Goal: Information Seeking & Learning: Learn about a topic

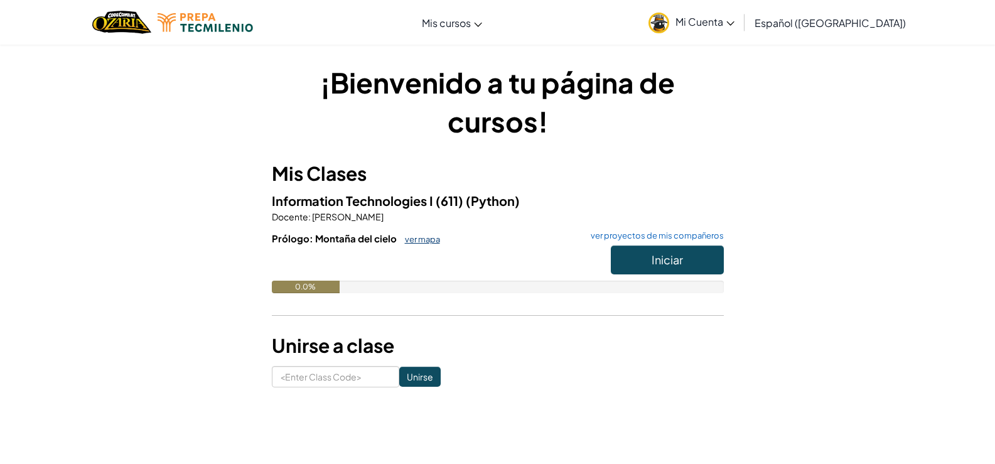
click at [416, 240] on link "ver mapa" at bounding box center [418, 239] width 41 height 10
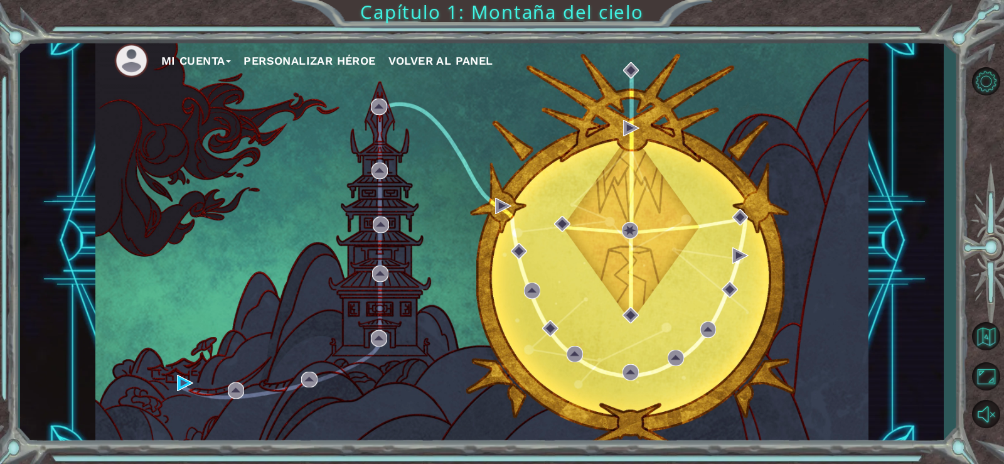
click at [434, 63] on span "Volver al panel" at bounding box center [440, 60] width 105 height 13
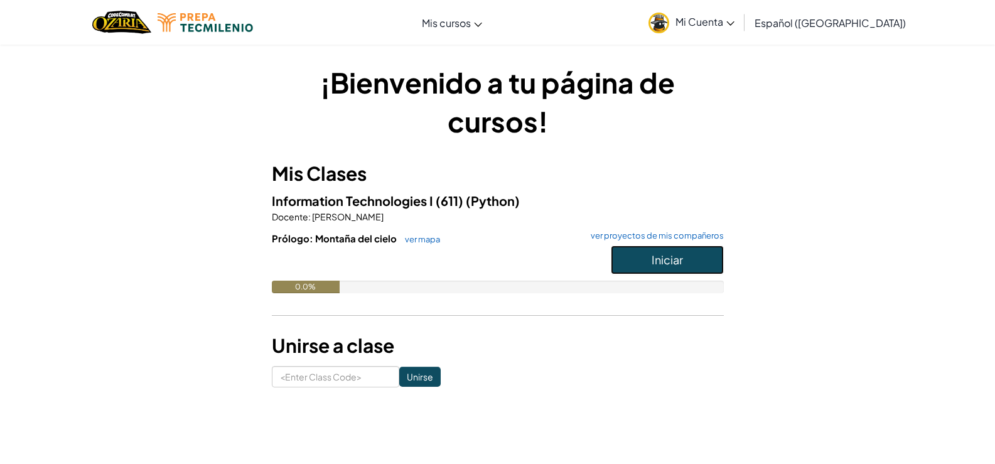
click at [658, 258] on span "Iniciar" at bounding box center [666, 259] width 31 height 14
click at [365, 210] on p "Docente : [PERSON_NAME]" at bounding box center [498, 216] width 452 height 13
click at [407, 197] on span "Information Technologies I (611)" at bounding box center [369, 201] width 194 height 16
click at [327, 180] on h3 "Mis Clases" at bounding box center [498, 173] width 452 height 28
click at [326, 179] on h3 "Mis Clases" at bounding box center [498, 173] width 452 height 28
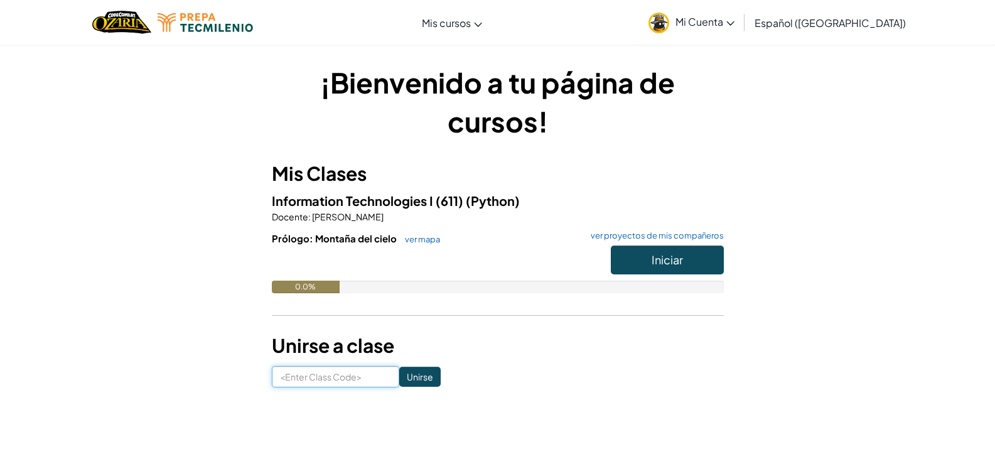
click at [335, 380] on input at bounding box center [335, 376] width 127 height 21
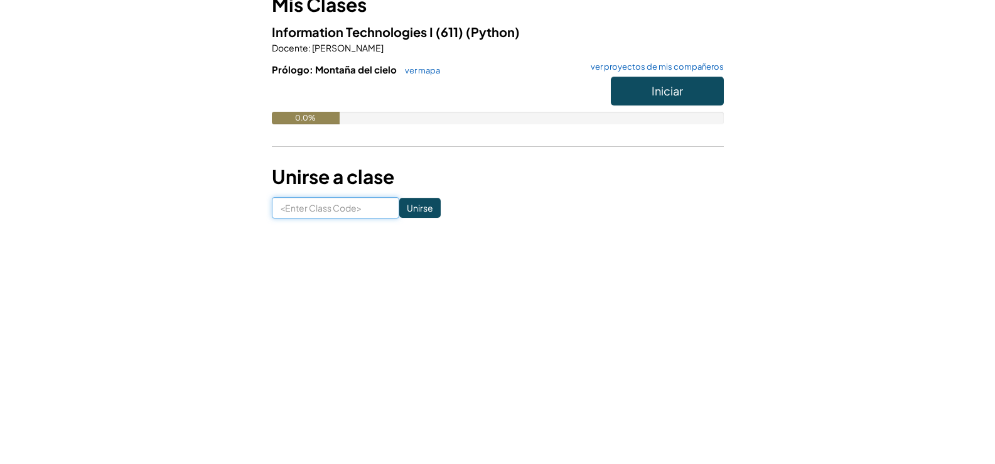
type input "N"
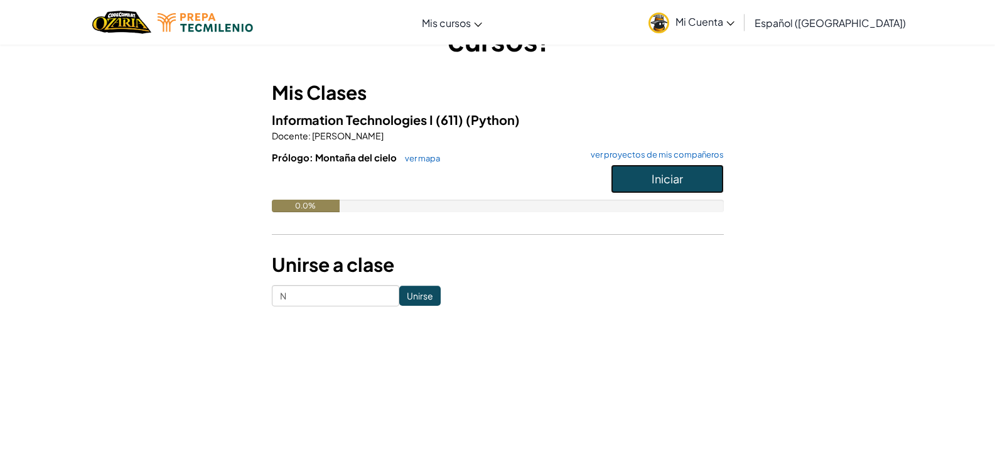
click at [663, 171] on button "Iniciar" at bounding box center [667, 178] width 113 height 29
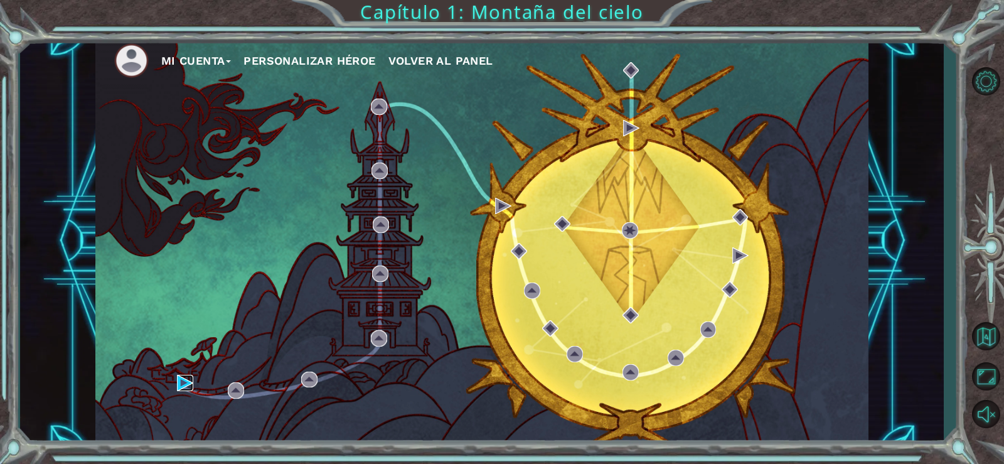
click at [181, 383] on img at bounding box center [185, 383] width 16 height 16
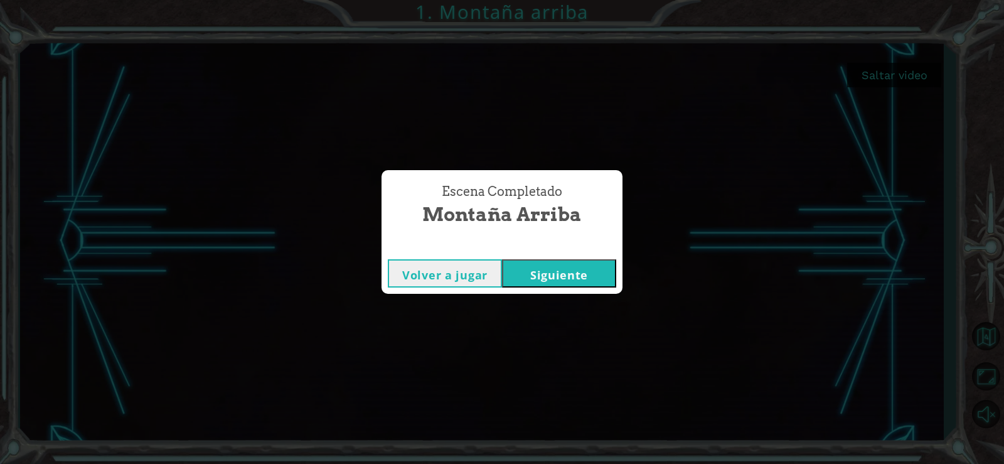
click at [555, 276] on button "Siguiente" at bounding box center [559, 273] width 114 height 28
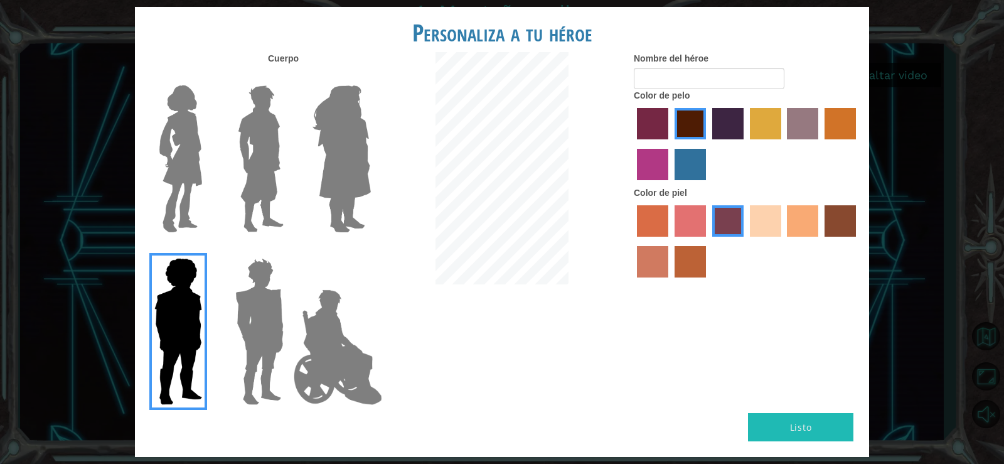
click at [645, 268] on label "burning sand skin color" at bounding box center [652, 261] width 31 height 31
click at [858, 241] on input "burning sand skin color" at bounding box center [858, 241] width 0 height 0
click at [802, 223] on label "tacao skin color" at bounding box center [802, 220] width 31 height 31
click at [783, 241] on input "tacao skin color" at bounding box center [783, 241] width 0 height 0
click at [774, 232] on label "sandy beach skin color" at bounding box center [765, 220] width 31 height 31
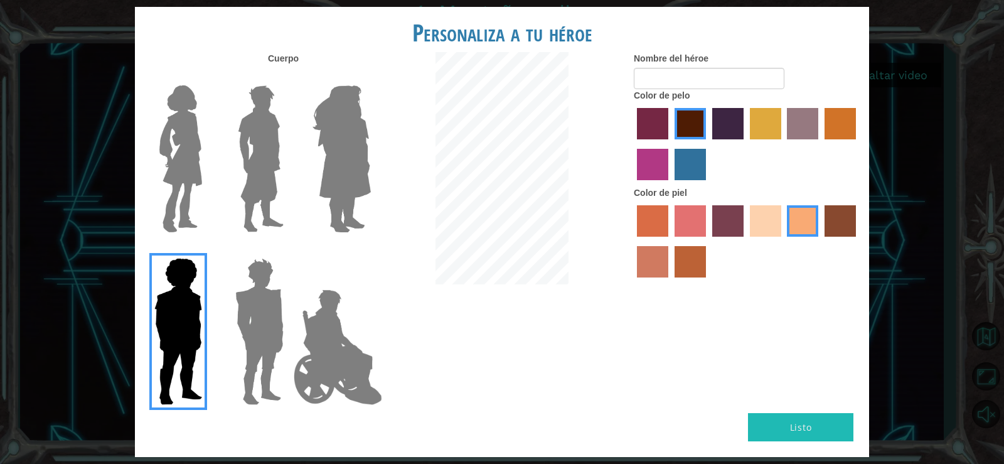
click at [745, 241] on input "sandy beach skin color" at bounding box center [745, 241] width 0 height 0
click at [811, 225] on label "tacao skin color" at bounding box center [802, 220] width 31 height 31
click at [783, 241] on input "tacao skin color" at bounding box center [783, 241] width 0 height 0
click at [193, 174] on img at bounding box center [180, 158] width 53 height 157
click at [207, 77] on input "Hero Connie" at bounding box center [207, 77] width 0 height 0
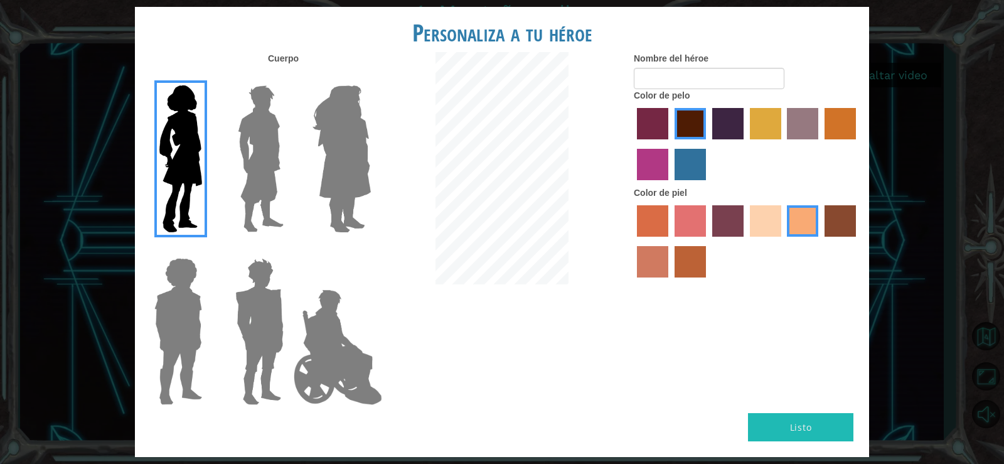
click at [339, 196] on img at bounding box center [341, 158] width 68 height 157
click at [370, 77] on input "Hero Amethyst" at bounding box center [370, 77] width 0 height 0
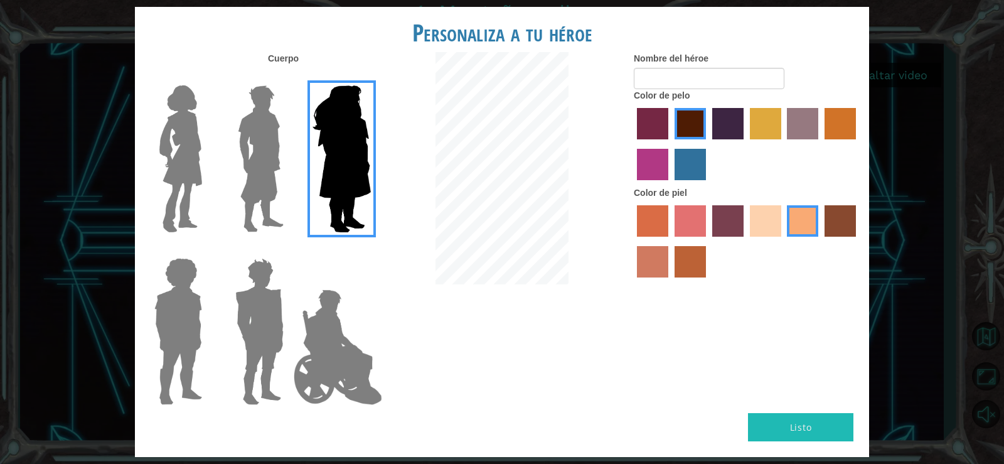
click at [205, 176] on img at bounding box center [180, 158] width 53 height 157
click at [207, 77] on input "Hero Connie" at bounding box center [207, 77] width 0 height 0
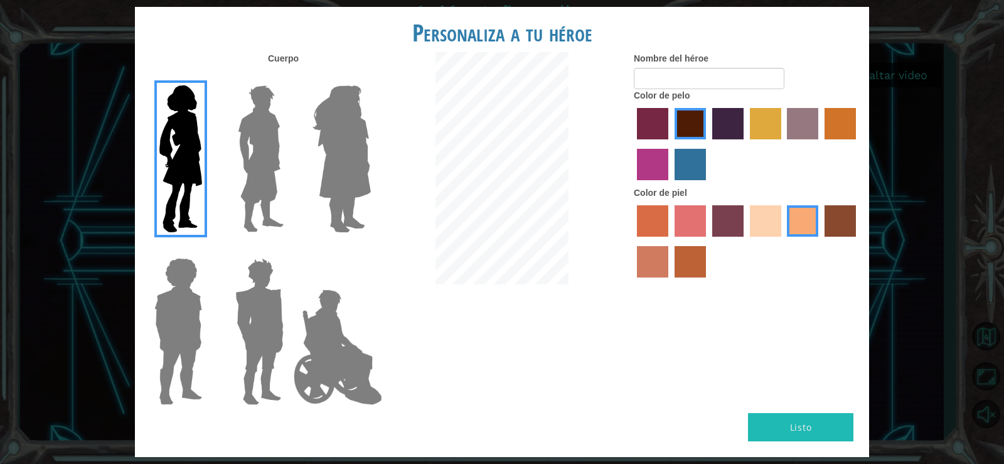
click at [268, 156] on img at bounding box center [261, 158] width 56 height 157
click at [289, 77] on input "Hero Lars" at bounding box center [289, 77] width 0 height 0
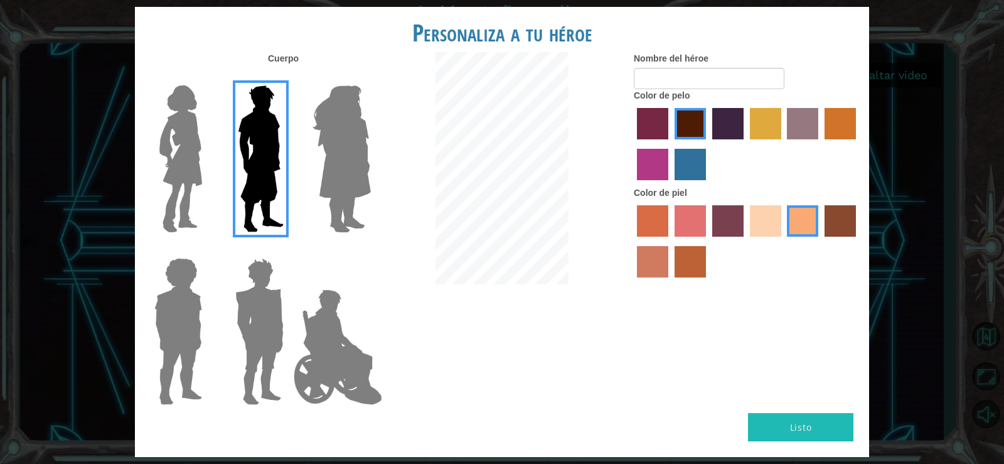
click at [191, 168] on img at bounding box center [180, 158] width 53 height 157
click at [207, 77] on input "Hero Connie" at bounding box center [207, 77] width 0 height 0
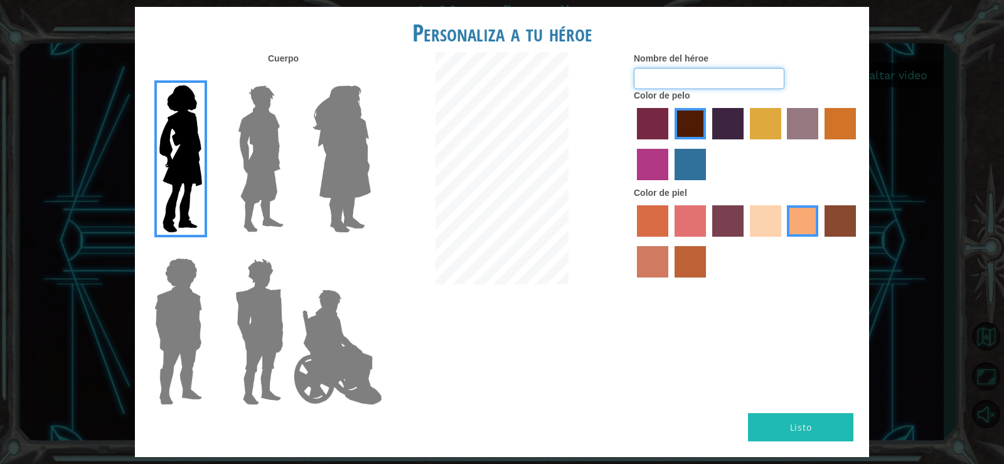
click at [661, 83] on input "Nombre del héroe" at bounding box center [709, 78] width 151 height 21
type input "[PERSON_NAME]"
click at [782, 434] on button "Listo" at bounding box center [800, 427] width 105 height 28
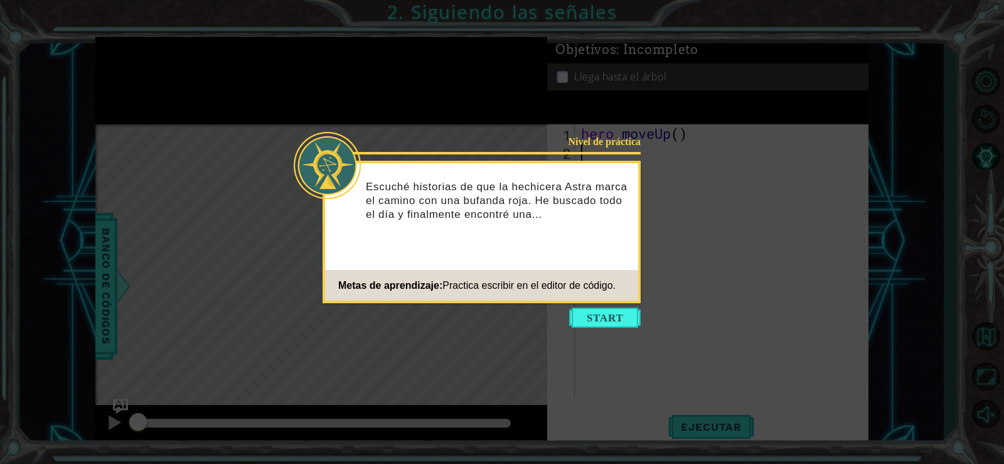
click at [607, 330] on icon at bounding box center [502, 232] width 1004 height 464
click at [604, 316] on button "Start" at bounding box center [605, 317] width 72 height 20
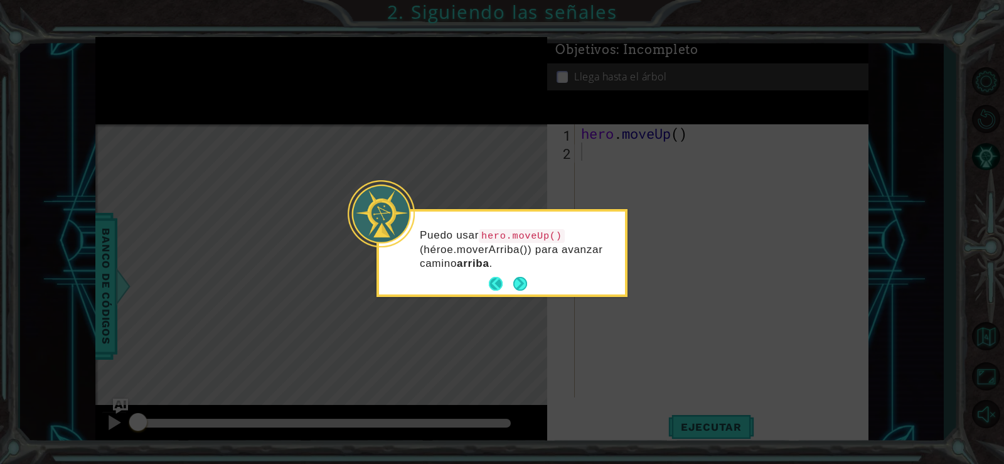
click at [512, 282] on button "Back" at bounding box center [501, 284] width 24 height 14
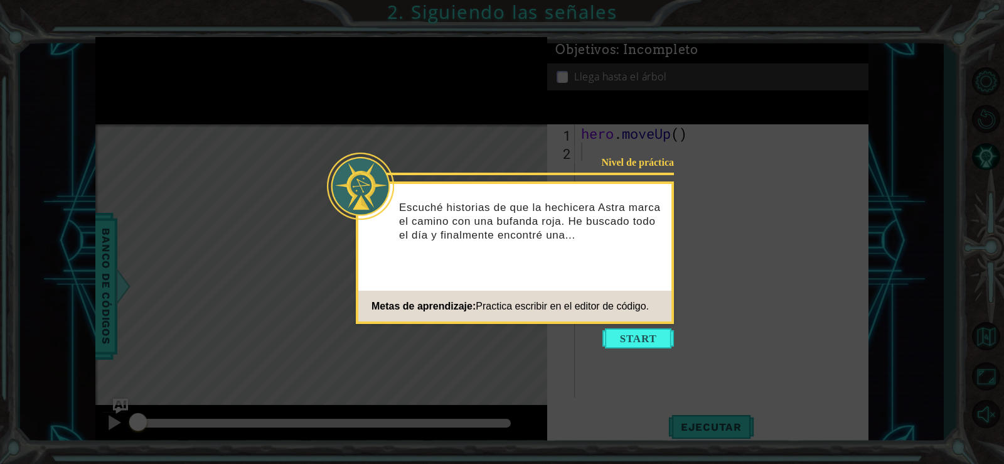
click at [646, 359] on icon at bounding box center [502, 232] width 1004 height 464
click at [636, 339] on button "Start" at bounding box center [638, 338] width 72 height 20
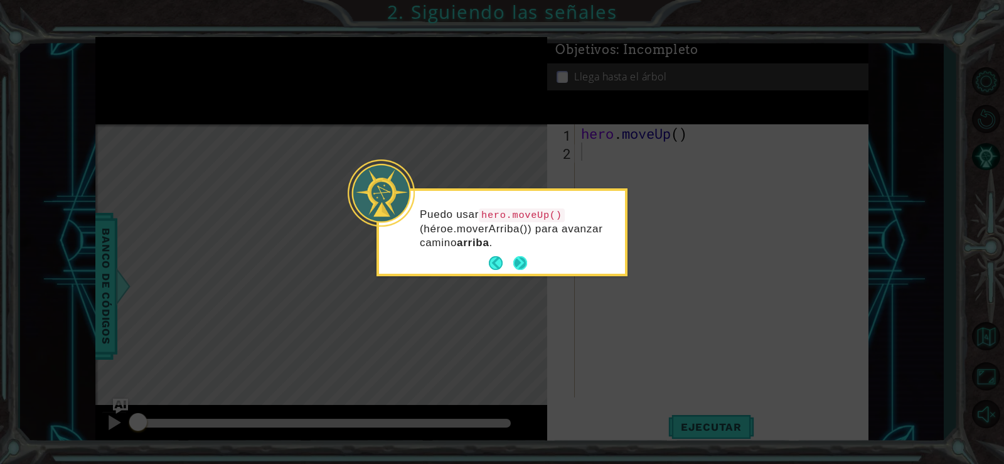
click at [527, 270] on button "Next" at bounding box center [520, 263] width 14 height 14
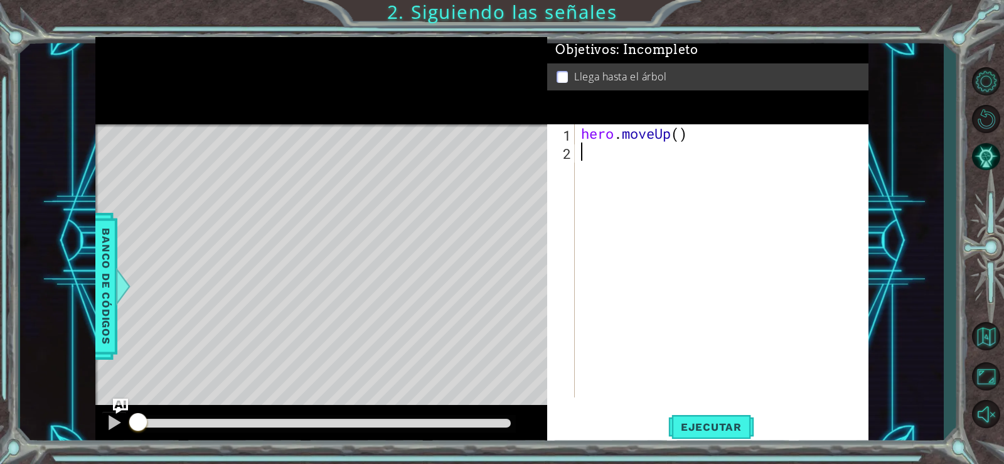
click at [676, 132] on div "hero . moveUp ( )" at bounding box center [725, 278] width 293 height 309
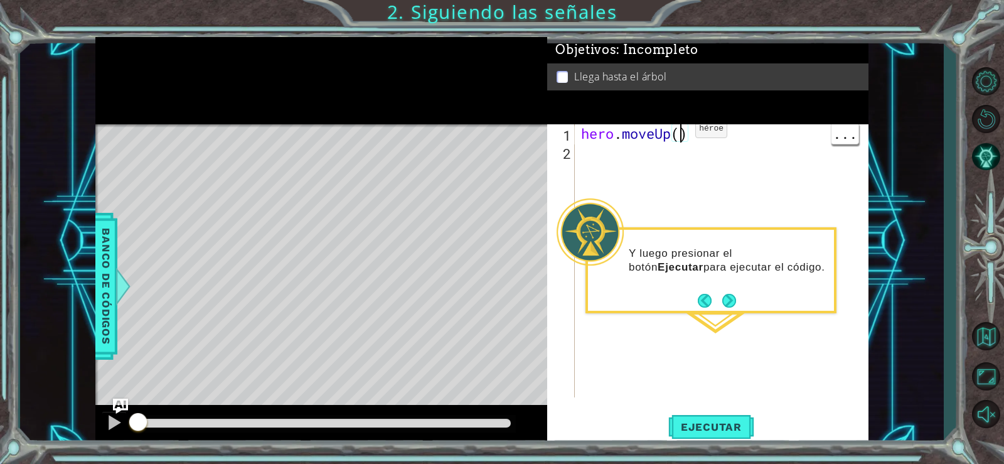
scroll to position [0, 4]
type textarea "hero.moveUp(2)"
click at [705, 415] on button "Ejecutar" at bounding box center [711, 426] width 86 height 32
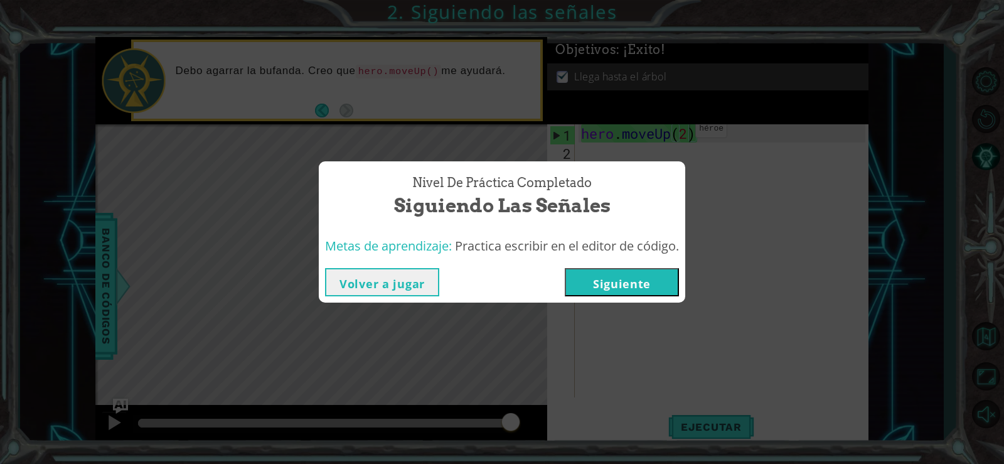
click at [590, 285] on button "Siguiente" at bounding box center [622, 282] width 114 height 28
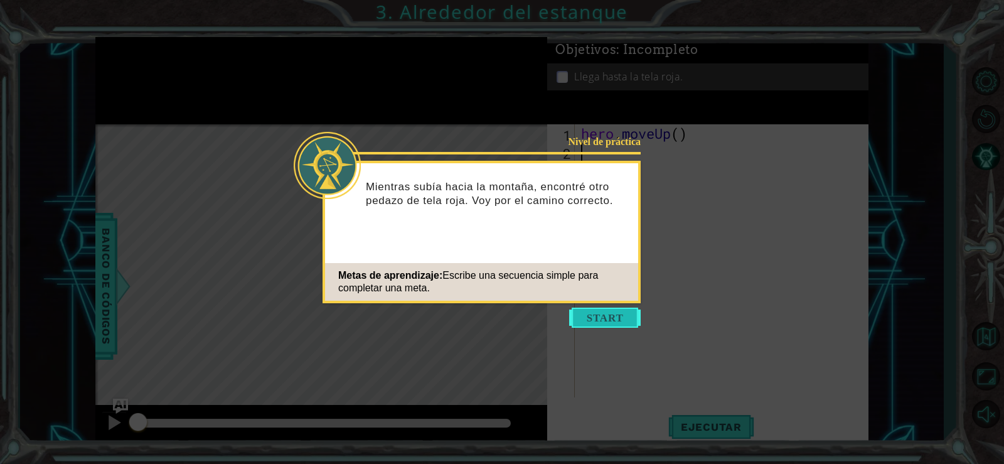
click at [584, 315] on button "Start" at bounding box center [605, 317] width 72 height 20
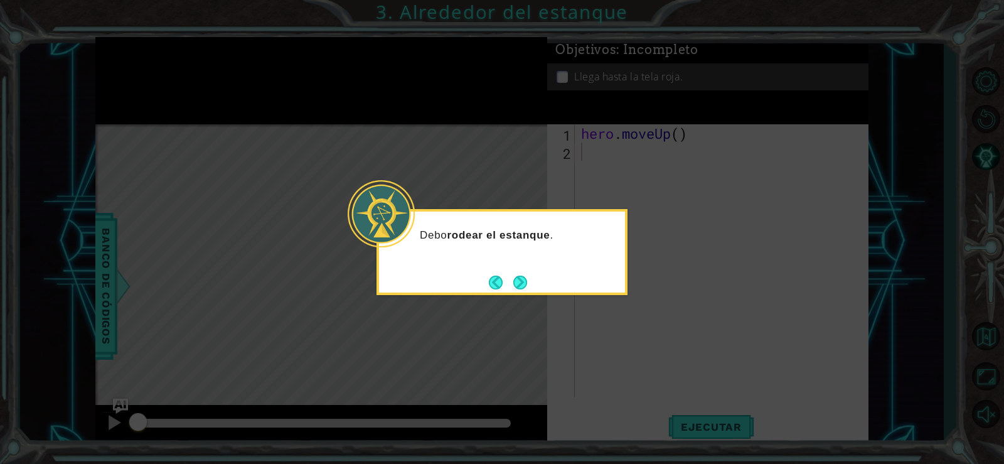
click at [515, 293] on div "Debo rodear el estanque ." at bounding box center [501, 252] width 251 height 86
click at [519, 286] on button "Next" at bounding box center [520, 282] width 14 height 14
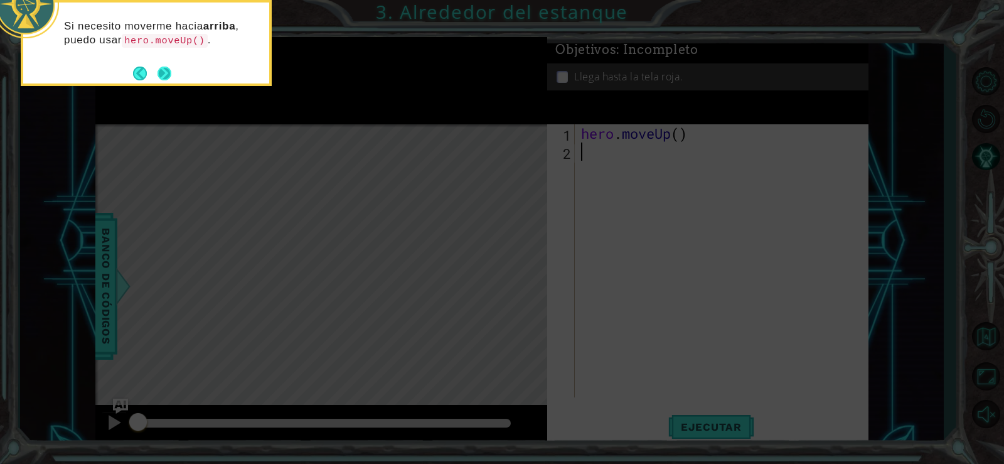
click at [165, 80] on button "Next" at bounding box center [164, 73] width 14 height 14
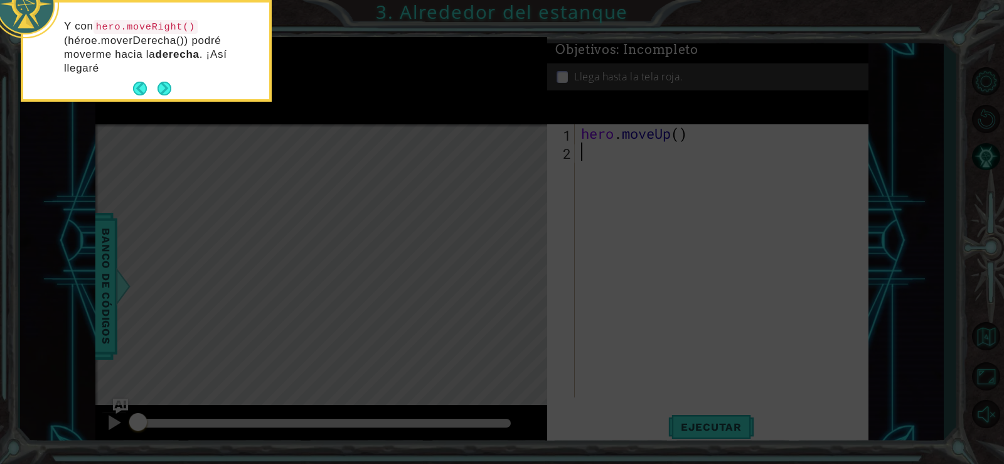
click at [171, 75] on div "Y con hero.moveRight() (héroe.moverDerecha()) podré moverme hacia la derecha . …" at bounding box center [146, 54] width 246 height 92
click at [169, 86] on button "Next" at bounding box center [164, 89] width 14 height 14
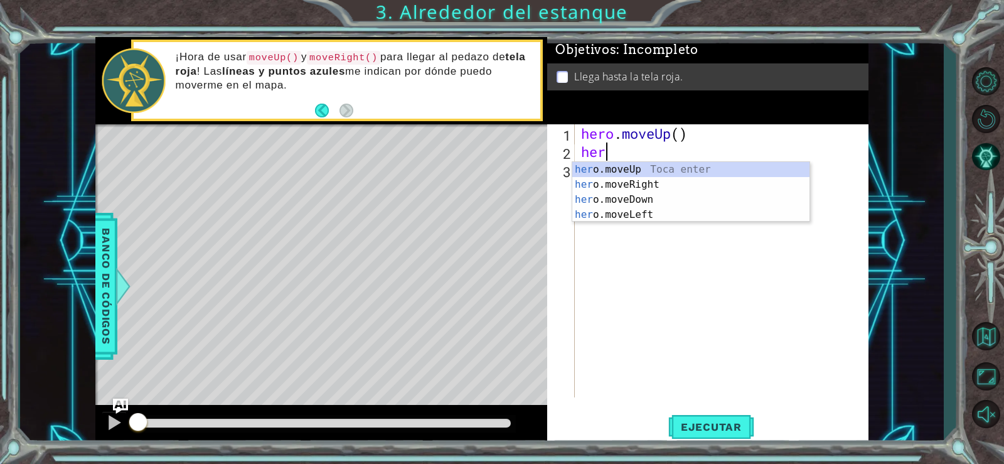
scroll to position [0, 1]
type textarea "hero.move"
click at [657, 191] on div "hero.move Up Toca enter hero.move Right Toca enter hero.move Down Toca enter he…" at bounding box center [690, 207] width 237 height 90
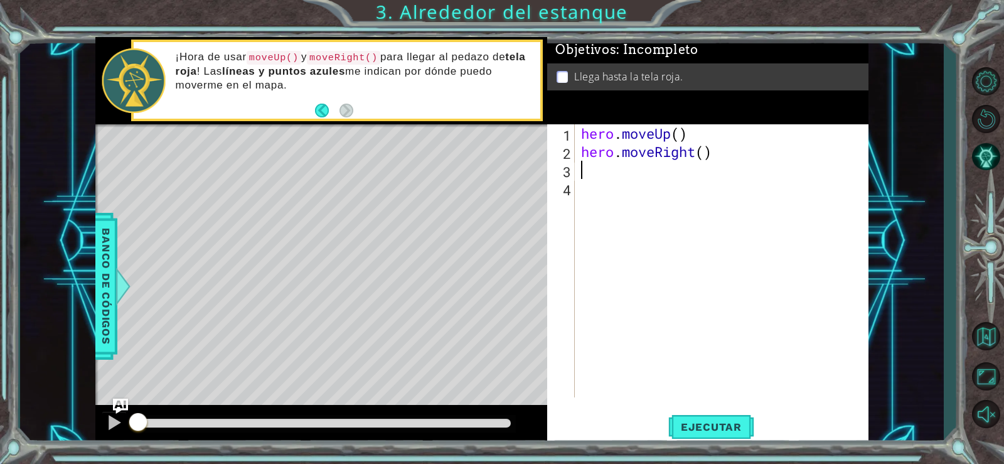
click at [709, 155] on div "hero . moveUp ( ) hero . moveRight ( )" at bounding box center [725, 278] width 293 height 309
click at [680, 141] on div "hero . moveUp ( ) hero . moveRight ( 1 )" at bounding box center [725, 278] width 293 height 309
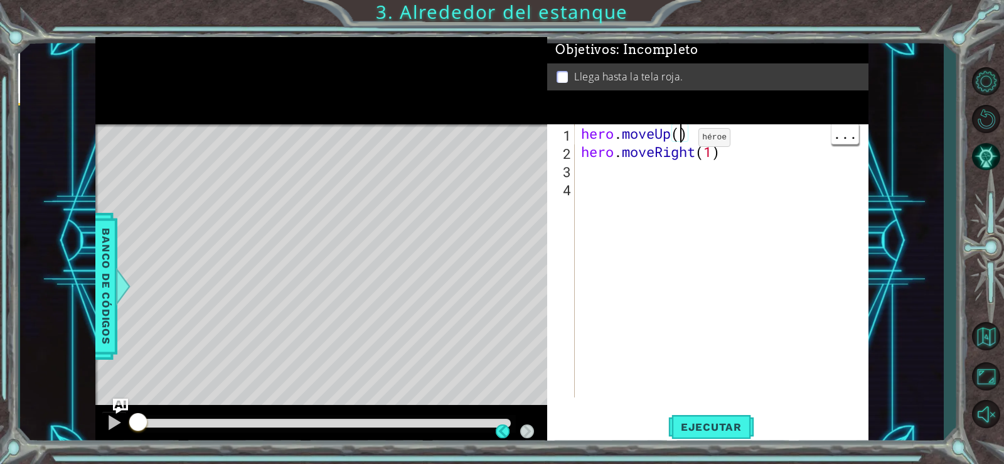
type textarea "hero.moveUp(2)"
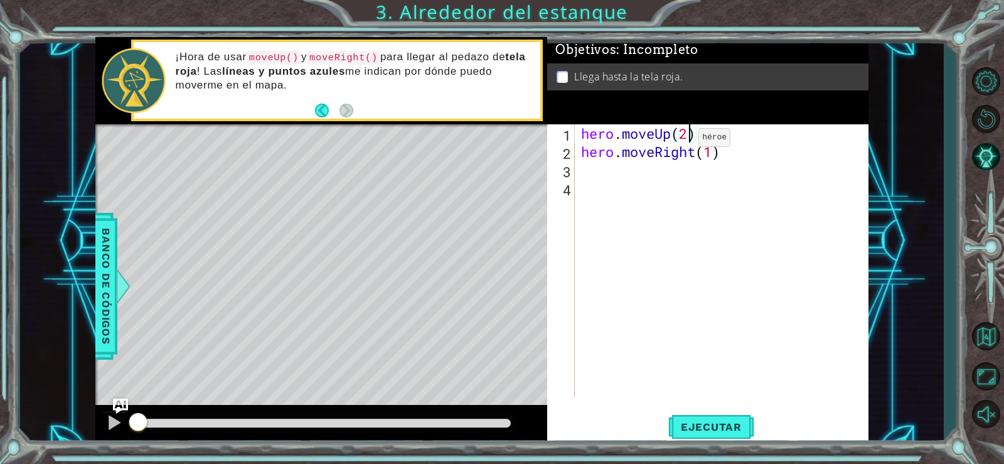
click at [596, 170] on div "hero . moveUp ( 2 ) hero . moveRight ( 1 )" at bounding box center [725, 278] width 293 height 309
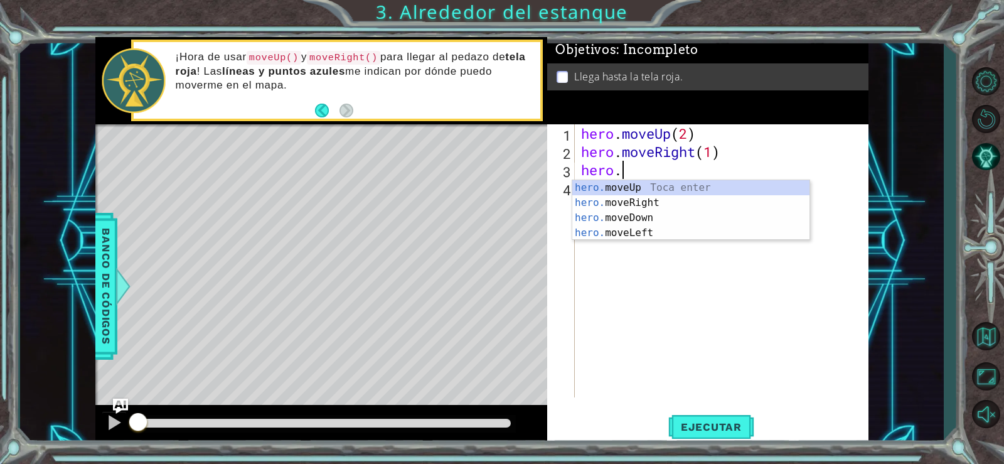
scroll to position [0, 2]
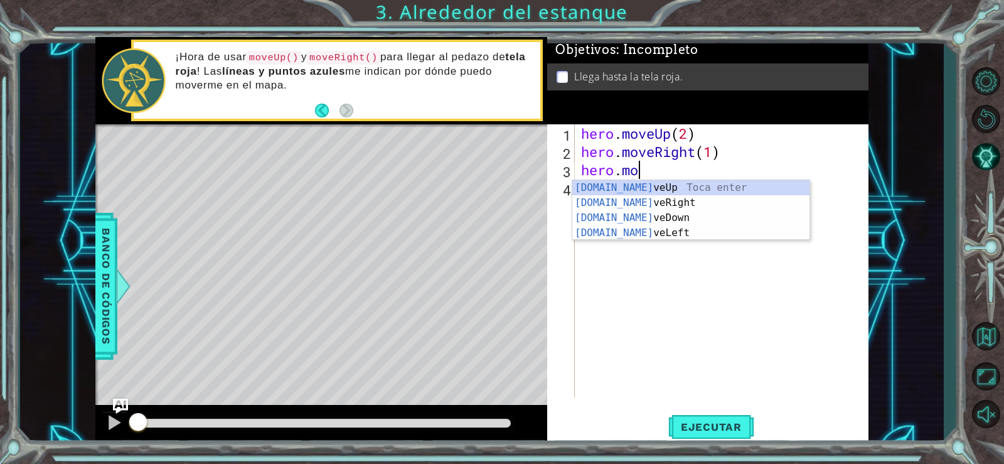
type textarea "hero.move"
click at [653, 184] on div "hero.move Up Toca enter hero.move Right Toca enter hero.move Down Toca enter he…" at bounding box center [690, 225] width 237 height 90
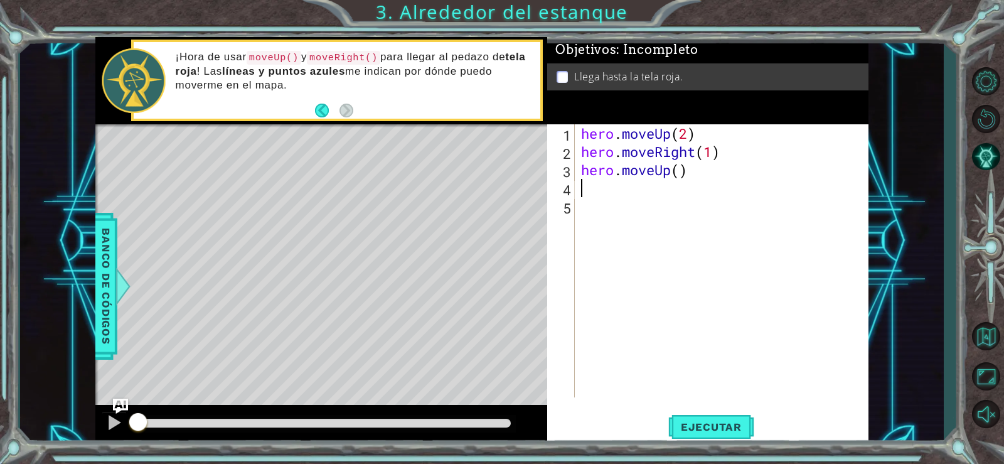
click at [677, 176] on div "hero . moveUp ( 2 ) hero . moveRight ( 1 ) hero . moveUp ( )" at bounding box center [725, 278] width 293 height 309
type textarea "hero.moveUp(1)"
click at [722, 424] on span "Ejecutar" at bounding box center [711, 426] width 86 height 13
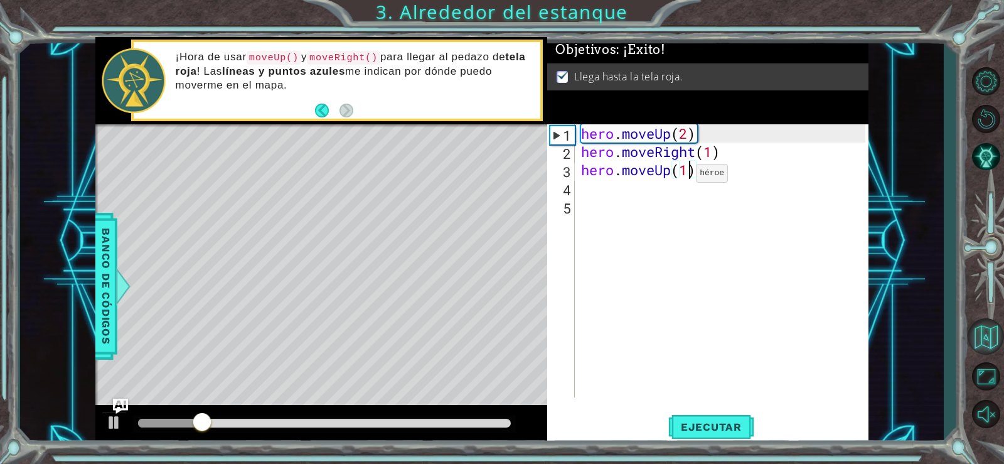
click at [994, 354] on button "Volver al mapa" at bounding box center [986, 336] width 36 height 36
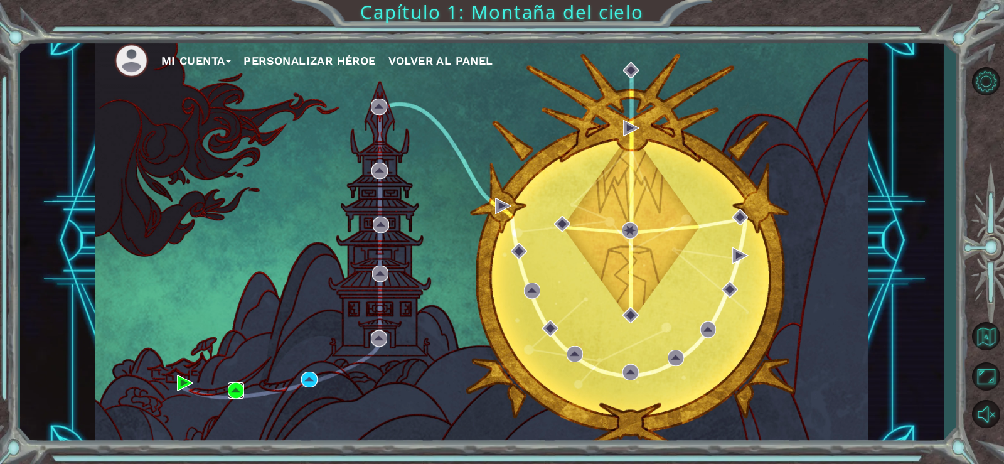
click at [238, 396] on img at bounding box center [236, 390] width 16 height 16
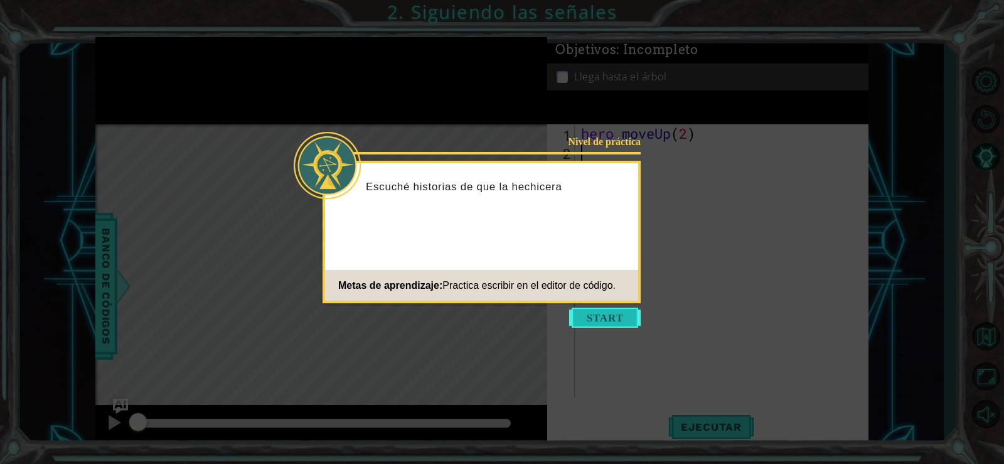
click at [597, 316] on button "Start" at bounding box center [605, 317] width 72 height 20
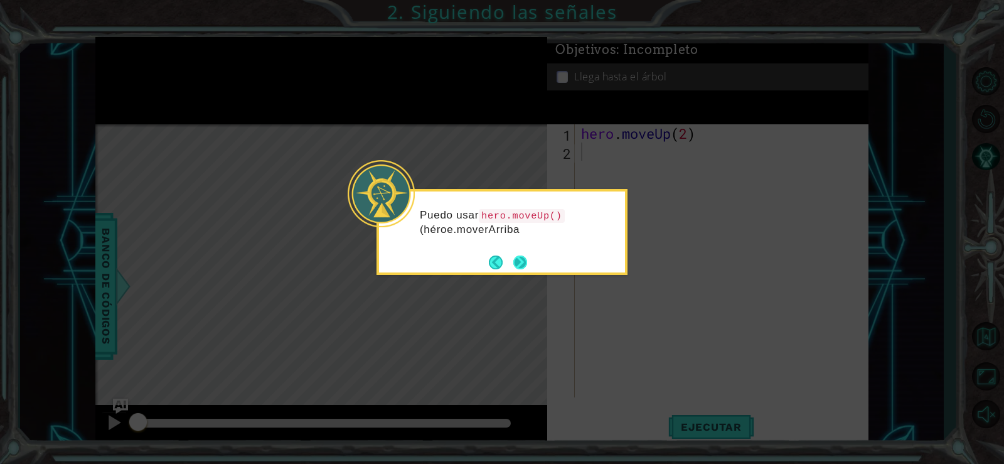
click at [520, 264] on button "Next" at bounding box center [520, 262] width 14 height 14
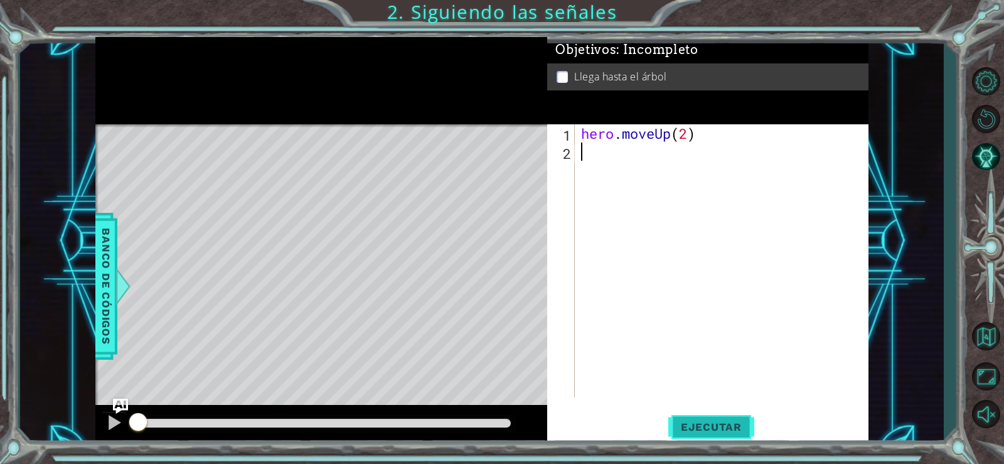
click at [698, 422] on span "Ejecutar" at bounding box center [711, 426] width 86 height 13
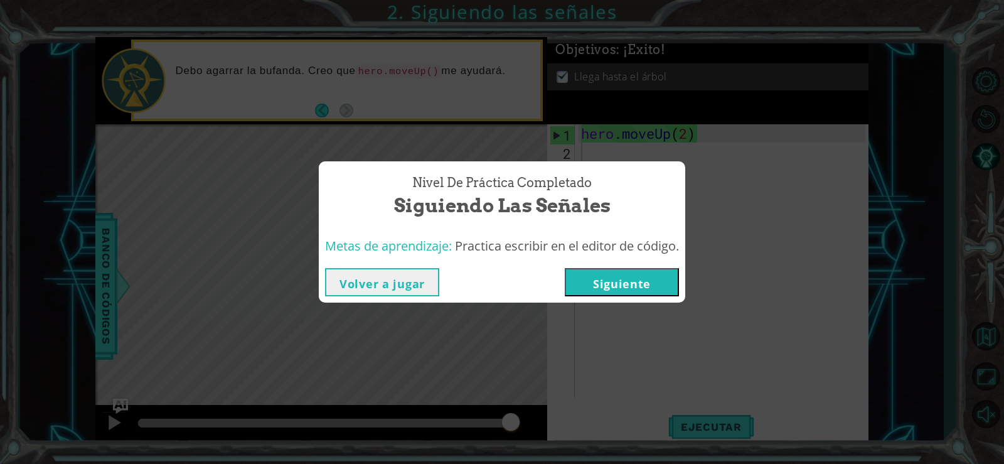
click at [635, 281] on button "Siguiente" at bounding box center [622, 282] width 114 height 28
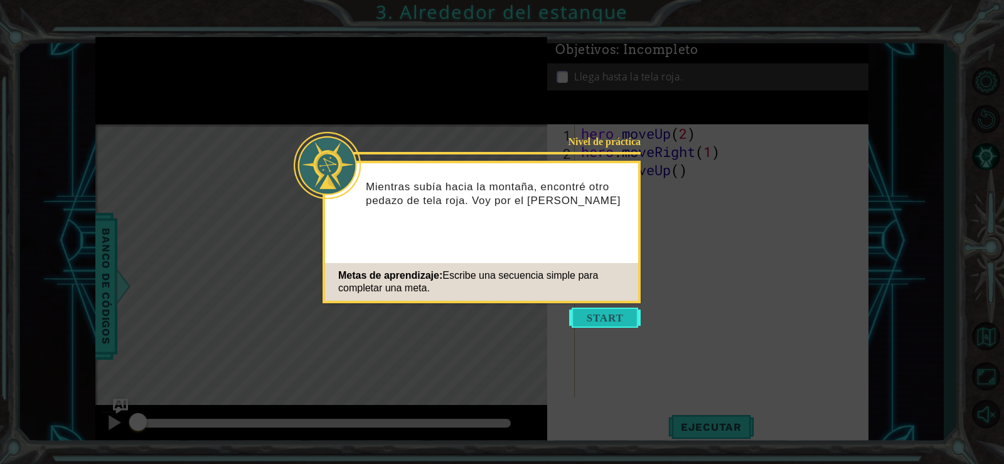
click at [608, 314] on button "Start" at bounding box center [605, 317] width 72 height 20
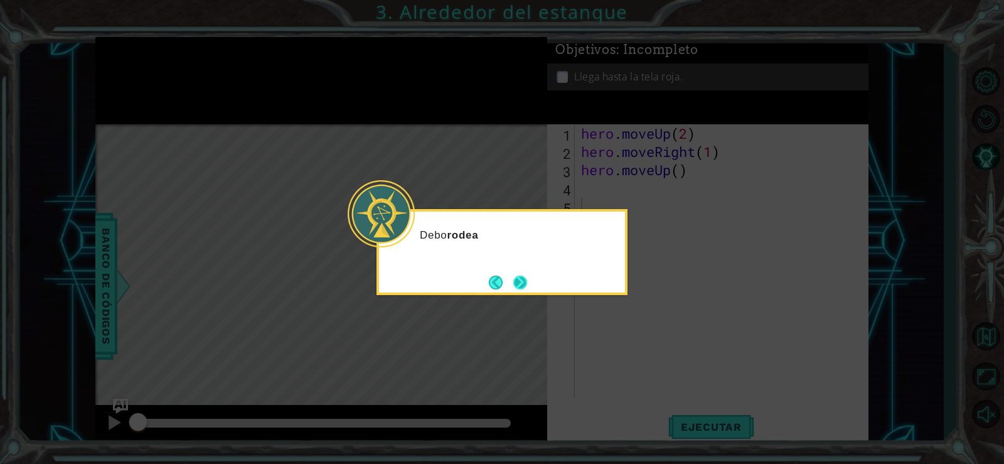
click at [513, 280] on button "Next" at bounding box center [520, 282] width 14 height 14
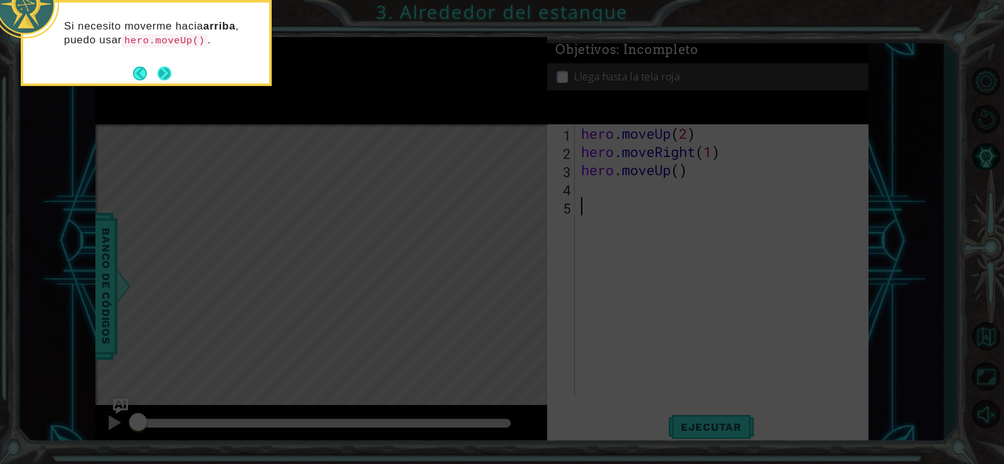
click at [166, 70] on button "Next" at bounding box center [164, 74] width 14 height 14
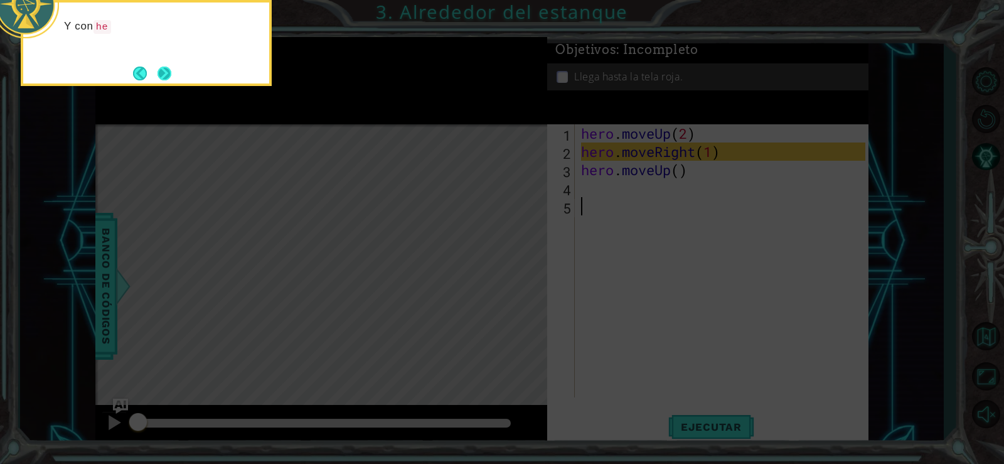
click at [168, 73] on button "Next" at bounding box center [164, 74] width 14 height 14
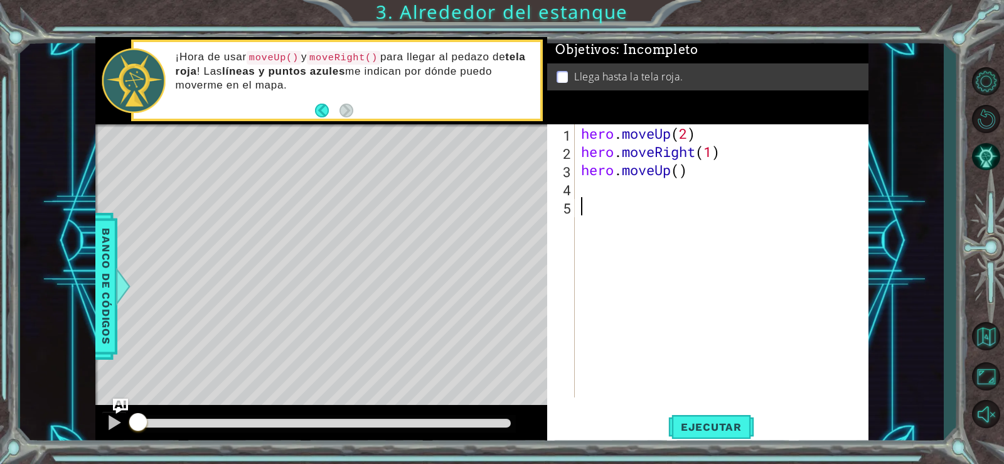
click at [682, 179] on div "hero . moveUp ( 2 ) hero . moveRight ( 1 ) hero . moveUp ( )" at bounding box center [725, 278] width 293 height 309
click at [680, 174] on div "hero . moveUp ( 2 ) hero . moveRight ( 1 ) hero . moveUp ( )" at bounding box center [725, 278] width 293 height 309
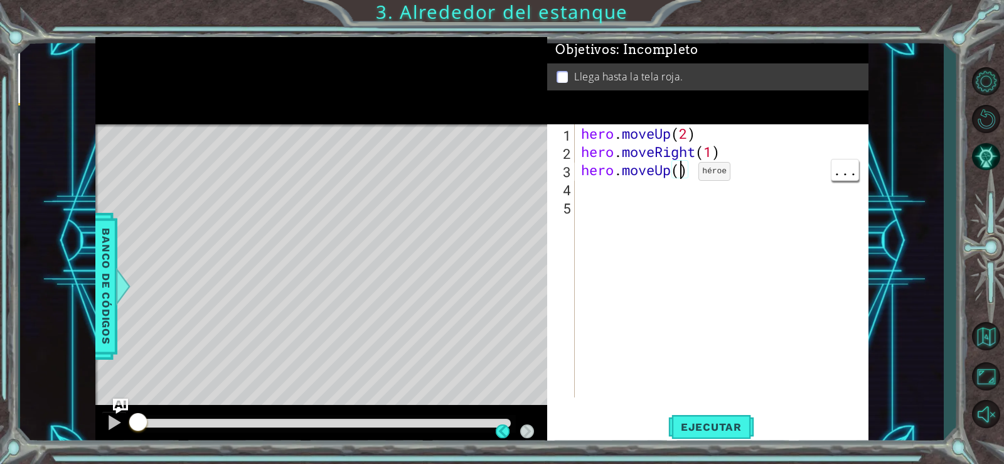
scroll to position [0, 4]
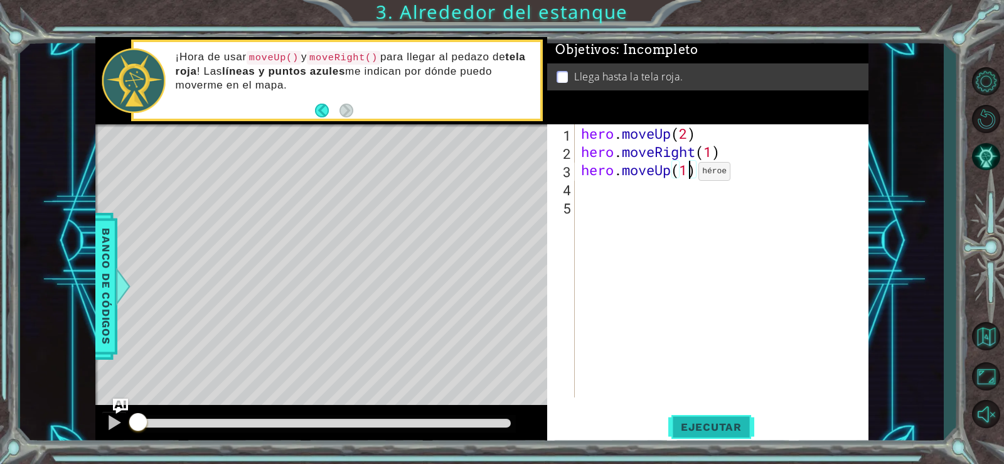
type textarea "hero.moveUp(1)"
click at [710, 438] on button "Ejecutar" at bounding box center [711, 426] width 86 height 32
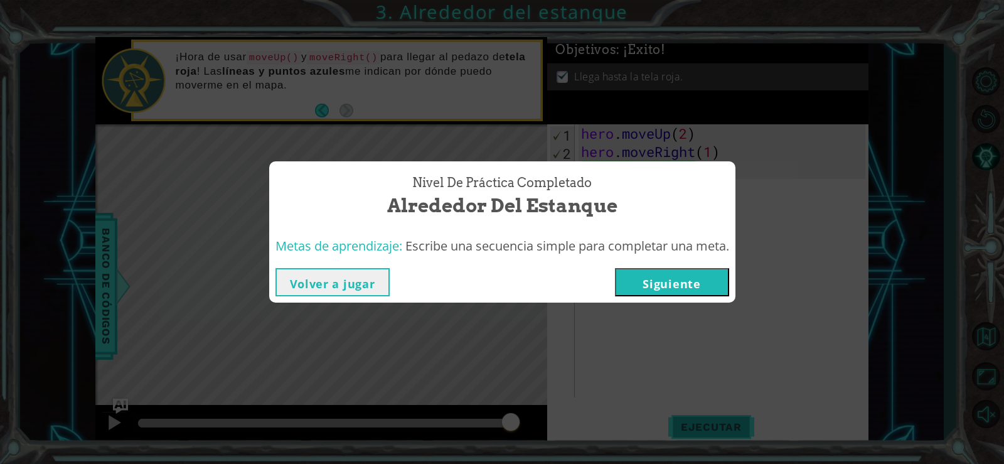
click at [663, 282] on button "Siguiente" at bounding box center [672, 282] width 114 height 28
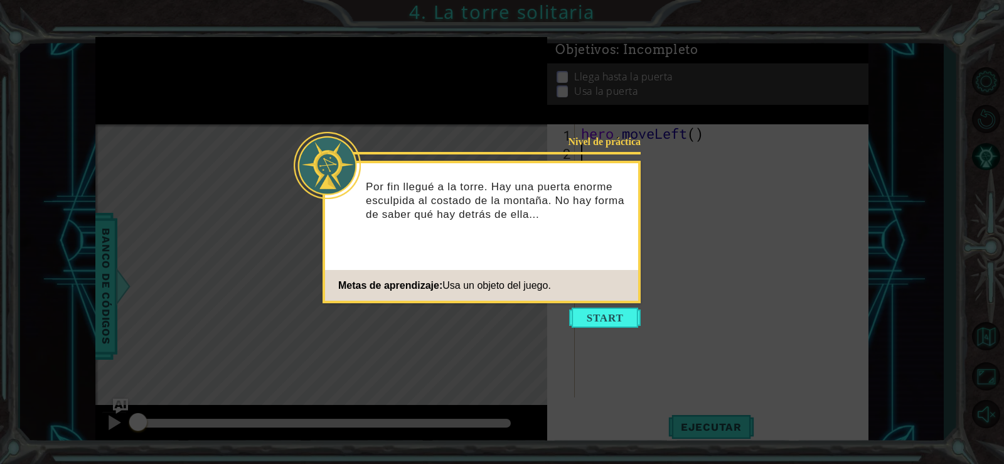
click at [591, 328] on icon at bounding box center [502, 232] width 1004 height 464
click at [612, 322] on button "Start" at bounding box center [605, 317] width 72 height 20
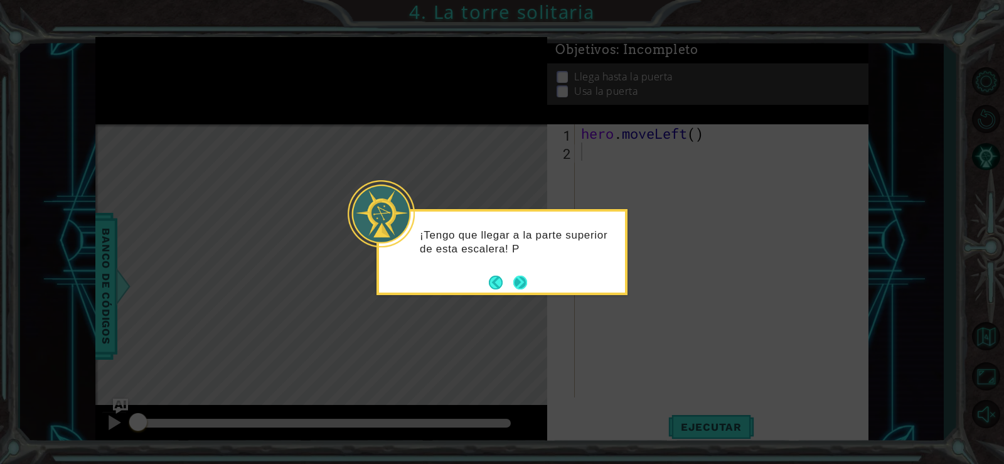
click at [521, 282] on button "Next" at bounding box center [520, 282] width 14 height 14
click at [525, 282] on button "Next" at bounding box center [520, 282] width 14 height 14
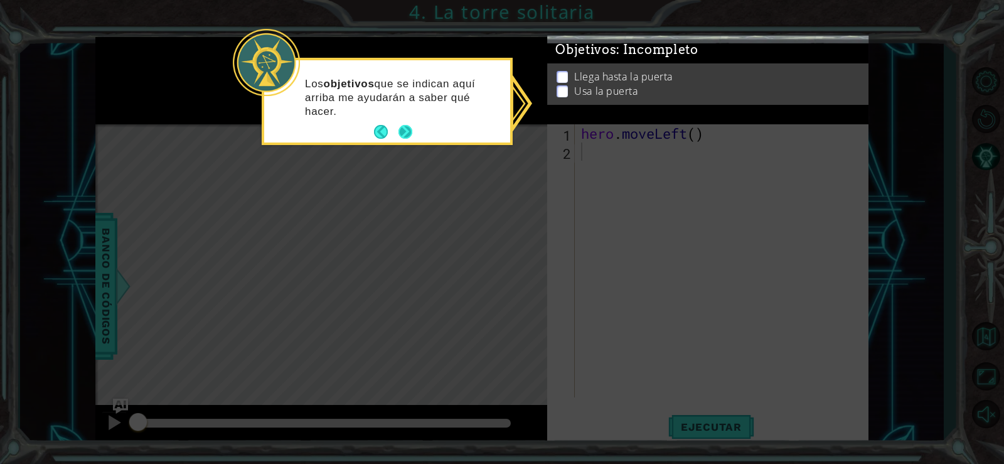
click at [405, 137] on button "Next" at bounding box center [405, 132] width 14 height 14
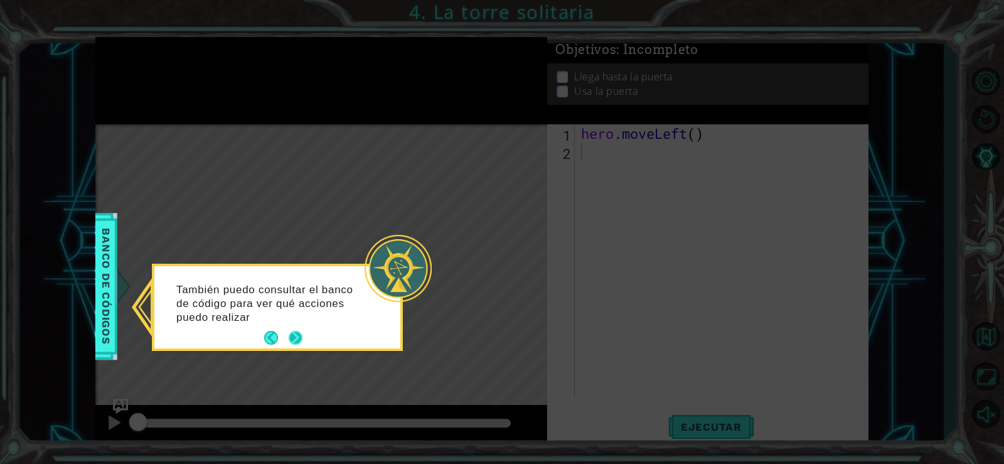
click at [294, 340] on button "Next" at bounding box center [295, 338] width 14 height 14
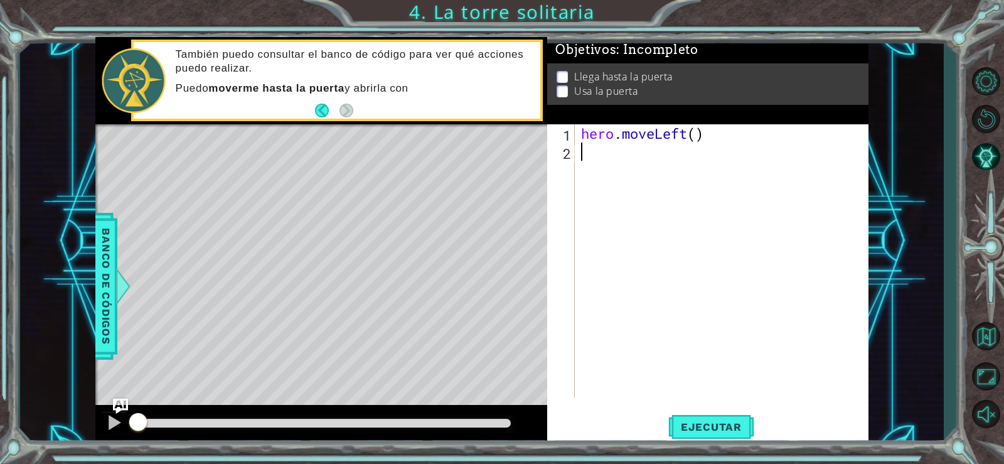
type textarea "P"
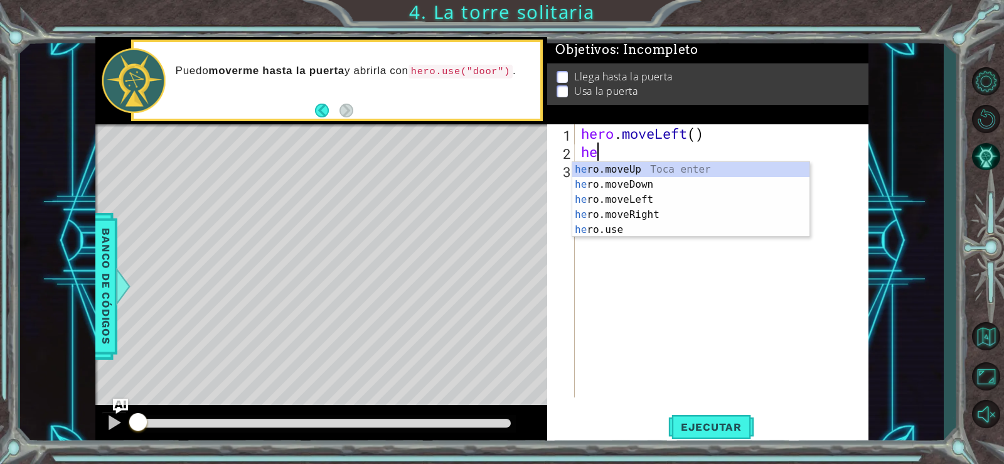
scroll to position [0, 1]
type textarea "hero"
click at [639, 206] on div "hero .moveUp Toca enter hero .moveDown Toca enter hero .moveLeft Toca enter her…" at bounding box center [690, 214] width 237 height 105
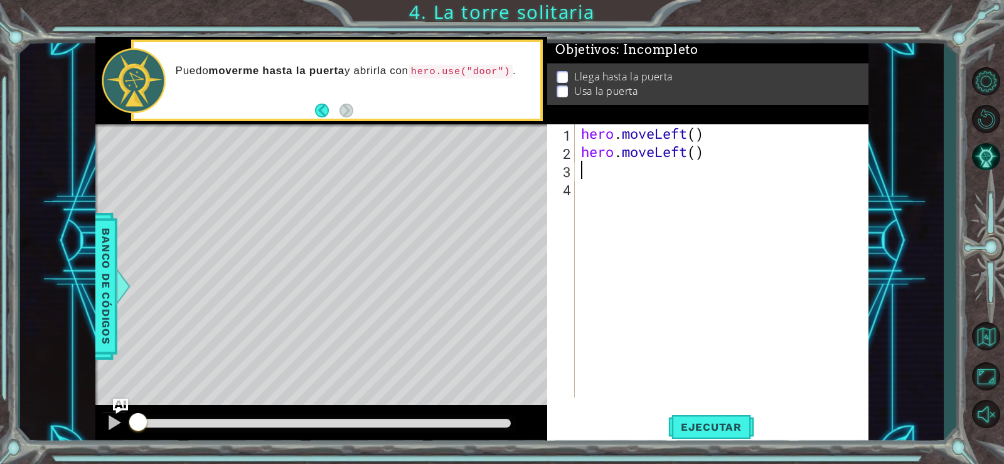
scroll to position [0, 0]
click at [686, 156] on div "hero . moveLeft ( ) hero . moveLeft ( )" at bounding box center [725, 278] width 293 height 309
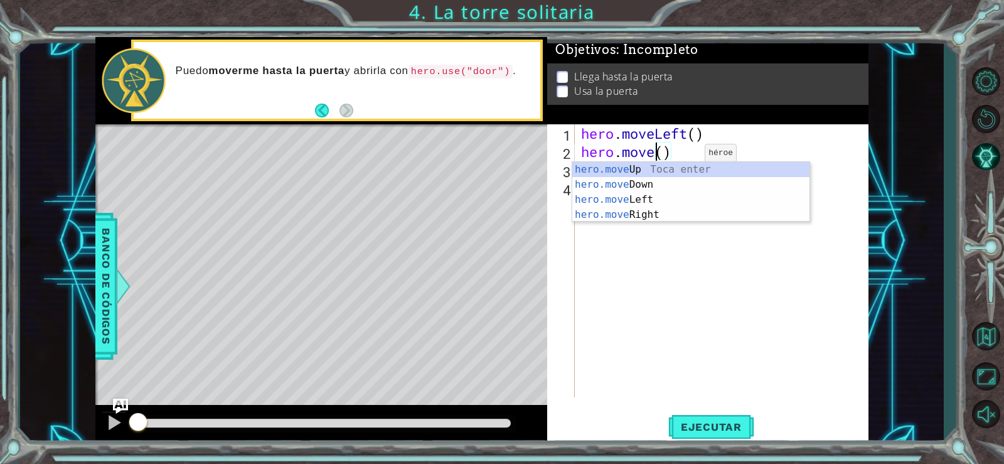
click at [651, 171] on div "hero.move Up Toca enter hero.move Down Toca enter hero.move Left Toca enter her…" at bounding box center [690, 207] width 237 height 90
type textarea "hero.moveUp"
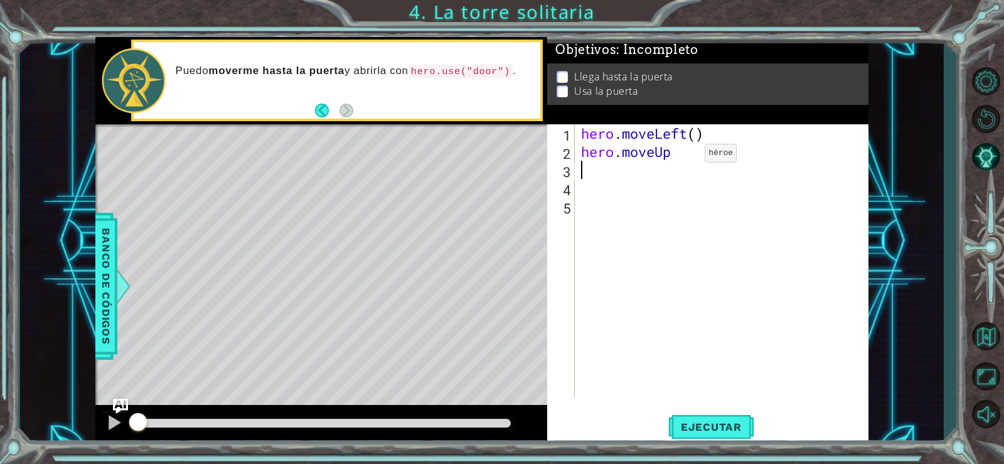
click at [679, 156] on div "hero . moveLeft ( ) hero . moveUp" at bounding box center [725, 278] width 293 height 309
click at [696, 127] on div "hero . moveLeft ( ) hero . moveUp ( 2 )" at bounding box center [725, 278] width 293 height 309
type textarea "hero.moveLeft(2)"
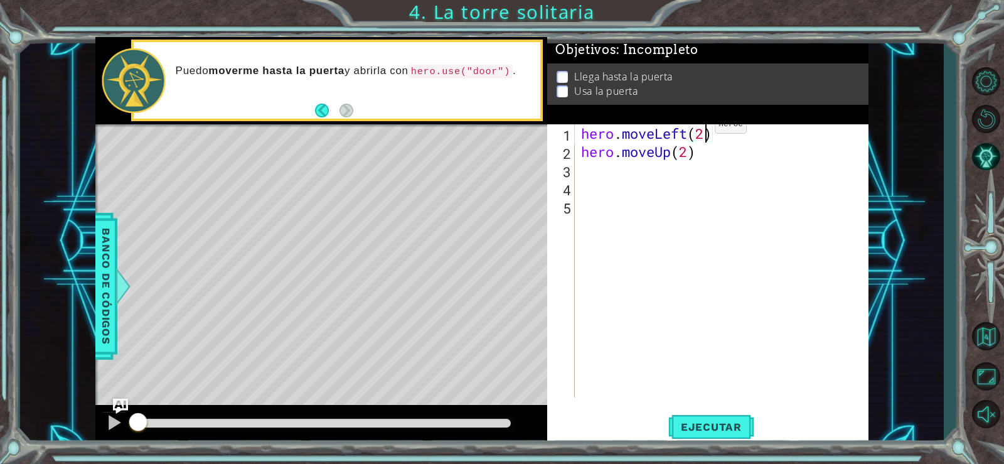
click at [590, 171] on div "hero . moveLeft ( 2 ) hero . moveUp ( 2 )" at bounding box center [725, 278] width 293 height 309
type textarea "hero.moveRight(2)"
click at [707, 437] on button "Ejecutar" at bounding box center [711, 426] width 86 height 32
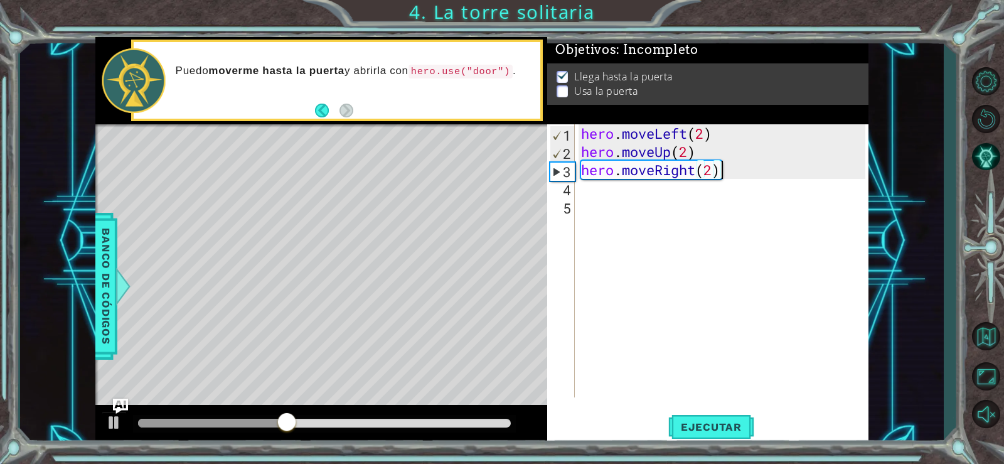
click at [596, 195] on div "hero . moveLeft ( 2 ) hero . moveUp ( 2 ) hero . moveRight ( 2 )" at bounding box center [725, 278] width 293 height 309
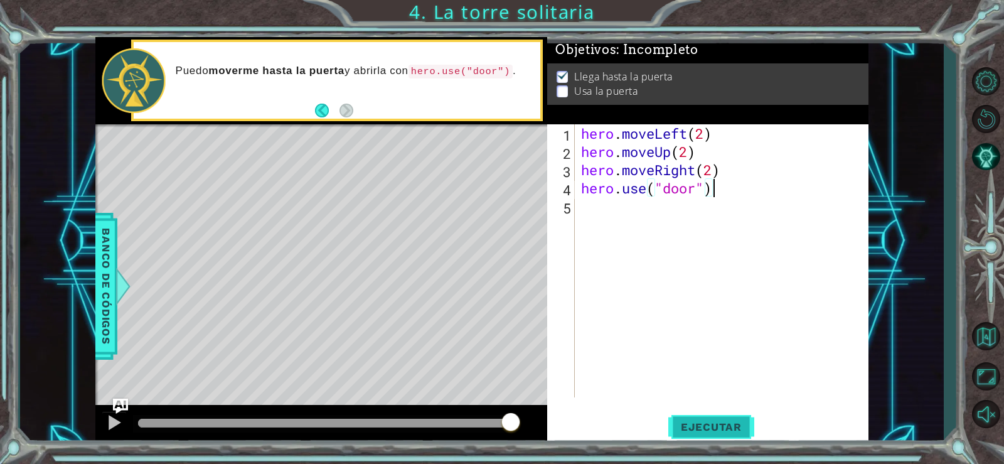
type textarea "hero.use("door")"
click at [710, 419] on button "Ejecutar" at bounding box center [711, 426] width 86 height 32
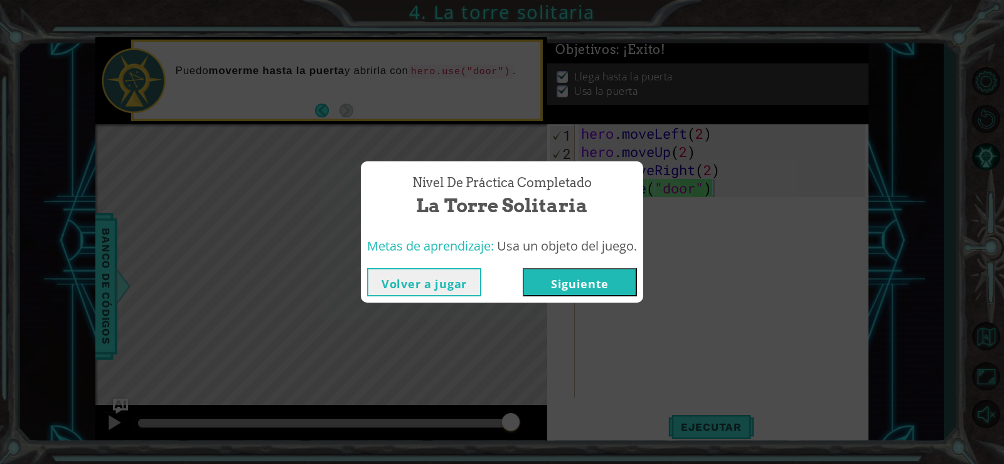
click at [561, 279] on button "Siguiente" at bounding box center [580, 282] width 114 height 28
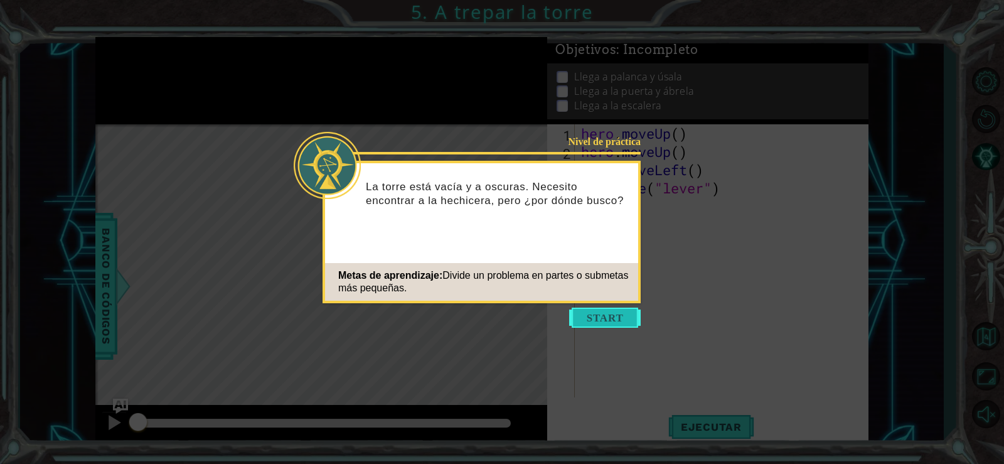
click at [587, 323] on button "Start" at bounding box center [605, 317] width 72 height 20
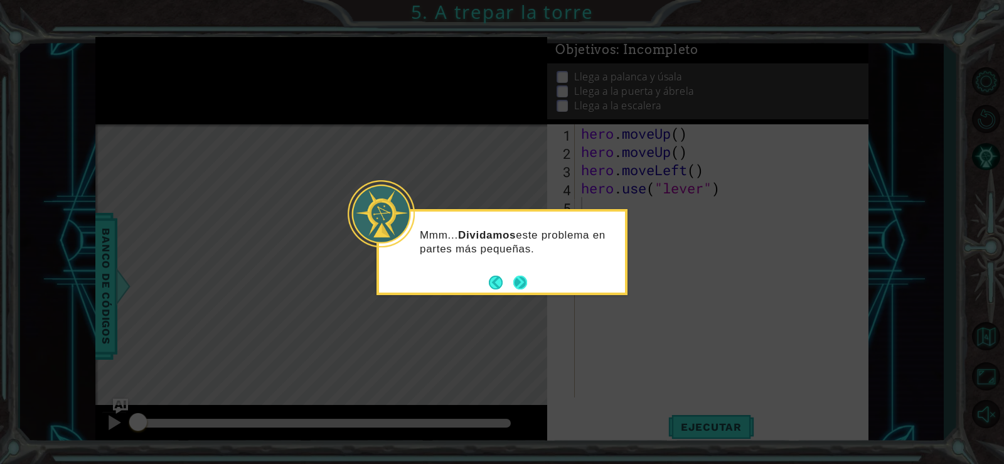
click at [516, 281] on button "Next" at bounding box center [520, 282] width 14 height 14
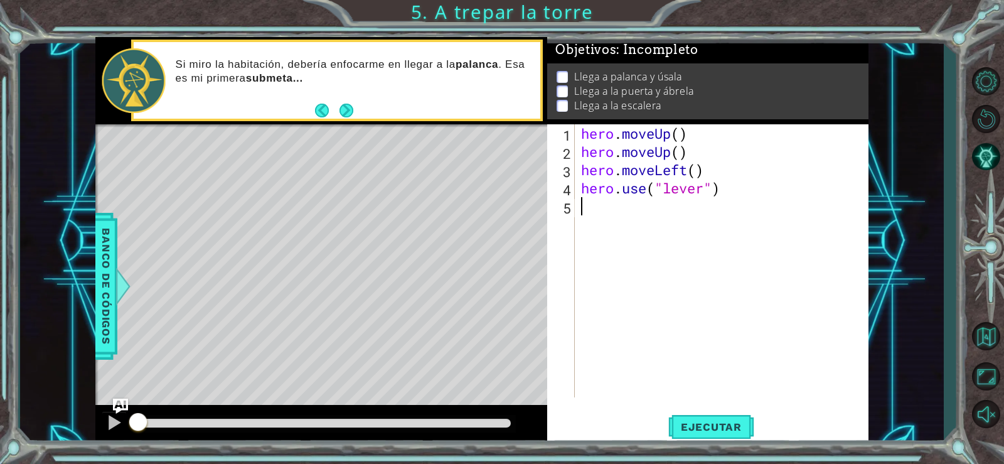
click at [680, 137] on div "hero . moveUp ( ) hero . moveUp ( ) hero . moveLeft ( ) hero . use ( "lever" )" at bounding box center [725, 278] width 293 height 309
click at [680, 152] on div "hero . moveUp ( 1 ) hero . moveUp ( ) hero . moveLeft ( ) hero . use ( "lever" )" at bounding box center [725, 278] width 293 height 309
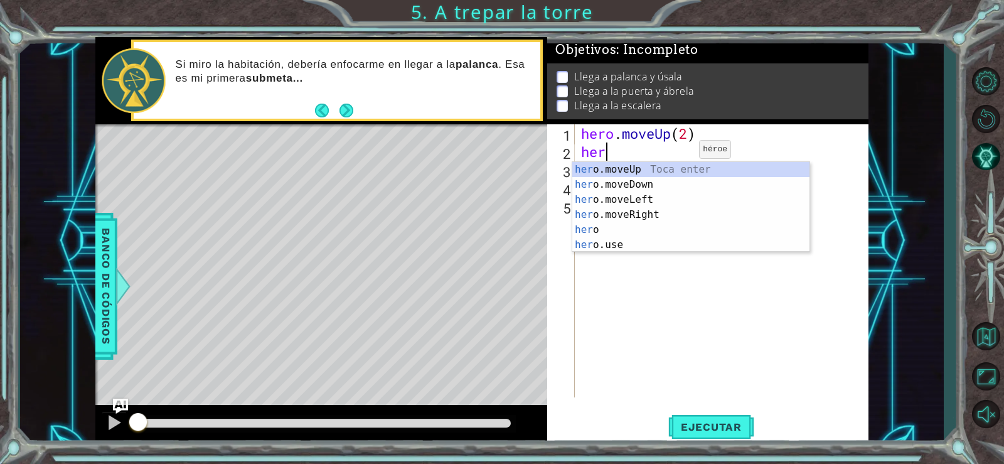
scroll to position [0, 0]
type textarea "h"
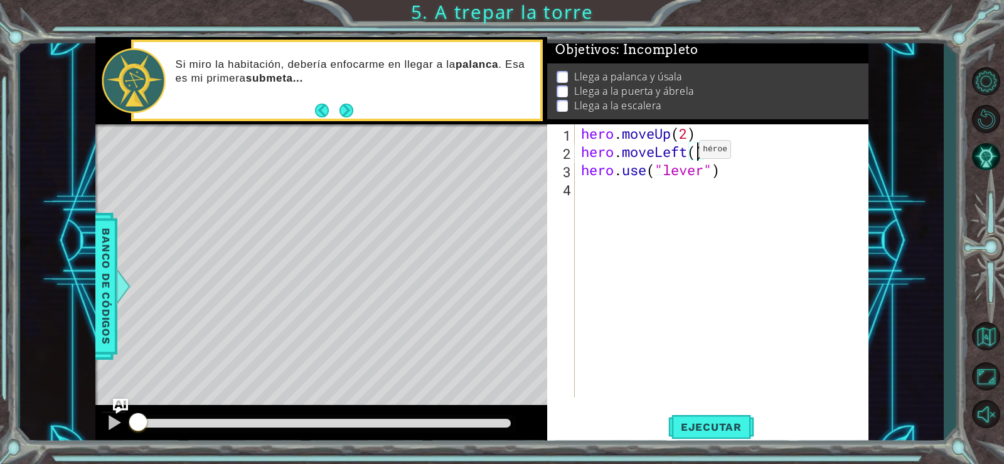
type textarea "hero.moveLeft(1)"
click at [594, 193] on div "hero . moveUp ( 2 ) hero . moveLeft ( 1 ) hero . use ( "lever" )" at bounding box center [725, 278] width 293 height 309
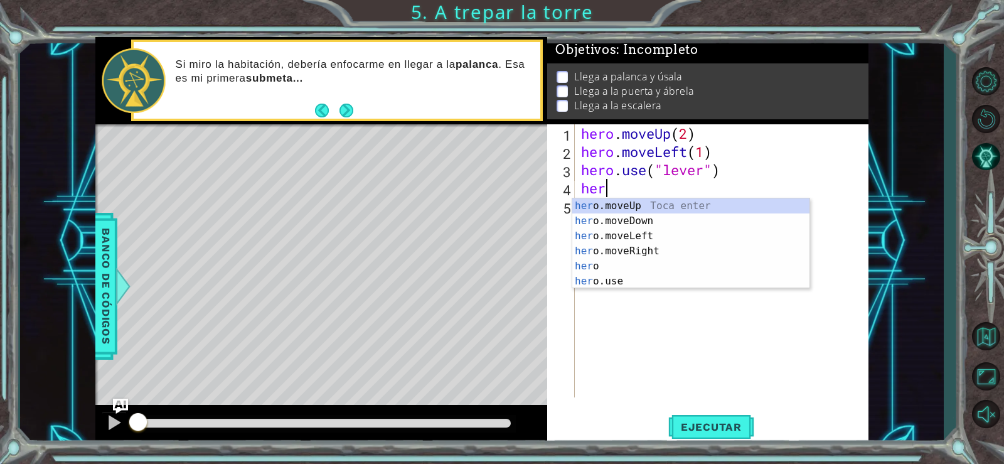
scroll to position [0, 1]
click at [651, 259] on div "her o.moveUp Toca enter her o.moveDown Toca enter her o.moveLeft [PERSON_NAME] …" at bounding box center [690, 258] width 237 height 120
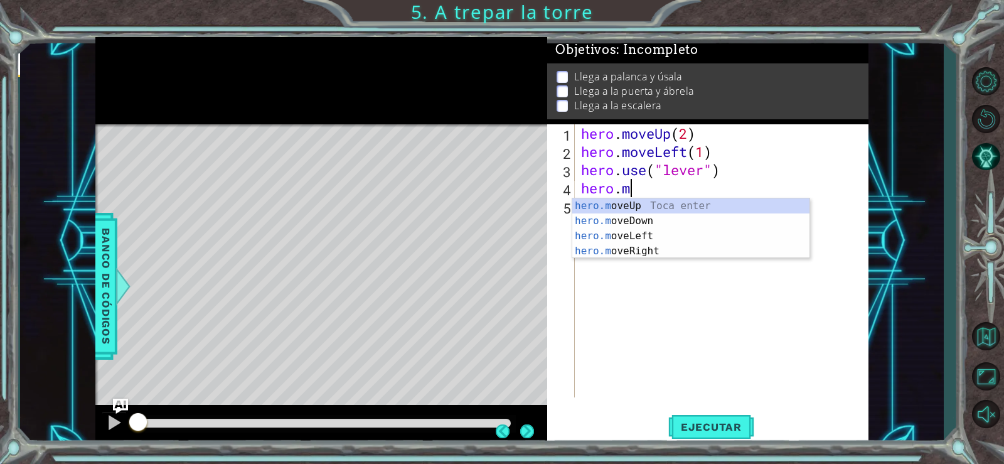
type textarea "[DOMAIN_NAME]"
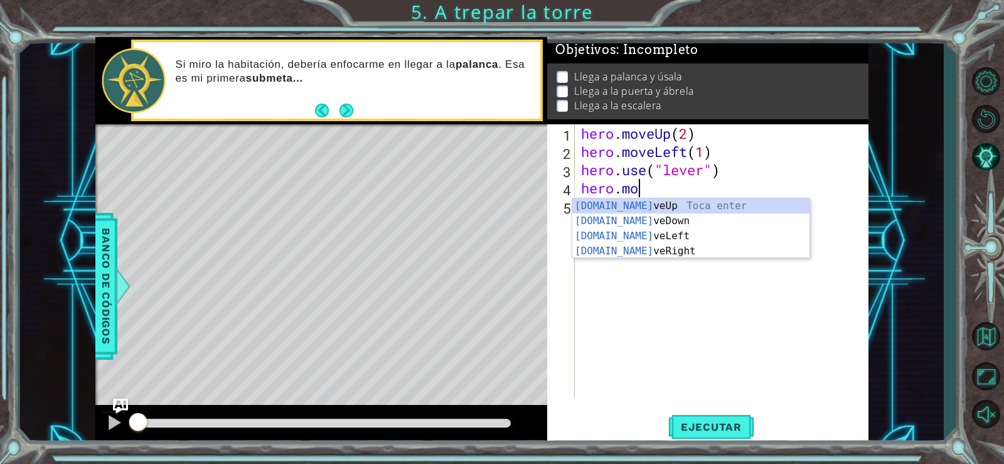
click at [646, 256] on div "[DOMAIN_NAME] veUp Toca enter [DOMAIN_NAME] veDown Toca enter [DOMAIN_NAME] veL…" at bounding box center [690, 243] width 237 height 90
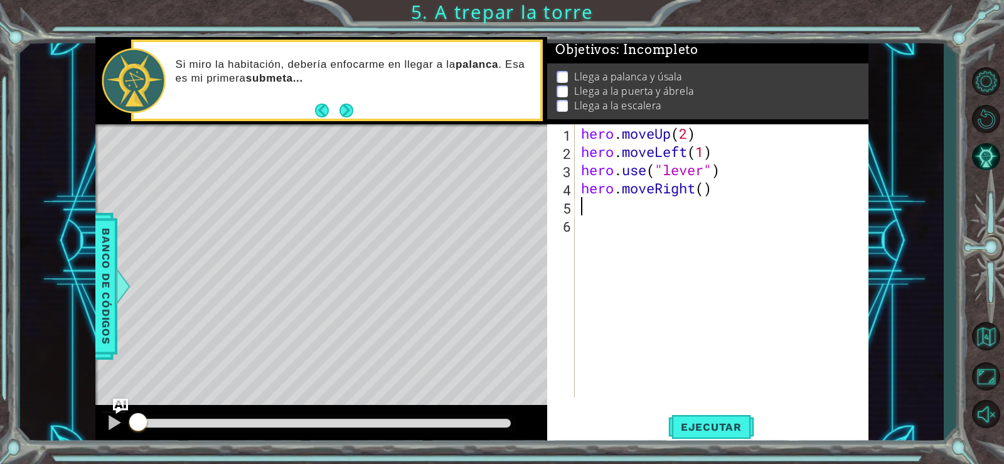
scroll to position [0, 0]
click at [700, 188] on div "hero . moveUp ( 2 ) hero . moveLeft ( 1 ) hero . use ( "lever" ) hero . moveRig…" at bounding box center [725, 278] width 293 height 309
click at [700, 194] on div "hero . moveUp ( 2 ) hero . moveLeft ( 1 ) hero . use ( "lever" ) hero . moveRig…" at bounding box center [725, 278] width 293 height 309
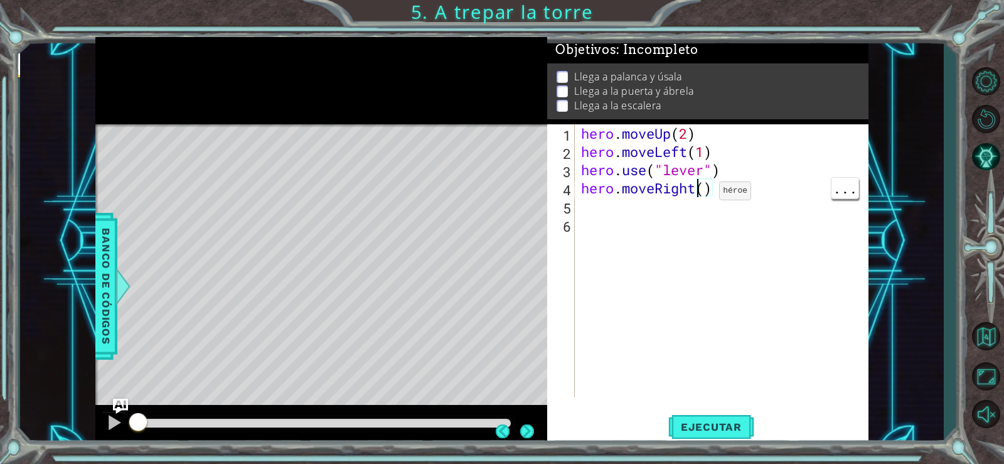
scroll to position [0, 6]
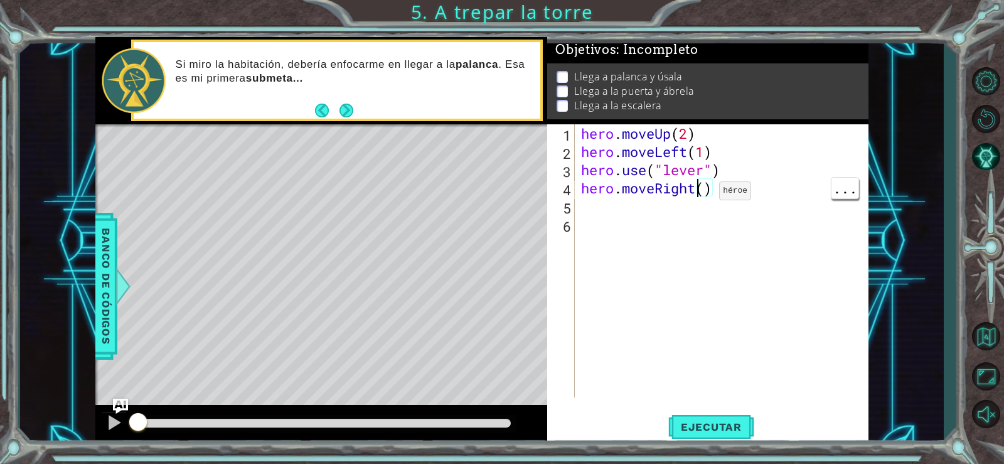
click at [710, 183] on div "hero . moveUp ( 2 ) hero . moveLeft ( 1 ) hero . use ( "lever" ) hero . moveRig…" at bounding box center [725, 278] width 293 height 309
click at [697, 193] on div "hero . moveUp ( 2 ) hero . moveLeft ( 1 ) hero . use ( "lever" ) hero . moveRig…" at bounding box center [725, 278] width 293 height 309
click at [703, 192] on div "hero . moveUp ( 2 ) hero . moveLeft ( 1 ) hero . use ( "lever" ) hero . moveRig…" at bounding box center [725, 278] width 293 height 309
type textarea "hero.moveRight(3)"
click at [594, 215] on div "hero . moveUp ( 2 ) hero . moveLeft ( 1 ) hero . use ( "lever" ) hero . moveRig…" at bounding box center [725, 278] width 293 height 309
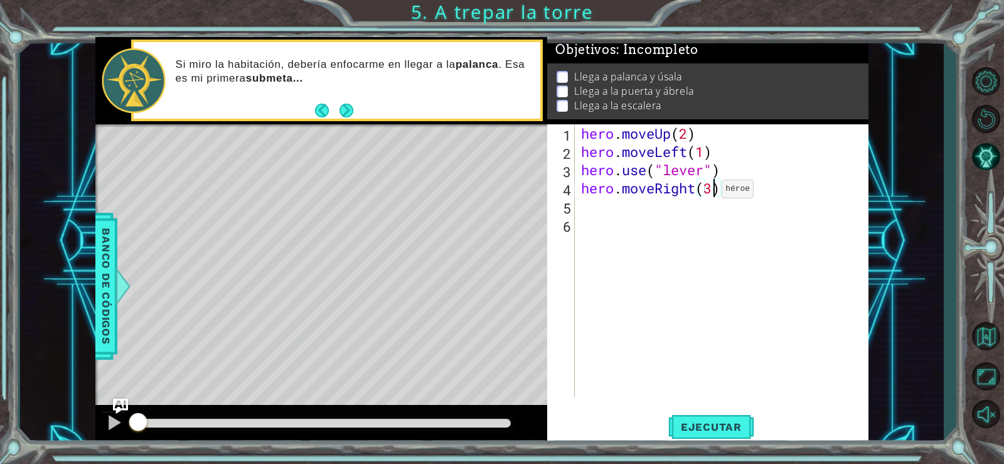
scroll to position [0, 0]
click at [598, 211] on div "hero . moveUp ( 2 ) hero . moveLeft ( 1 ) hero . use ( "lever" ) hero . moveRig…" at bounding box center [725, 278] width 293 height 309
type textarea "hero.use("door")"
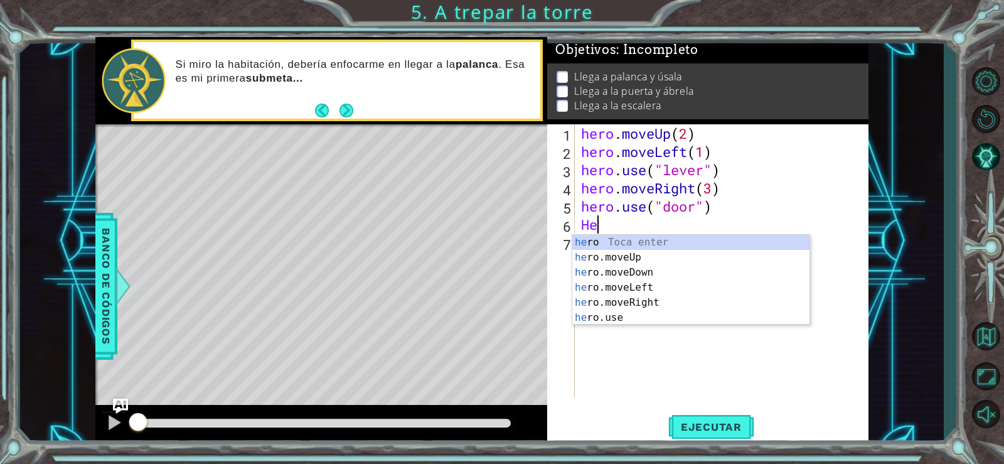
scroll to position [0, 1]
click at [690, 414] on button "Ejecutar" at bounding box center [711, 426] width 86 height 32
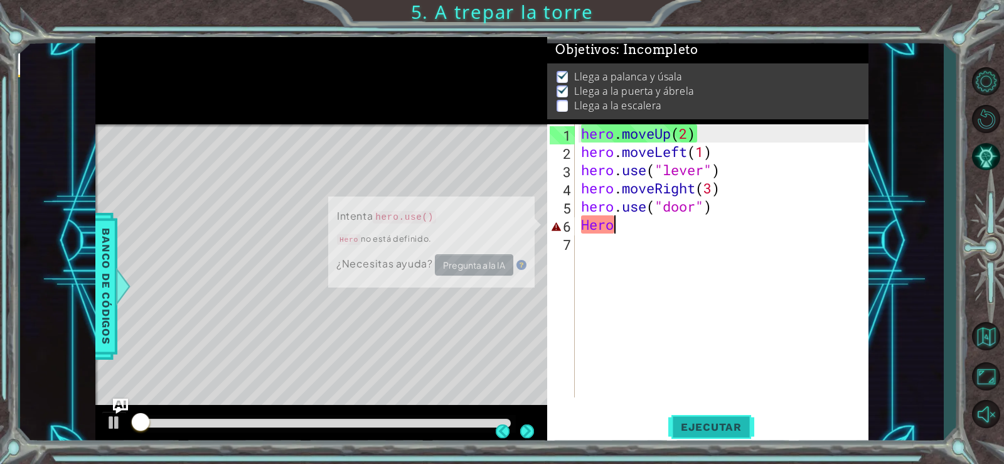
scroll to position [6, 0]
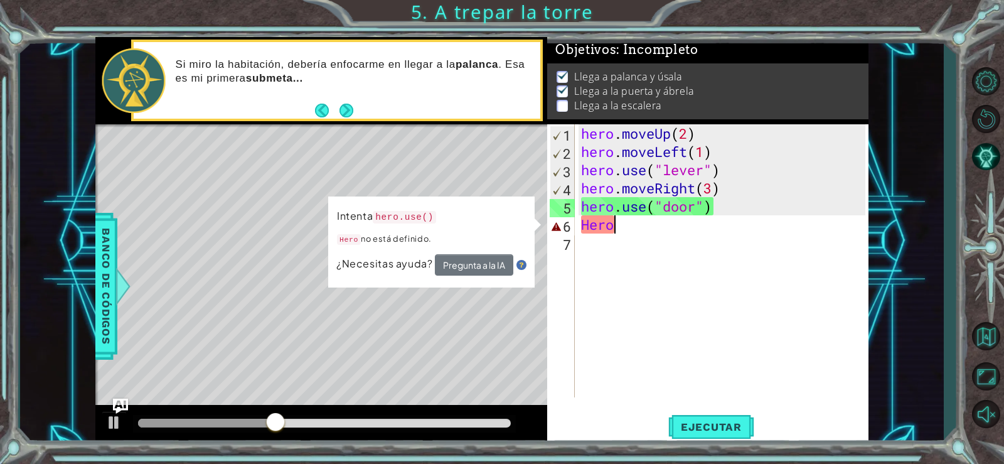
click at [692, 208] on div "hero . moveUp ( 2 ) hero . moveLeft ( 1 ) hero . use ( "lever" ) hero . moveRig…" at bounding box center [725, 278] width 293 height 309
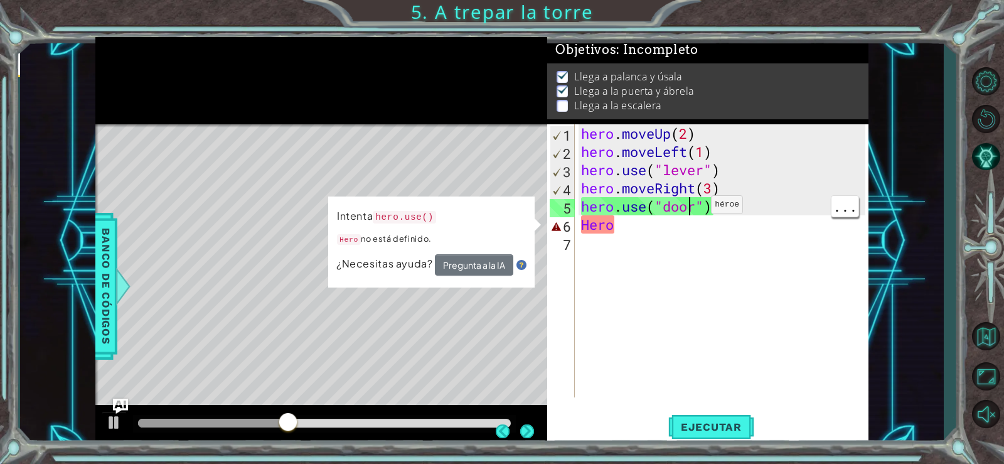
scroll to position [0, 5]
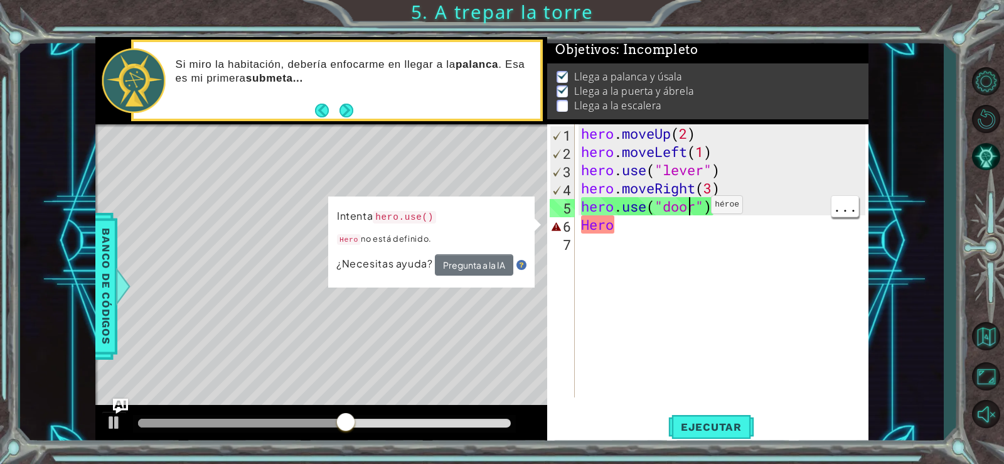
click at [624, 232] on div "hero . moveUp ( 2 ) hero . moveLeft ( 1 ) hero . use ( "lever" ) hero . moveRig…" at bounding box center [725, 278] width 293 height 309
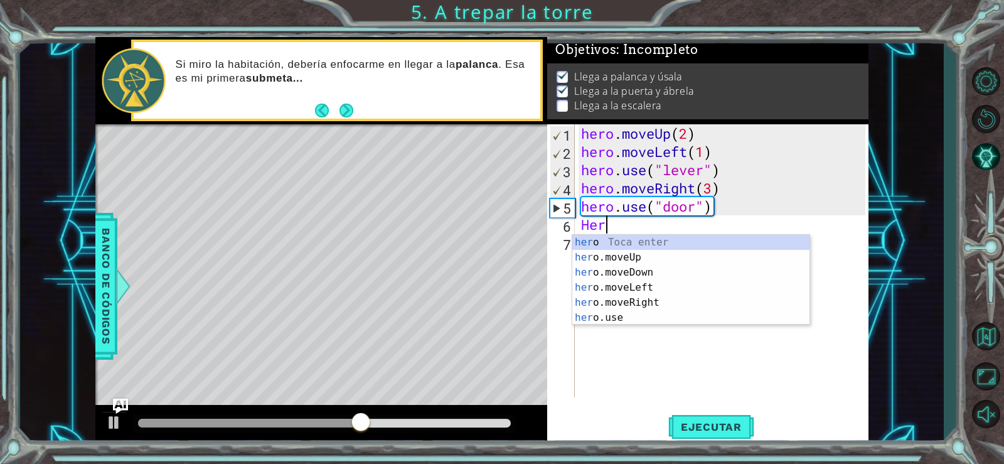
scroll to position [0, 0]
type textarea "H"
type textarea "hero"
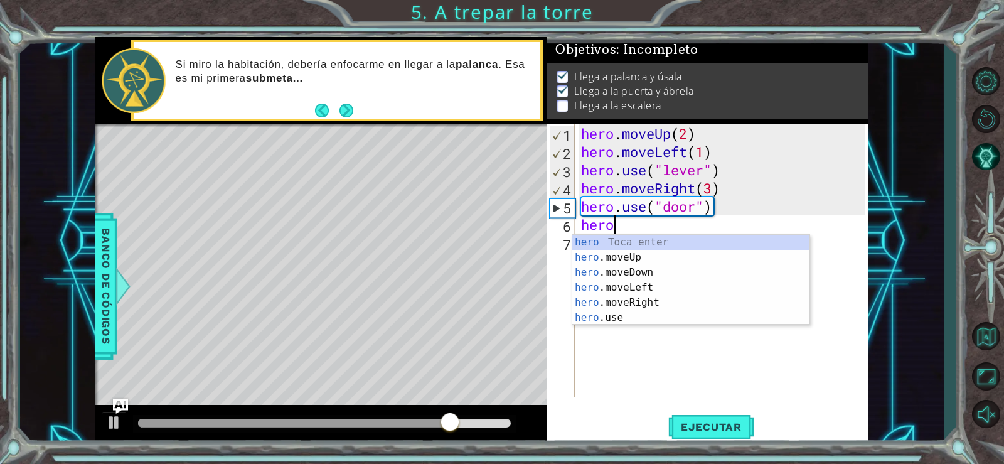
click at [641, 263] on div "hero Toca enter hero .moveUp Toca enter hero .moveDown Toca enter hero .moveLef…" at bounding box center [690, 295] width 237 height 120
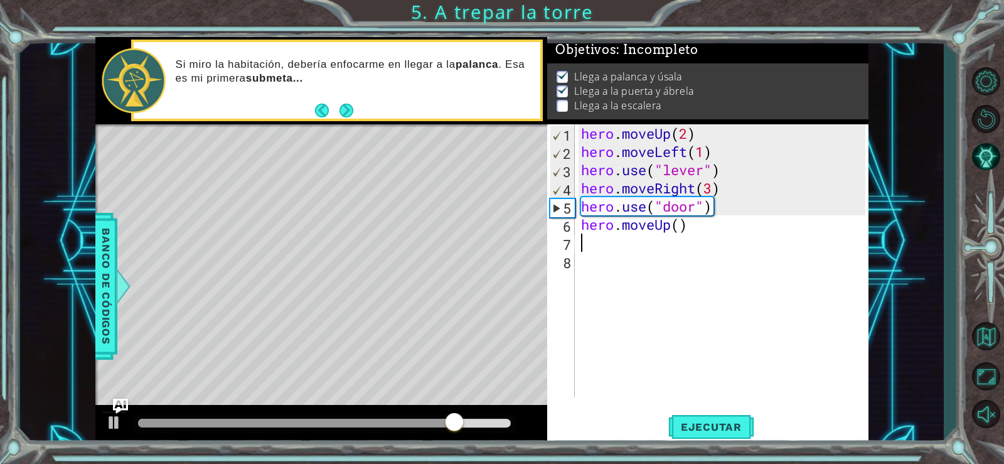
scroll to position [0, 0]
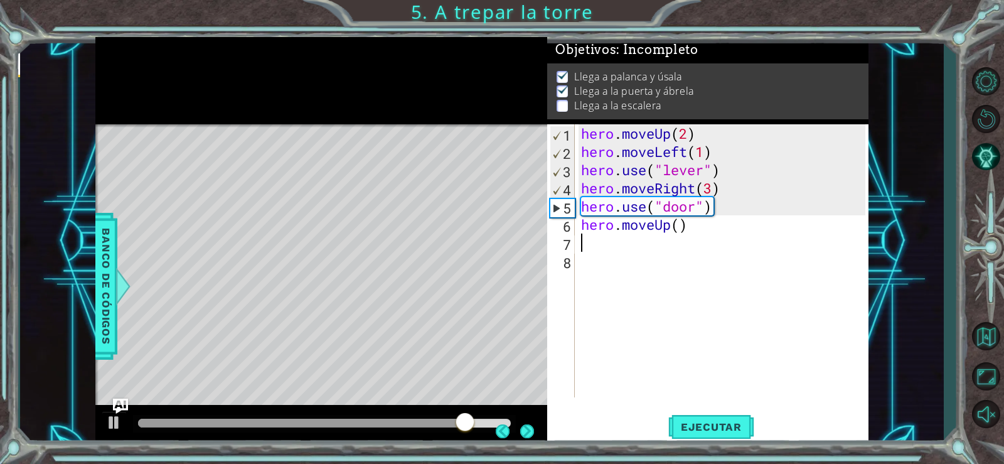
click at [678, 228] on div "hero . moveUp ( 2 ) hero . moveLeft ( 1 ) hero . use ( "lever" ) hero . moveRig…" at bounding box center [725, 278] width 293 height 309
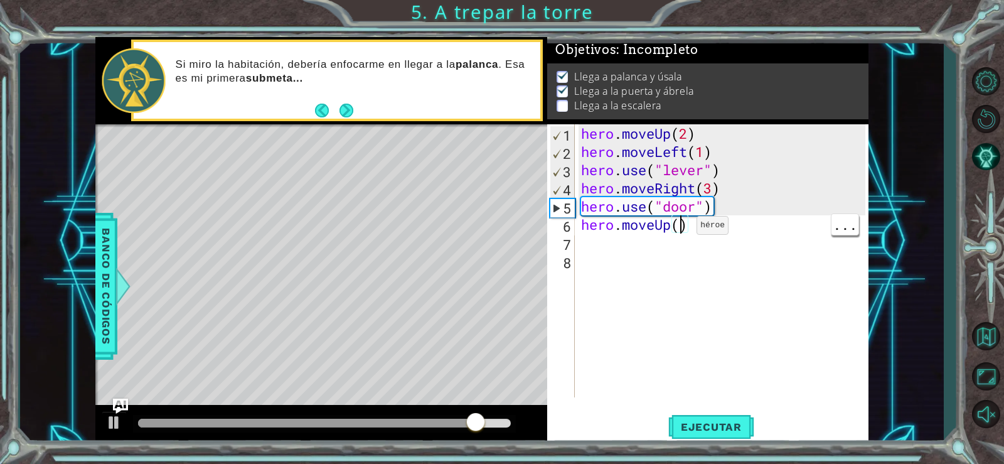
type textarea "hero.moveUp(2)"
click at [592, 242] on div "hero . moveUp ( 2 ) hero . moveLeft ( 1 ) hero . use ( "lever" ) hero . moveRig…" at bounding box center [725, 278] width 293 height 309
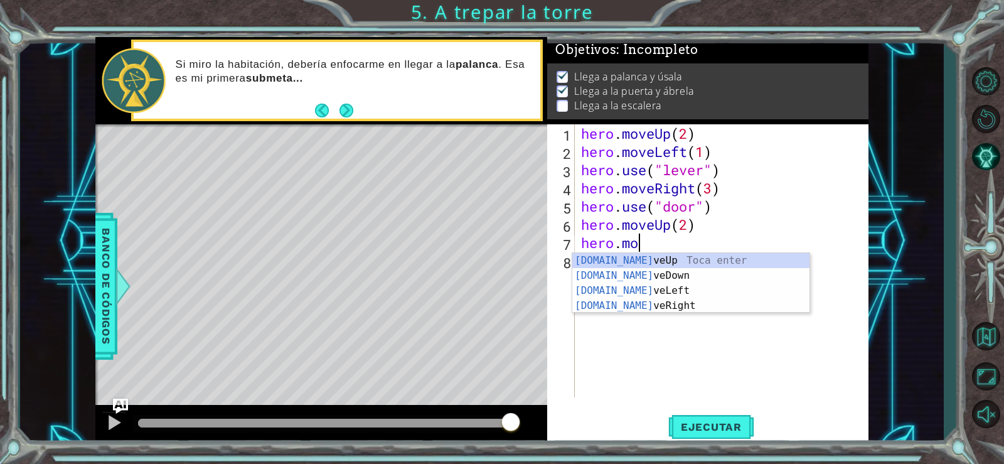
scroll to position [0, 3]
type textarea "hero.move"
click at [651, 292] on div "hero.move Up Toca enter hero.move Down Toca enter hero.move Left Toca enter her…" at bounding box center [690, 298] width 237 height 90
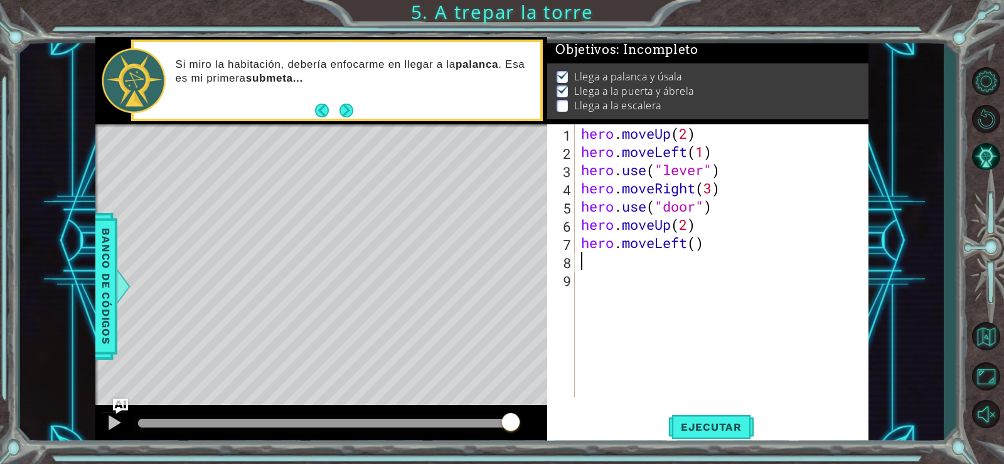
scroll to position [0, 0]
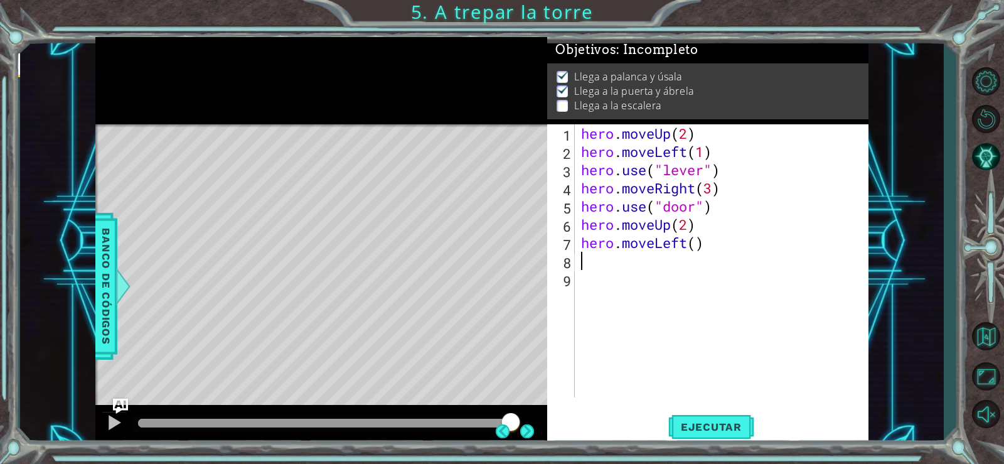
click at [691, 249] on div "hero . moveUp ( 2 ) hero . moveLeft ( 1 ) hero . use ( "lever" ) hero . moveRig…" at bounding box center [725, 278] width 293 height 309
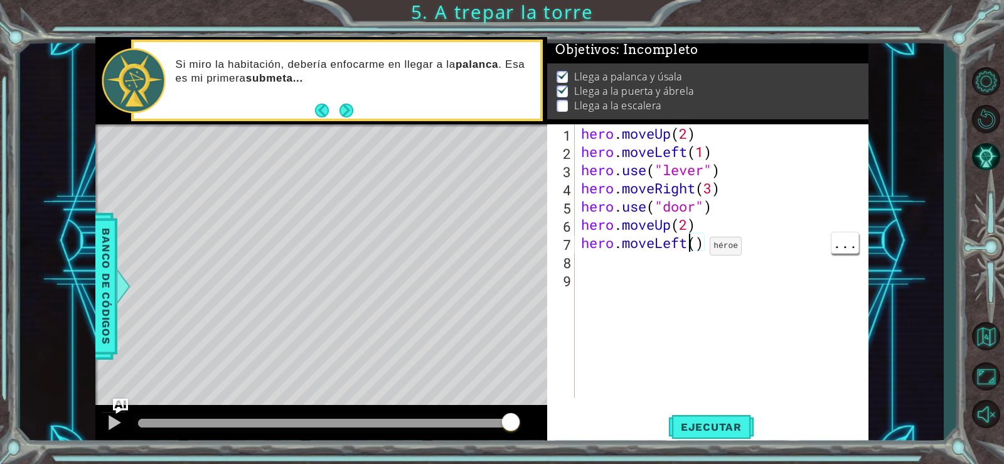
click at [693, 245] on div "hero . moveUp ( 2 ) hero . moveLeft ( 1 ) hero . use ( "lever" ) hero . moveRig…" at bounding box center [725, 278] width 293 height 309
type textarea "hero.moveLeft(3)"
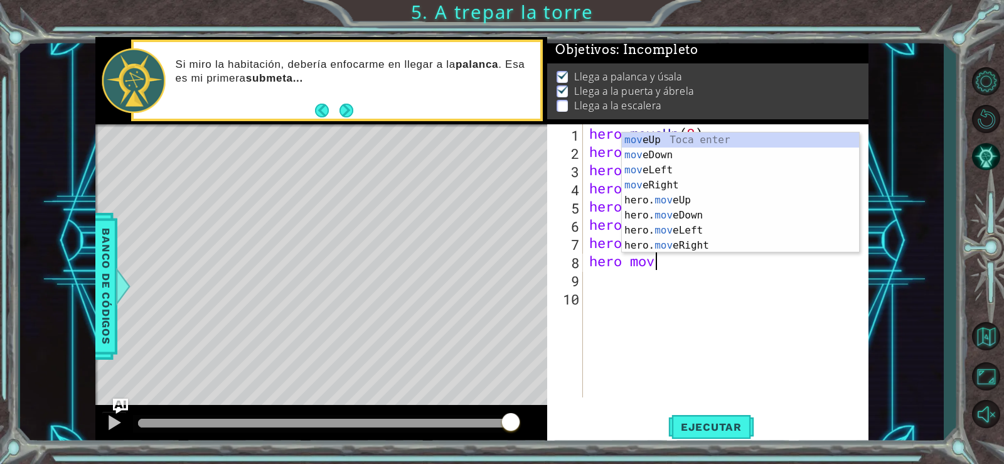
scroll to position [0, 3]
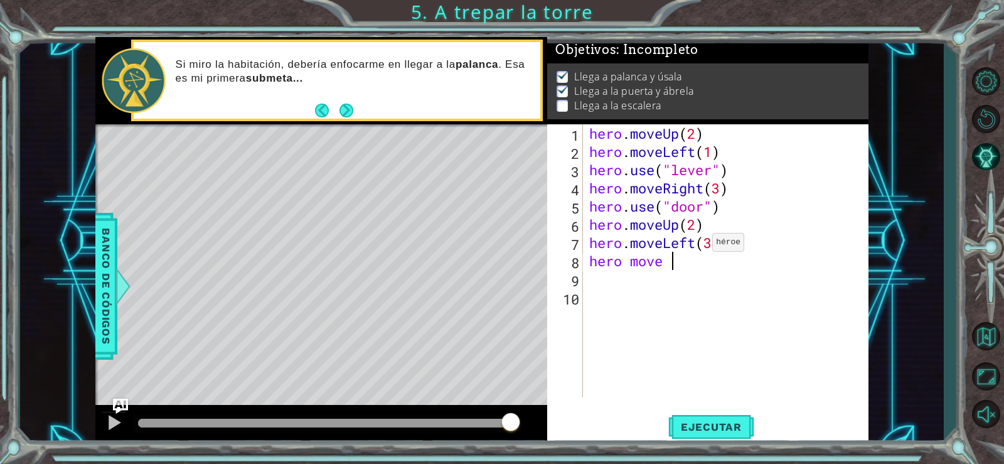
type textarea "hero move"
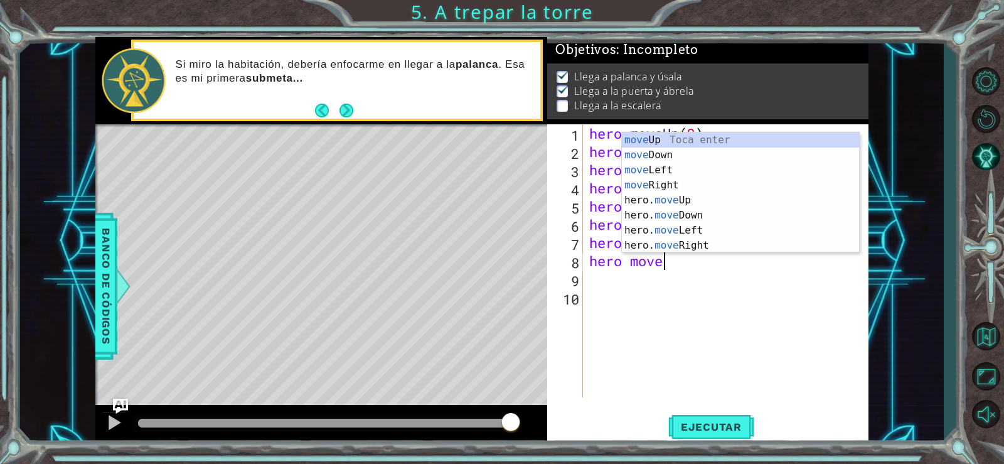
click at [693, 135] on div "move Up Toca enter move Down Toca enter move Left Toca enter move Right Toca en…" at bounding box center [740, 207] width 237 height 151
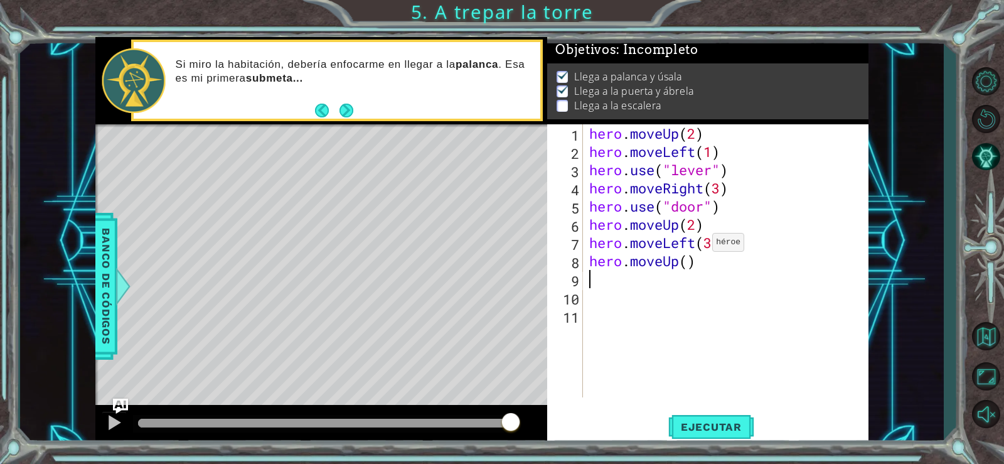
scroll to position [0, 0]
click at [687, 265] on div "hero . moveUp ( 2 ) hero . moveLeft ( 1 ) hero . use ( "lever" ) hero . moveRig…" at bounding box center [730, 278] width 286 height 309
click at [698, 425] on span "Ejecutar" at bounding box center [711, 426] width 86 height 13
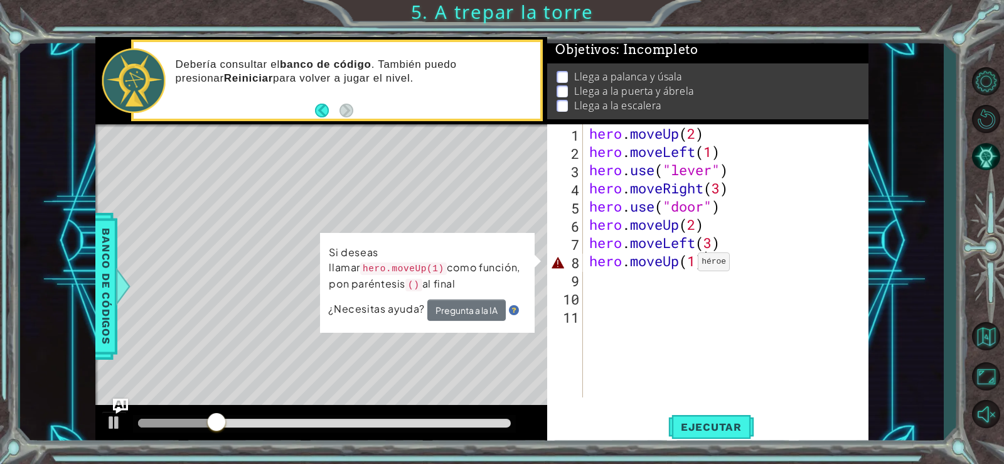
click at [692, 269] on div "hero . moveUp ( 2 ) hero . moveLeft ( 1 ) hero . use ( "lever" ) hero . moveRig…" at bounding box center [729, 278] width 285 height 309
click at [750, 264] on div "hero . moveUp ( 2 ) hero . moveLeft ( 1 ) hero . use ( "lever" ) hero . moveRig…" at bounding box center [729, 278] width 285 height 309
type textarea "hero.moveUp(1)"
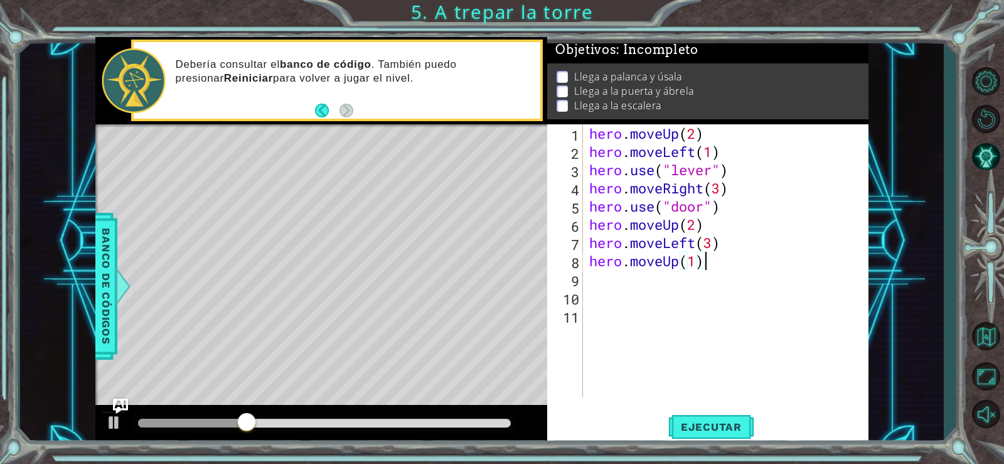
scroll to position [0, 4]
click at [710, 425] on span "Ejecutar" at bounding box center [711, 426] width 86 height 13
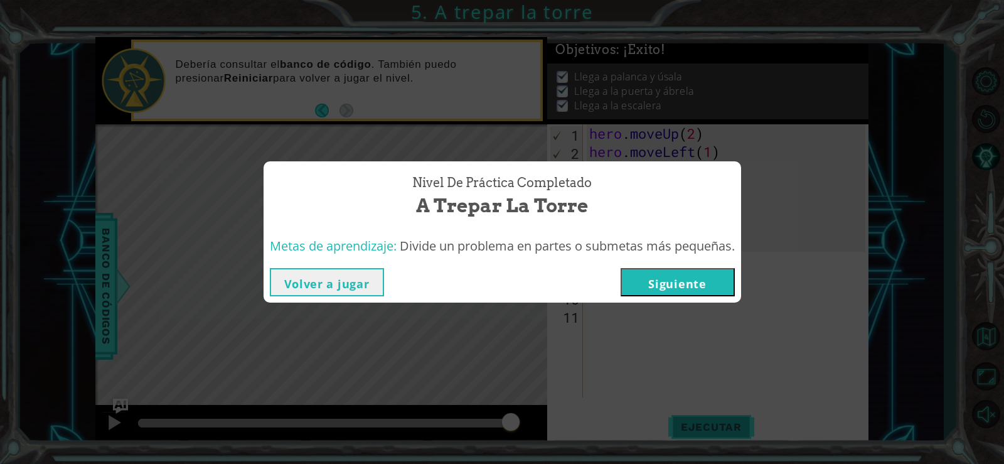
click at [673, 280] on button "Siguiente" at bounding box center [678, 282] width 114 height 28
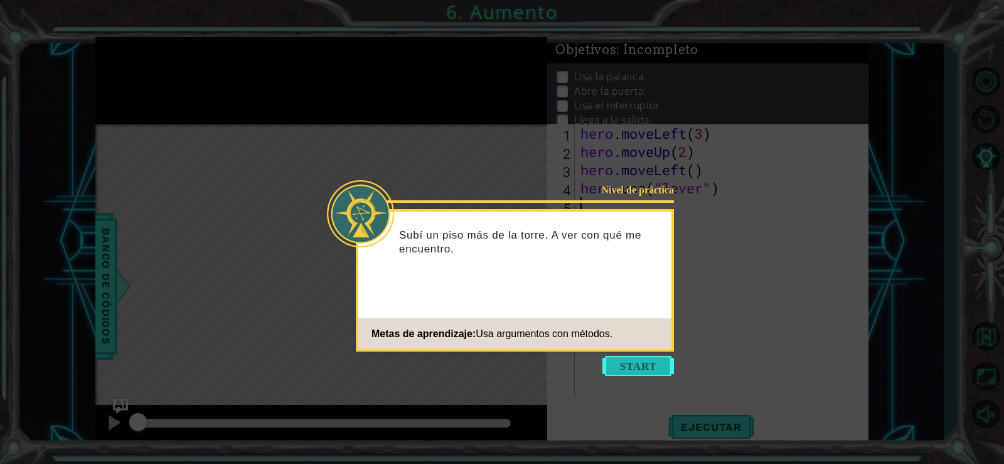
click at [659, 363] on button "Start" at bounding box center [638, 366] width 72 height 20
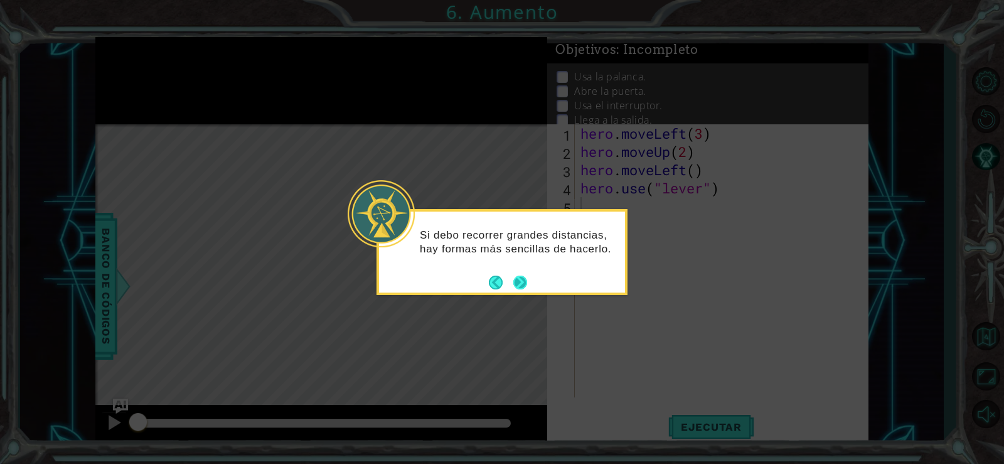
click at [518, 279] on button "Next" at bounding box center [520, 282] width 14 height 14
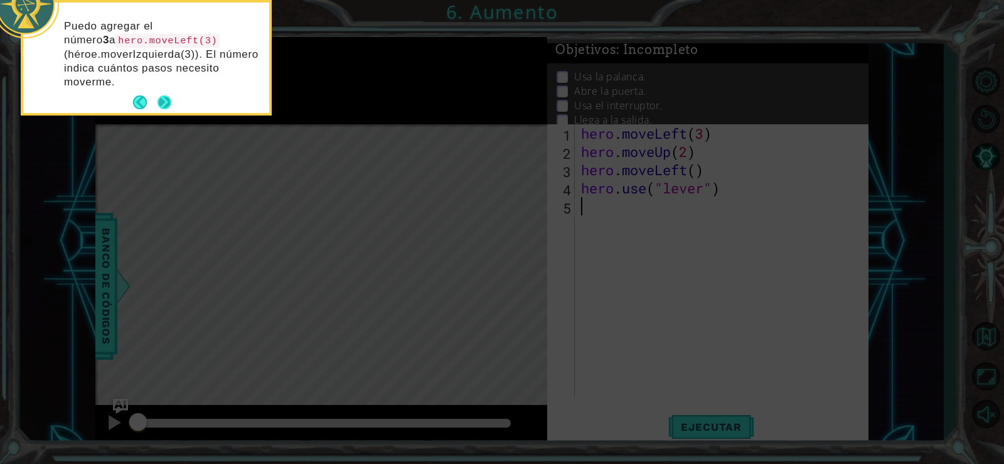
click at [171, 109] on button "Next" at bounding box center [164, 102] width 14 height 14
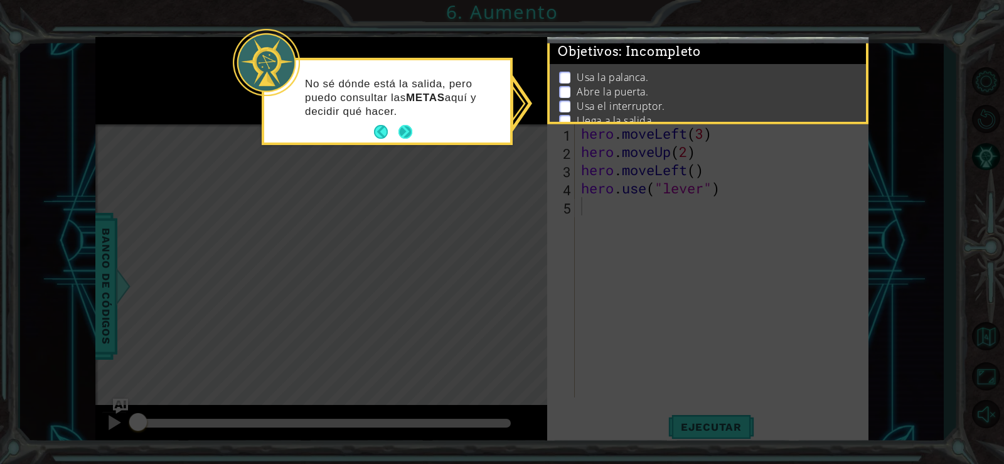
click at [401, 134] on button "Next" at bounding box center [405, 132] width 16 height 16
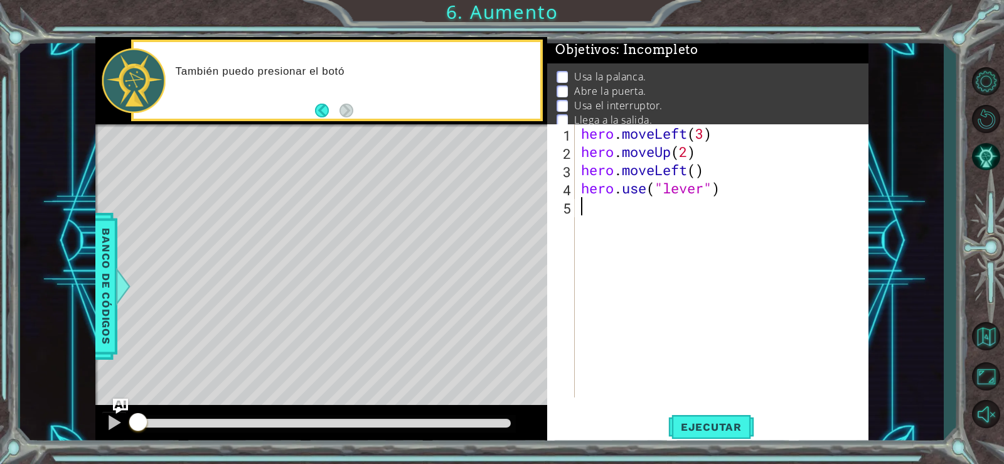
type textarea "hero.use("lever")"
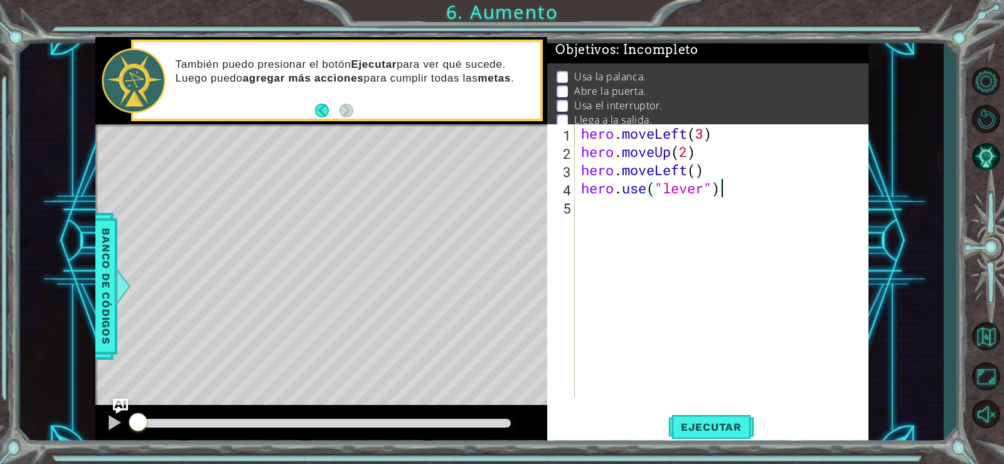
click at [604, 203] on div "hero . moveLeft ( 3 ) hero . moveUp ( 2 ) hero . moveLeft ( ) hero . use ( "lev…" at bounding box center [725, 278] width 293 height 309
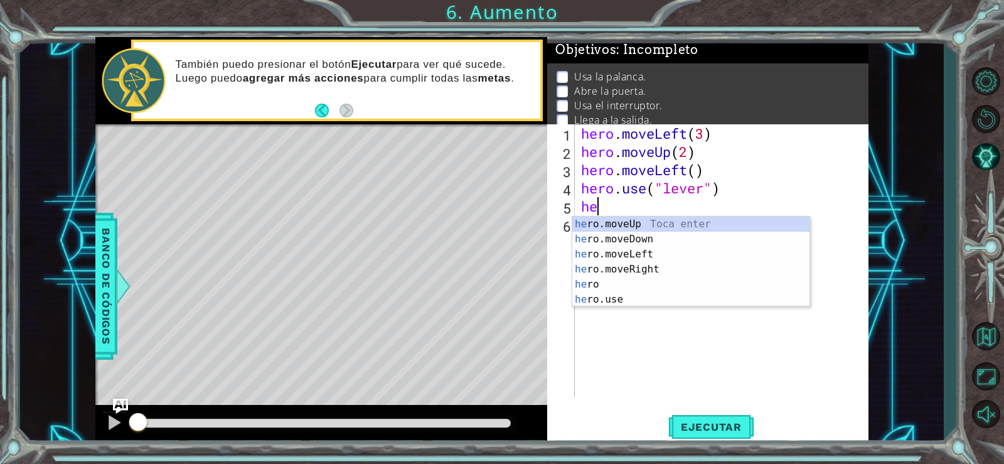
scroll to position [0, 1]
click at [644, 270] on div "hero Toca enter hero .moveUp Toca enter hero .moveDown Toca enter hero .moveLef…" at bounding box center [690, 276] width 237 height 120
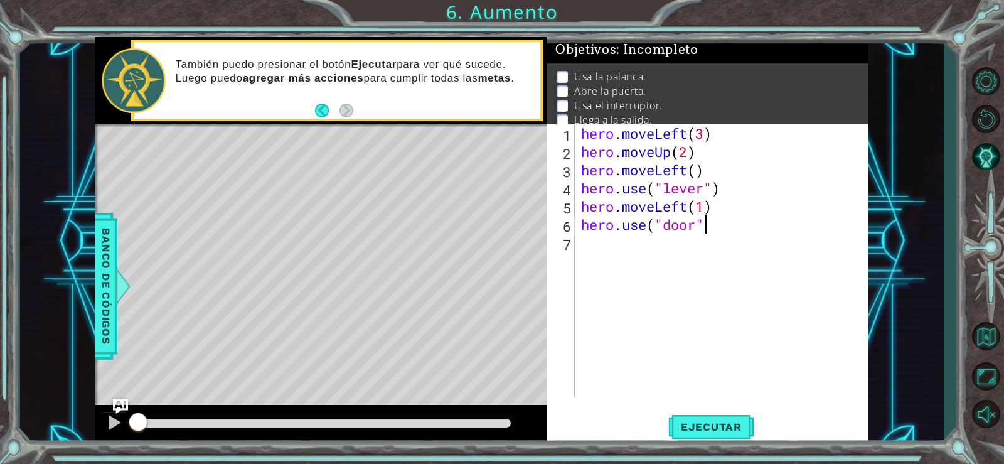
scroll to position [0, 6]
type textarea "hero.use("door")"
click at [702, 429] on span "Ejecutar" at bounding box center [711, 426] width 86 height 13
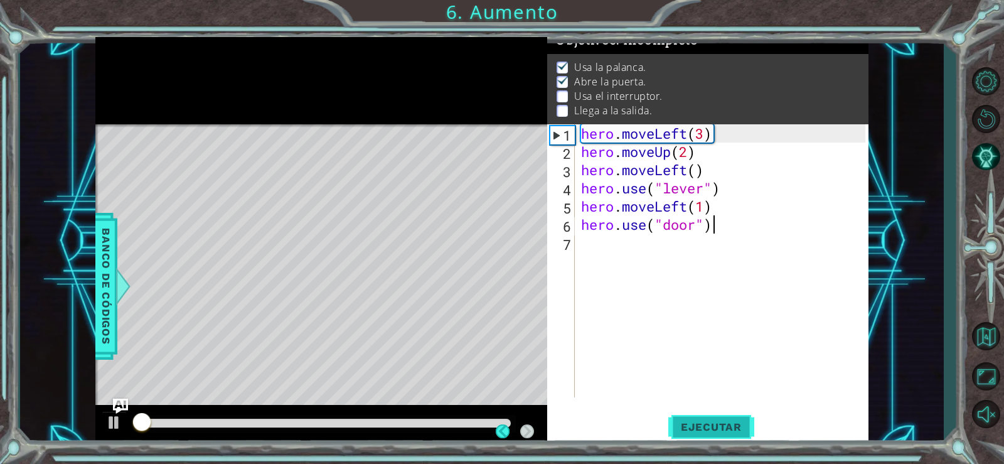
scroll to position [13, 0]
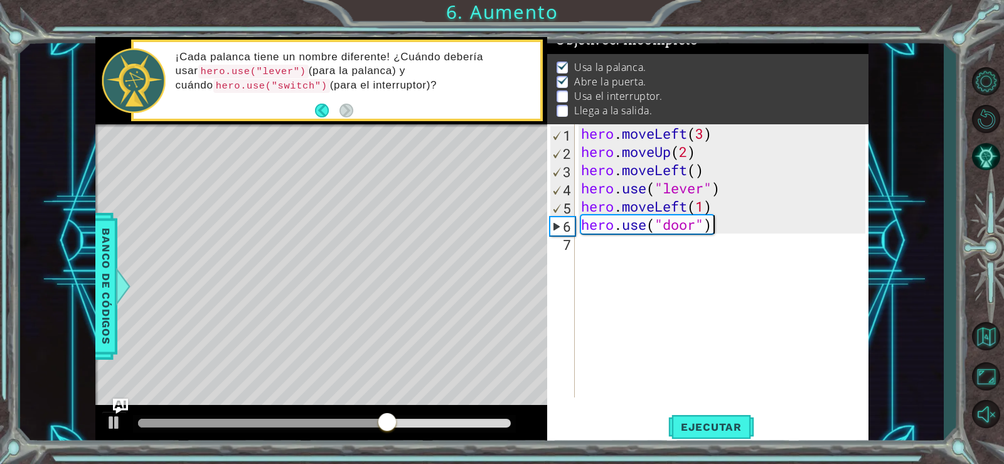
click at [591, 240] on div "hero . moveLeft ( 3 ) hero . moveUp ( 2 ) hero . moveLeft ( ) hero . use ( "lev…" at bounding box center [725, 278] width 293 height 309
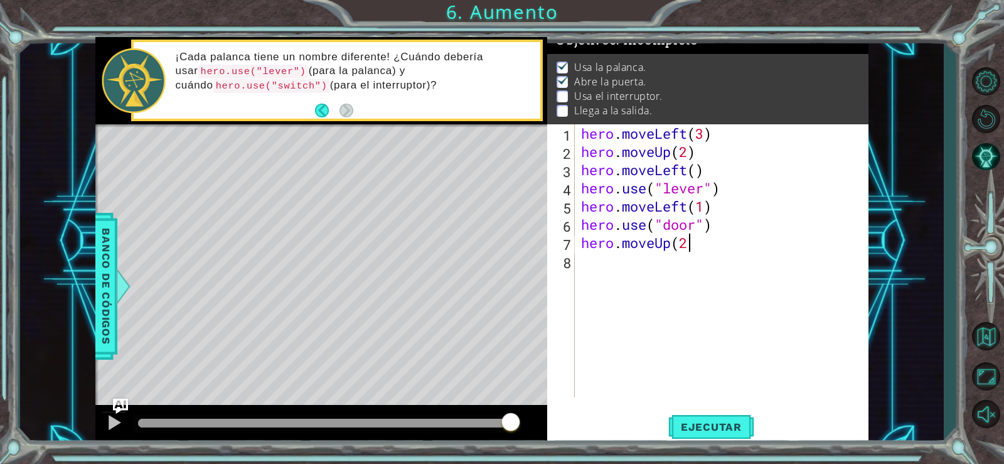
scroll to position [0, 4]
type textarea "hero.moveUp(2)"
type textarea "hero.moveRight(2)"
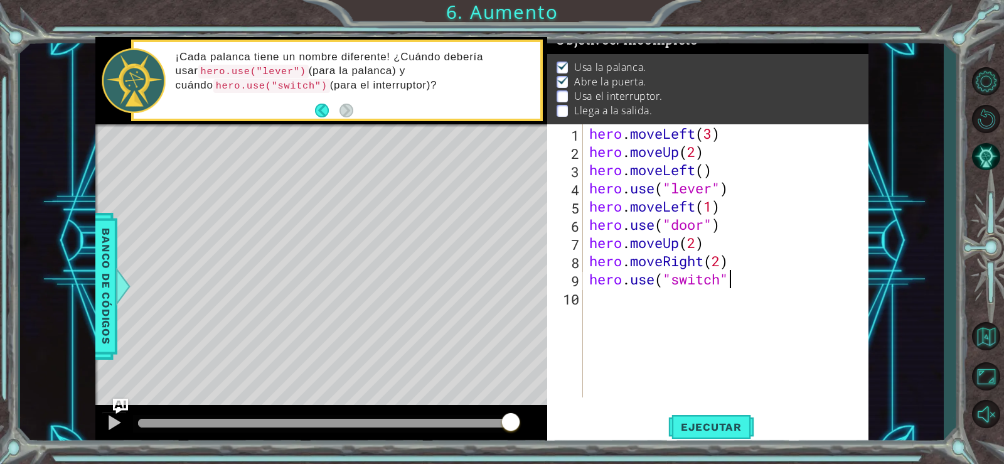
type textarea "hero.use("switch")"
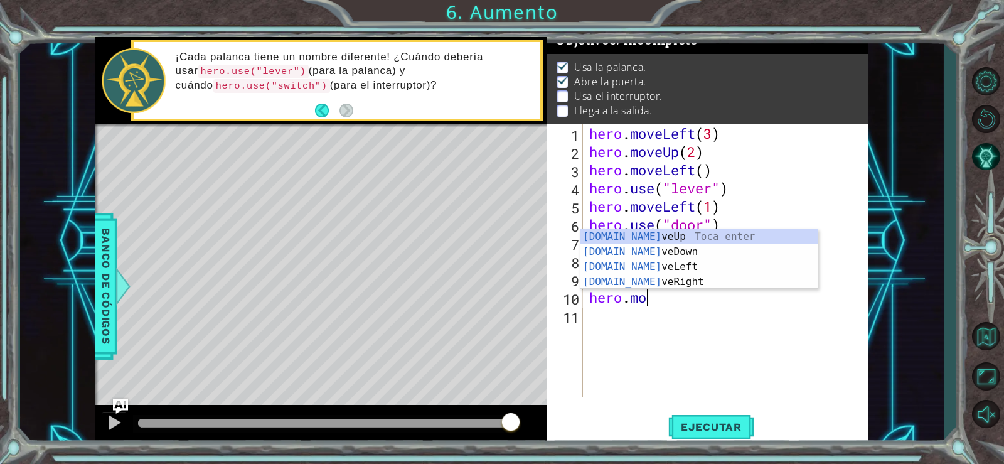
scroll to position [0, 3]
click at [676, 282] on div "hero.move Up Toca enter hero.move Down Toca enter hero.move Left Toca enter her…" at bounding box center [698, 274] width 237 height 90
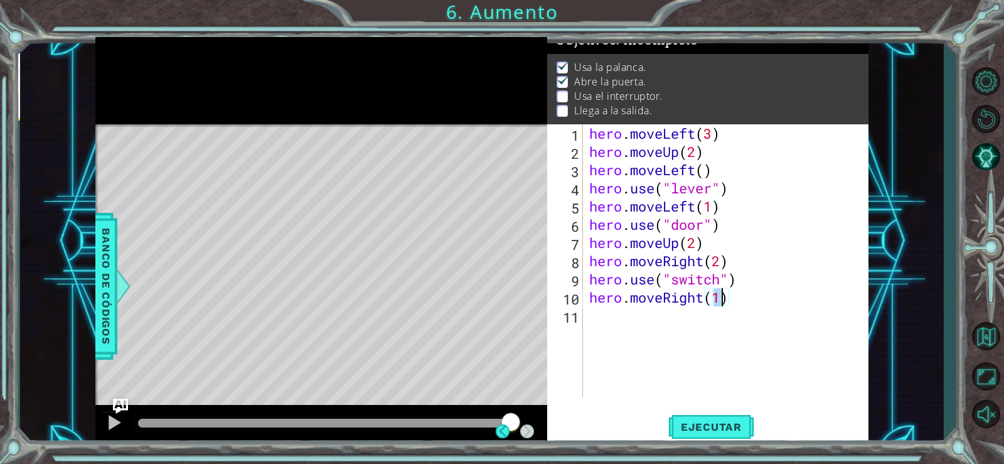
scroll to position [0, 6]
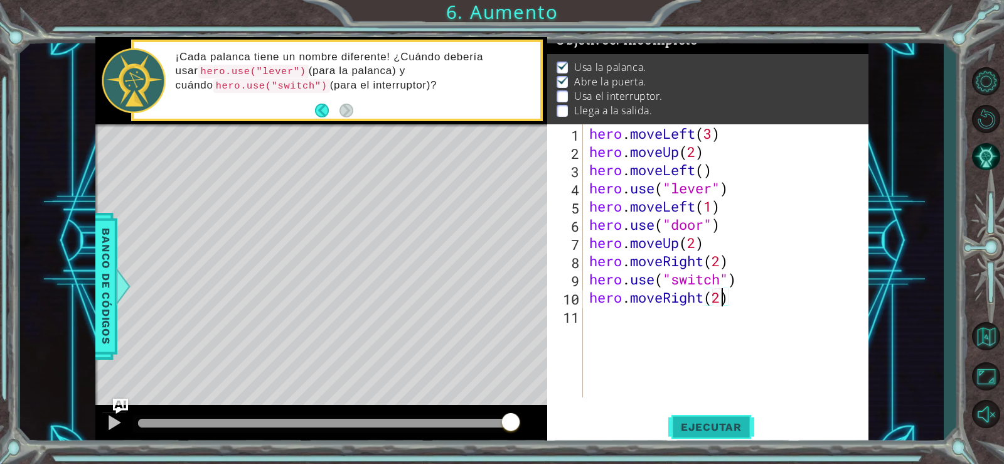
type textarea "hero.moveRight(2)"
click at [711, 427] on span "Ejecutar" at bounding box center [711, 426] width 86 height 13
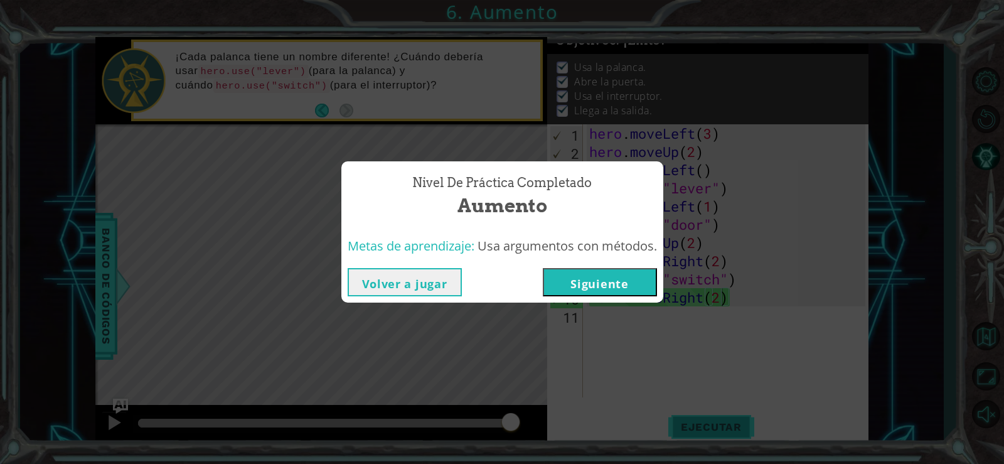
click at [586, 289] on button "Siguiente" at bounding box center [600, 282] width 114 height 28
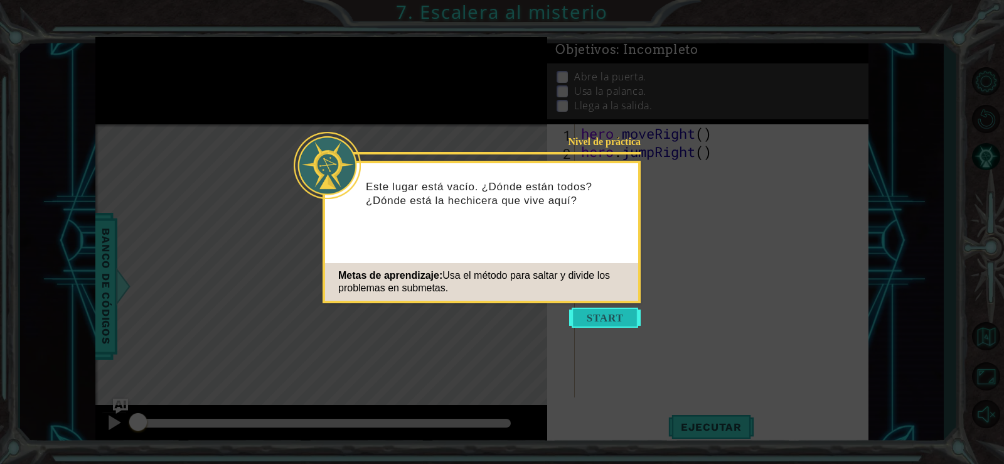
click at [603, 320] on button "Start" at bounding box center [605, 317] width 72 height 20
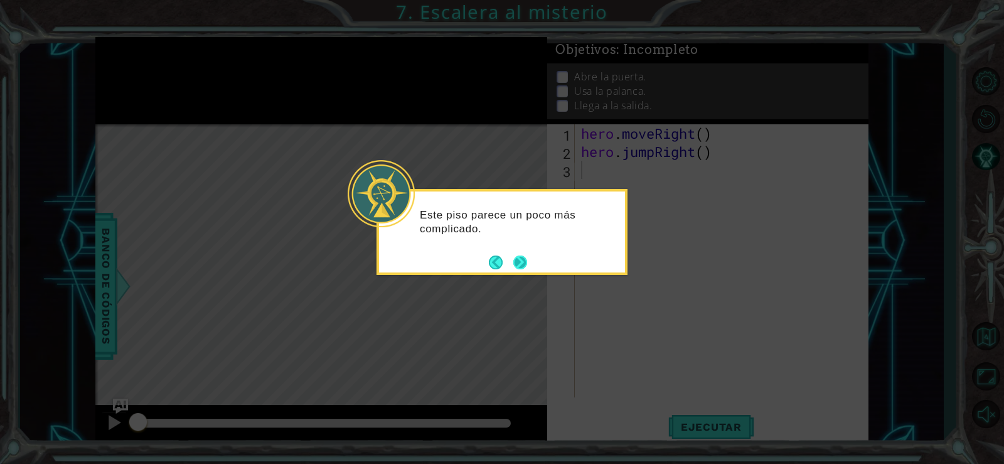
click at [525, 266] on button "Next" at bounding box center [520, 262] width 14 height 14
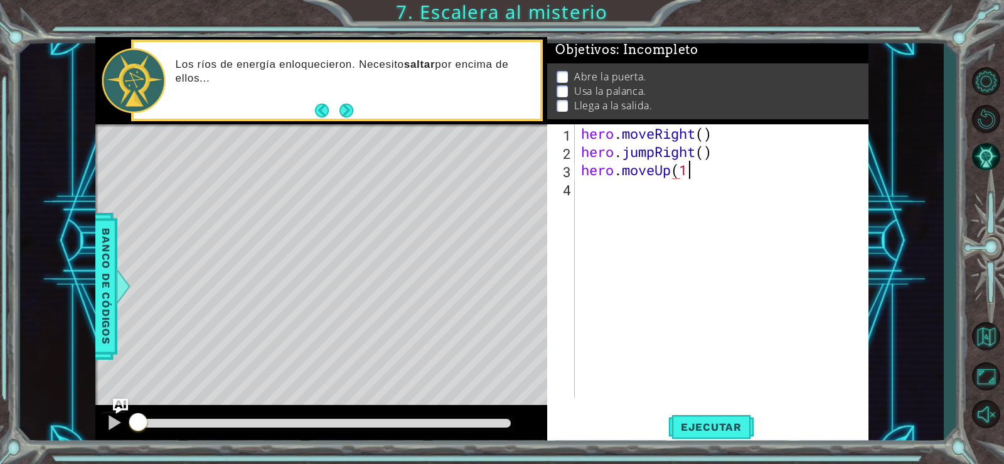
scroll to position [0, 4]
type textarea "hero.moveUp(1)"
click at [683, 178] on div "hero . moveRight ( ) hero . jumpRight ( ) hero . moveUp ( 1 )" at bounding box center [725, 278] width 293 height 309
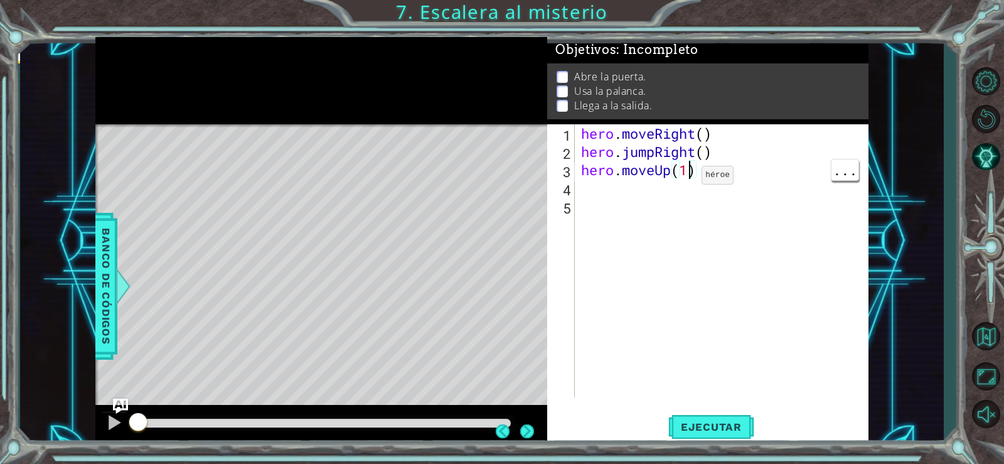
type textarea "hero.moveUp()"
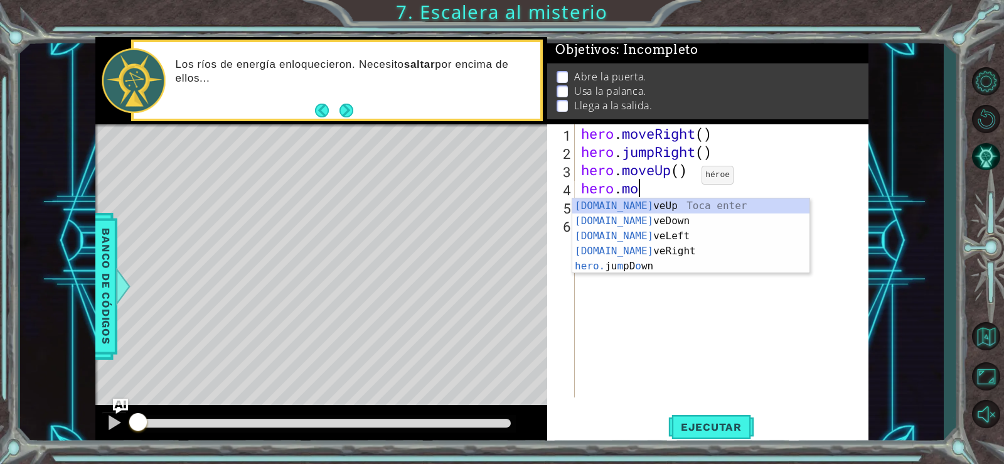
scroll to position [0, 3]
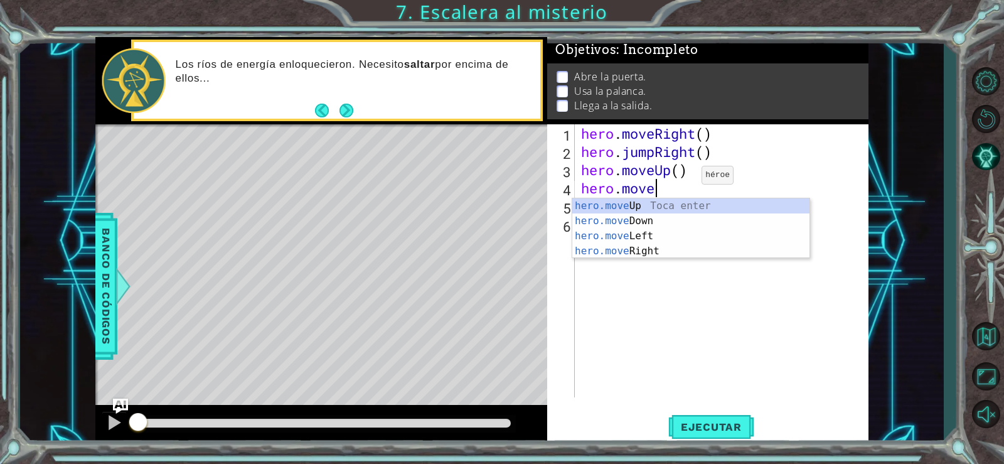
click at [660, 256] on div "hero.move Up Toca enter hero.move Down Toca enter hero.move Left Toca enter her…" at bounding box center [690, 243] width 237 height 90
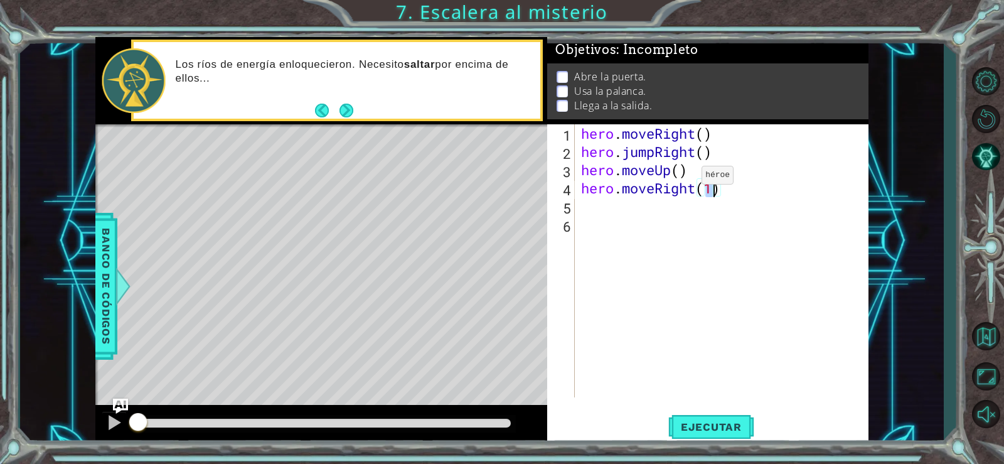
scroll to position [0, 6]
type textarea "hero.moveRight()"
click at [599, 211] on div "hero . moveRight ( ) hero . jumpRight ( ) hero . moveUp ( ) hero . moveRight ( )" at bounding box center [725, 278] width 293 height 309
type textarea "hero.use("door")"
click at [713, 427] on span "Ejecutar" at bounding box center [711, 426] width 86 height 13
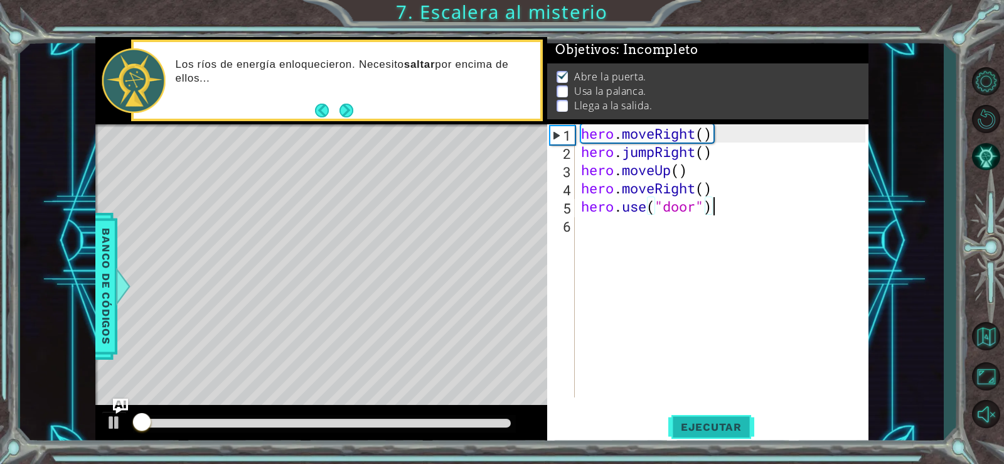
scroll to position [6, 0]
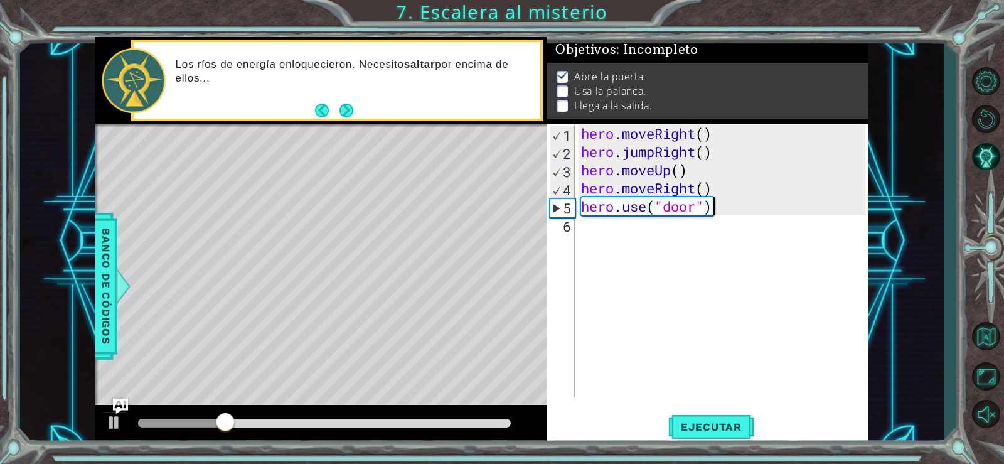
click at [735, 206] on div "hero . moveRight ( ) hero . jumpRight ( ) hero . moveUp ( ) hero . moveRight ( …" at bounding box center [725, 278] width 293 height 309
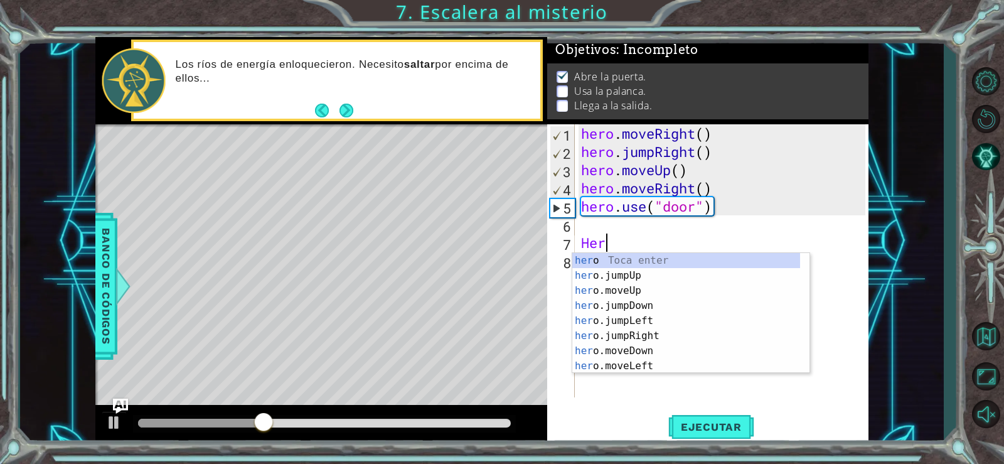
scroll to position [0, 1]
type textarea "H"
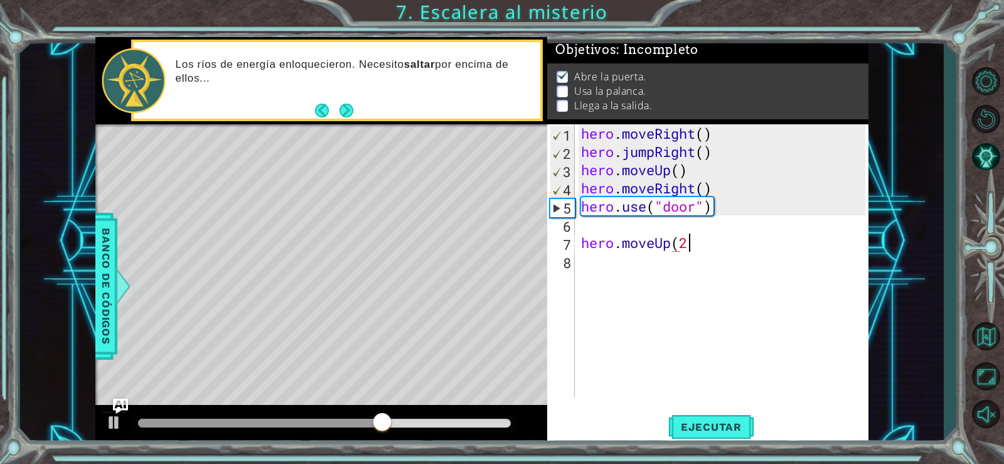
scroll to position [0, 4]
type textarea "hero.moveUp(2)"
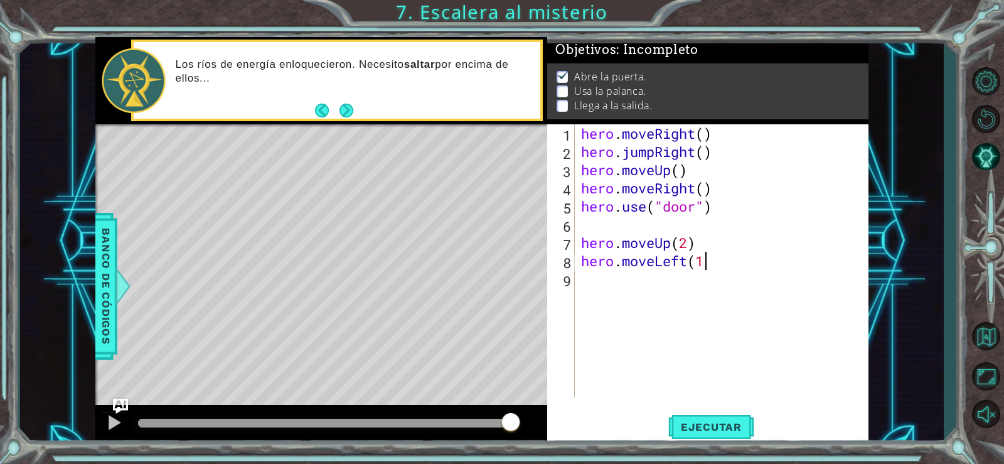
type textarea "hero.moveLeft(1)"
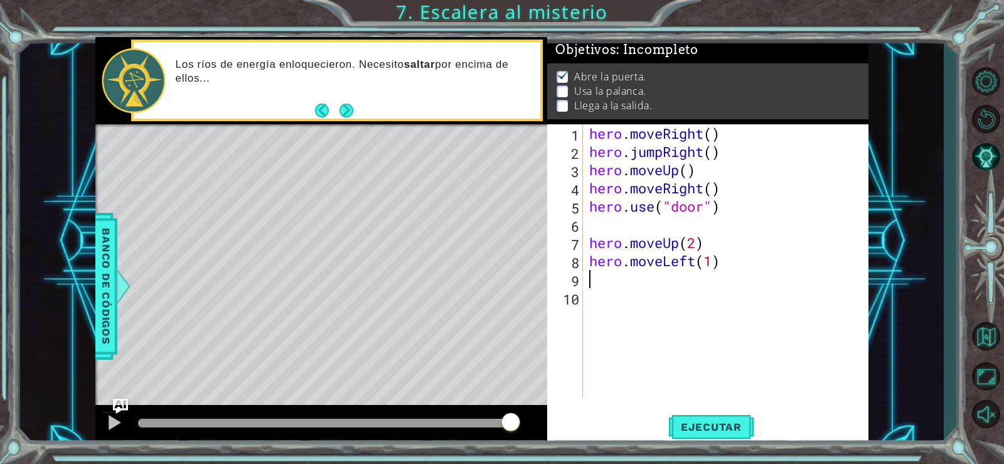
scroll to position [0, 0]
type textarea "H"
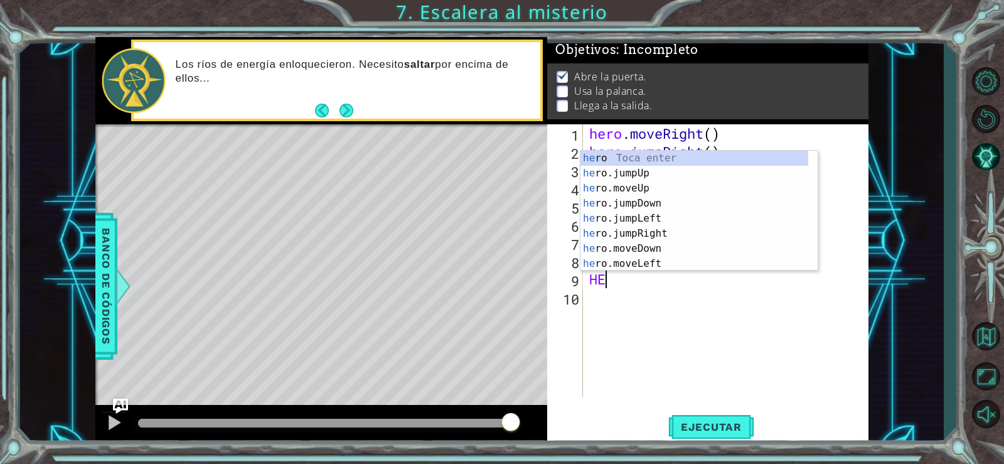
type textarea "H"
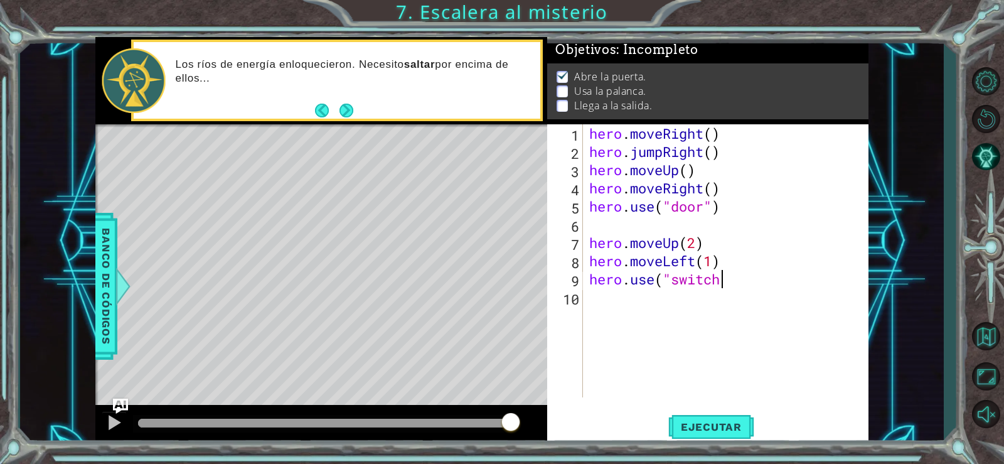
scroll to position [0, 6]
type textarea "hero.use("switch")"
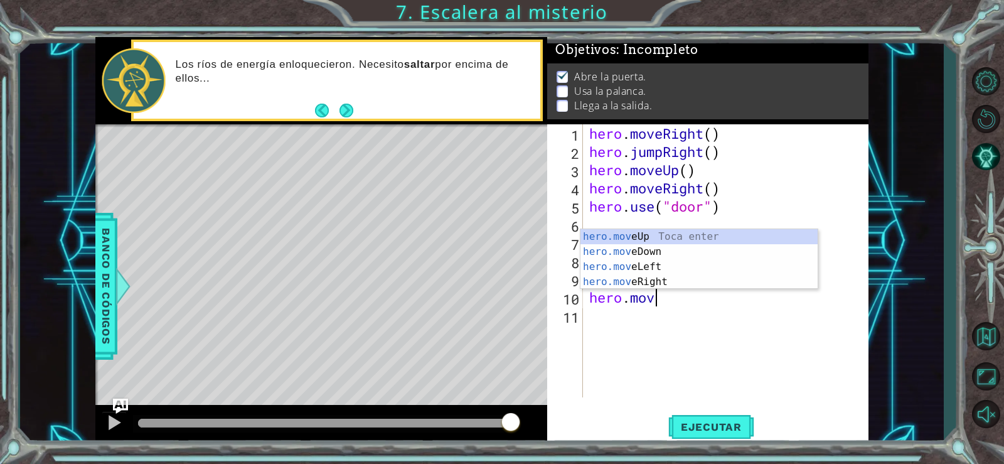
scroll to position [0, 3]
click at [664, 272] on div "hero.move Up Toca enter hero.move Down Toca enter hero.move Left Toca enter her…" at bounding box center [698, 274] width 237 height 90
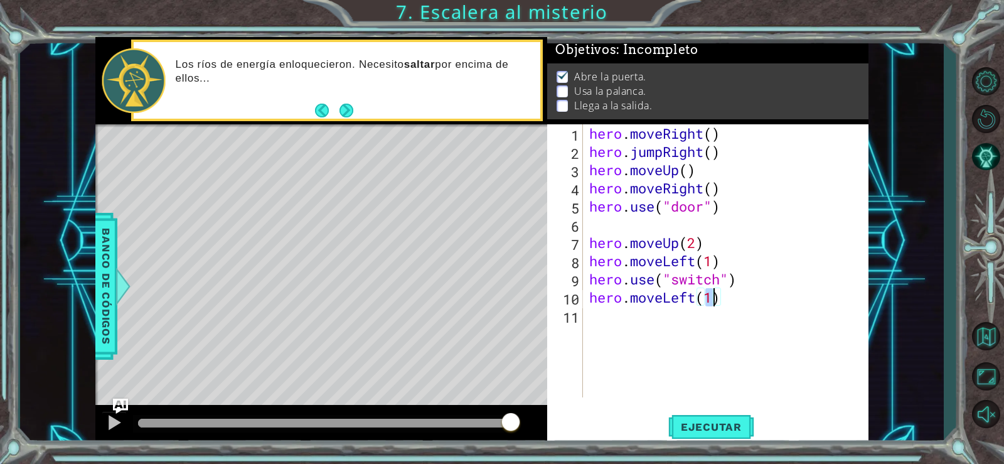
scroll to position [0, 6]
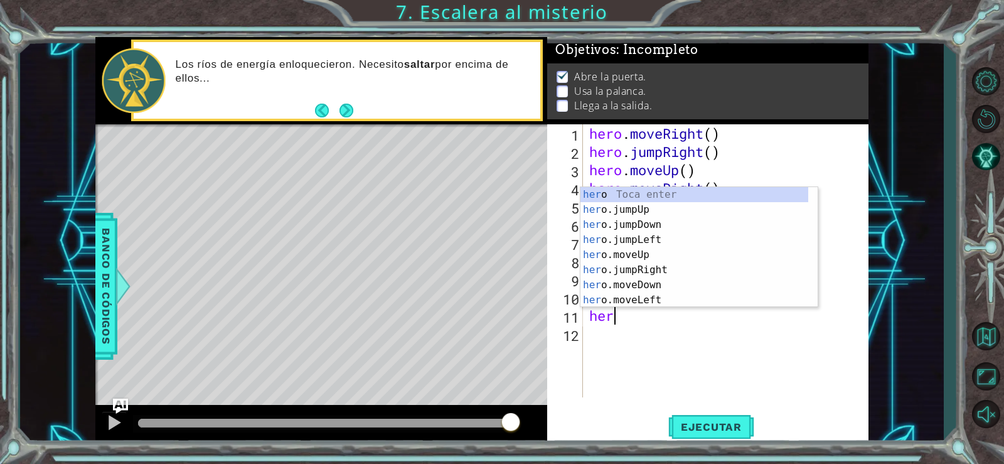
type textarea "hero.moveLeft(1)hero"
click at [650, 211] on div "hero Toca enter hero .jumpUp Toca enter hero .jumpDown Toca enter hero .jumpLef…" at bounding box center [694, 262] width 228 height 151
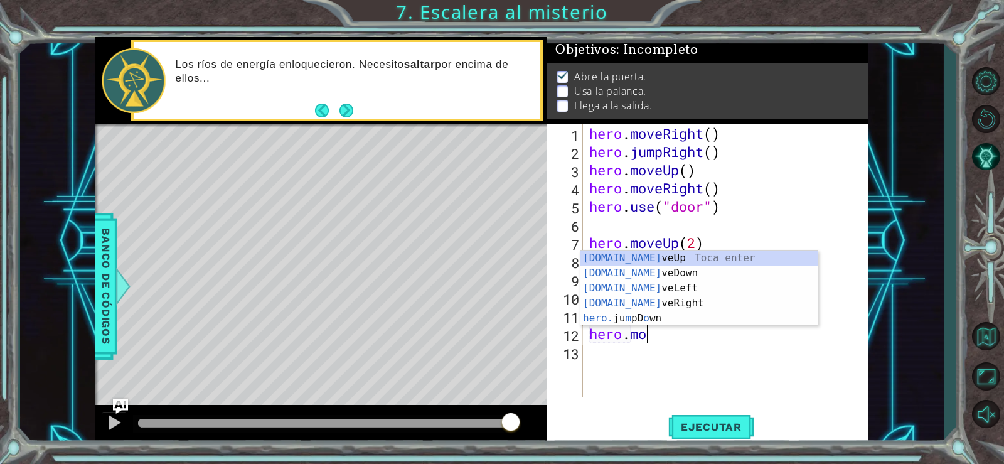
scroll to position [0, 3]
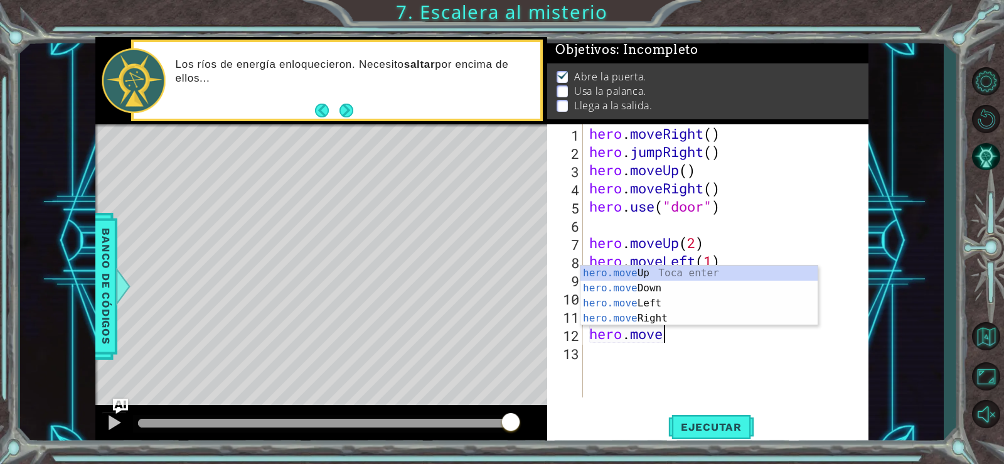
click at [659, 323] on div "hero.move Up Toca enter hero.move Down Toca enter hero.move Left Toca enter her…" at bounding box center [698, 310] width 237 height 90
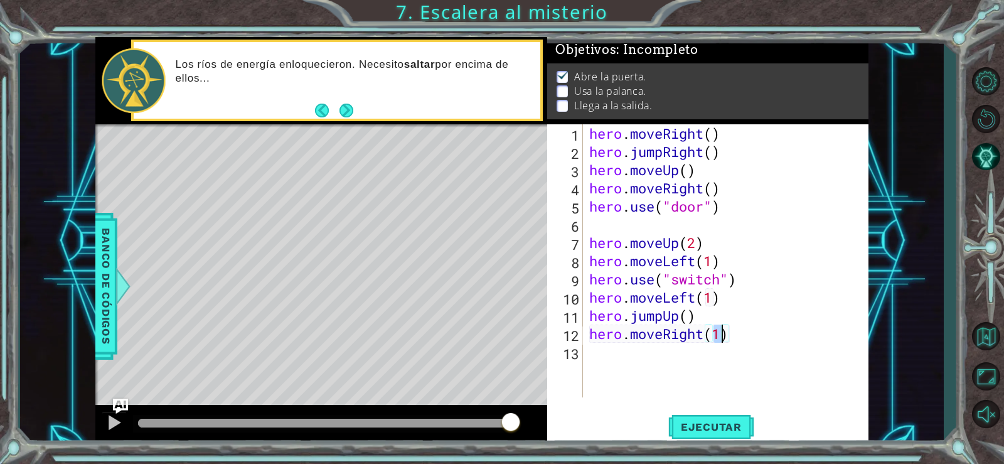
scroll to position [0, 6]
click at [701, 421] on span "Ejecutar" at bounding box center [711, 426] width 86 height 13
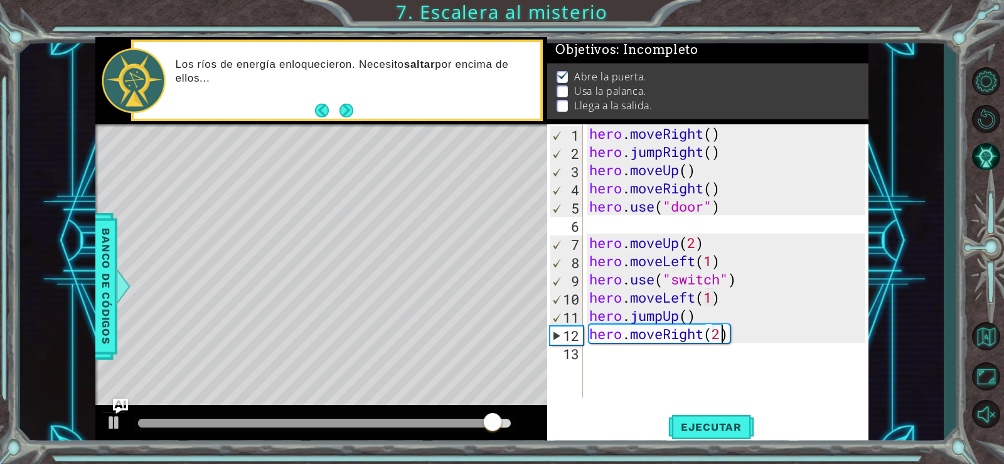
click at [707, 297] on div "hero . moveRight ( ) hero . jumpRight ( ) hero . moveUp ( ) hero . moveRight ( …" at bounding box center [729, 278] width 285 height 309
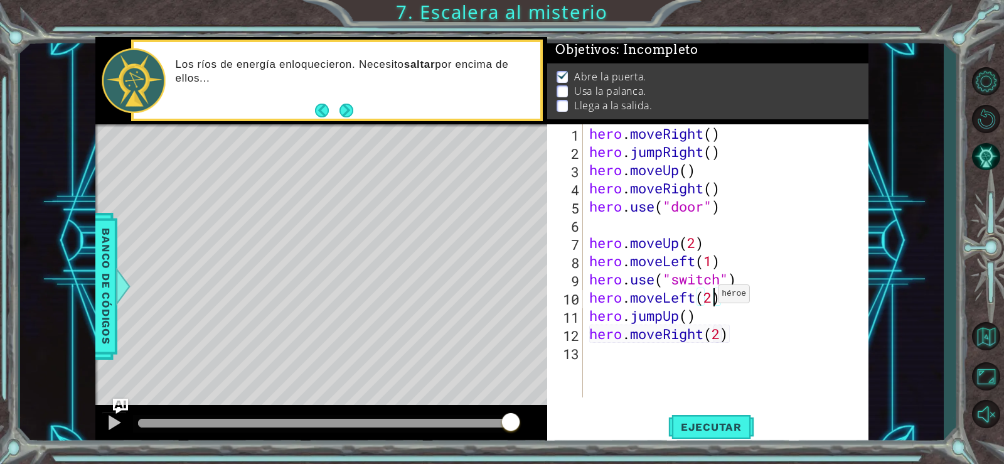
click at [701, 279] on div "hero . moveRight ( ) hero . jumpRight ( ) hero . moveUp ( ) hero . moveRight ( …" at bounding box center [729, 278] width 285 height 309
click at [102, 297] on span "Banco de códigos" at bounding box center [106, 287] width 20 height 130
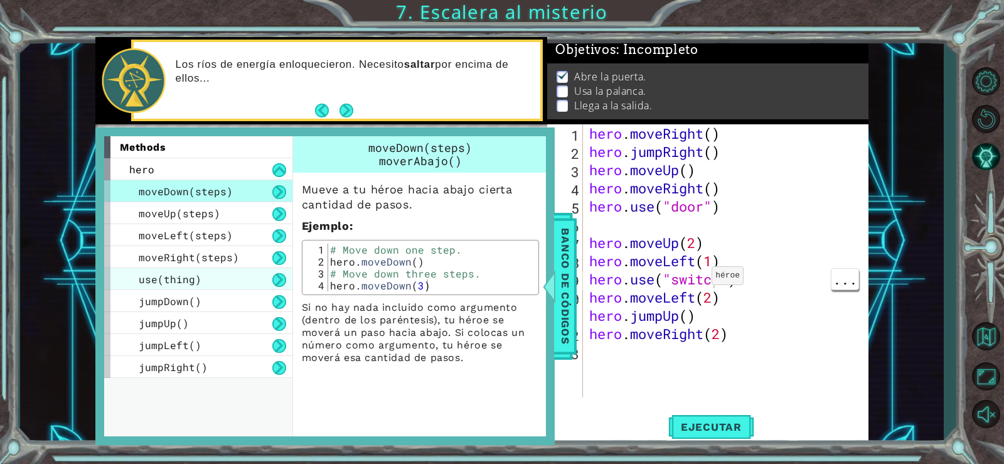
click at [235, 278] on div "use(thing)" at bounding box center [198, 279] width 188 height 22
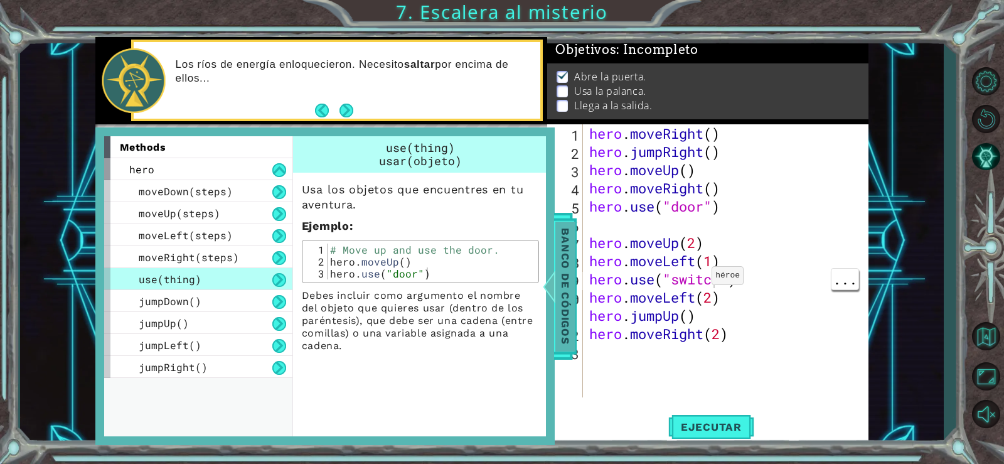
click at [568, 314] on span "Banco de códigos" at bounding box center [565, 287] width 20 height 130
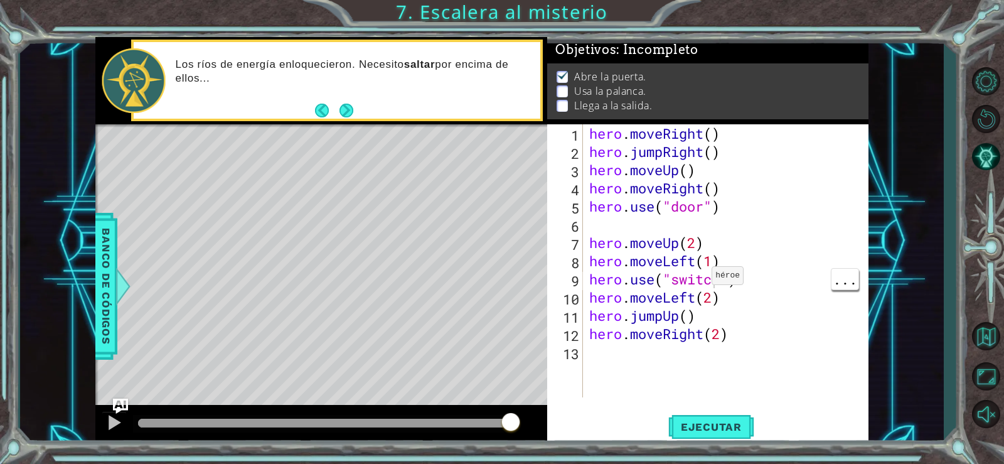
click at [659, 301] on div "hero . moveRight ( ) hero . jumpRight ( ) hero . moveUp ( ) hero . moveRight ( …" at bounding box center [729, 278] width 285 height 309
click at [691, 282] on div "hero . moveRight ( ) hero . jumpRight ( ) hero . moveUp ( ) hero . moveRight ( …" at bounding box center [729, 278] width 285 height 309
type textarea "hero.use("lever")"
click at [712, 428] on span "Ejecutar" at bounding box center [711, 426] width 86 height 13
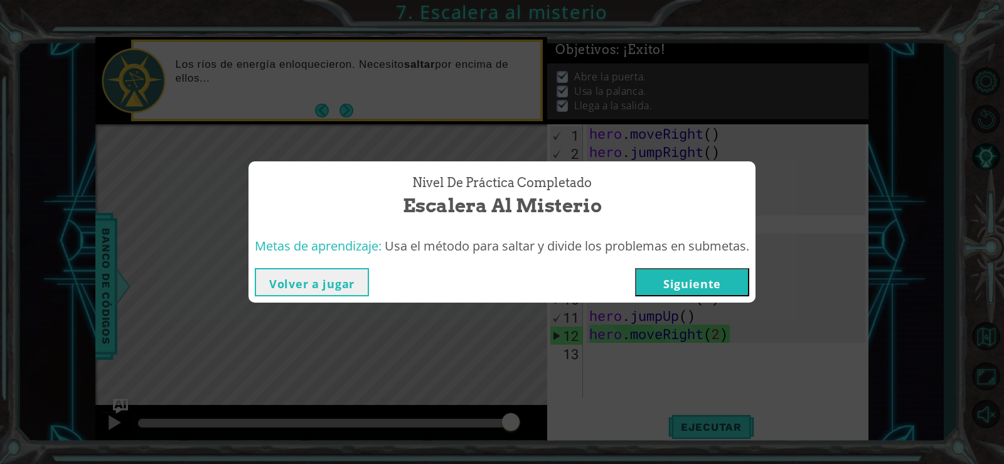
click at [672, 285] on button "Siguiente" at bounding box center [692, 282] width 114 height 28
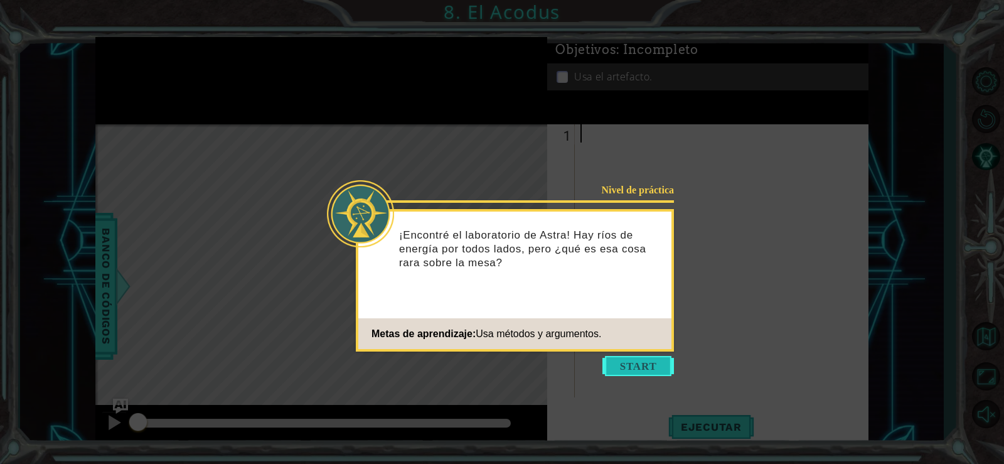
click at [641, 363] on button "Start" at bounding box center [638, 366] width 72 height 20
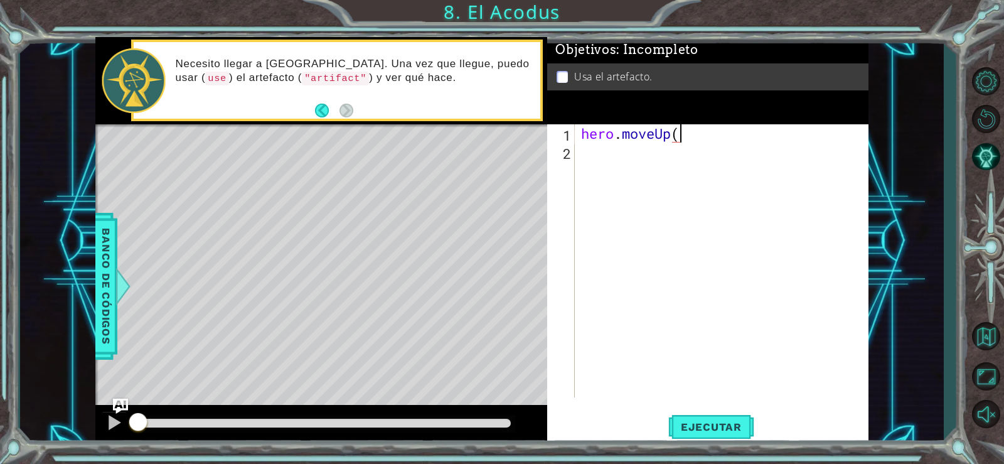
scroll to position [0, 4]
type textarea "hero.moveUp(2)"
type textarea "hero.moveLeft(1)"
type textarea "hero.moveDown(2)"
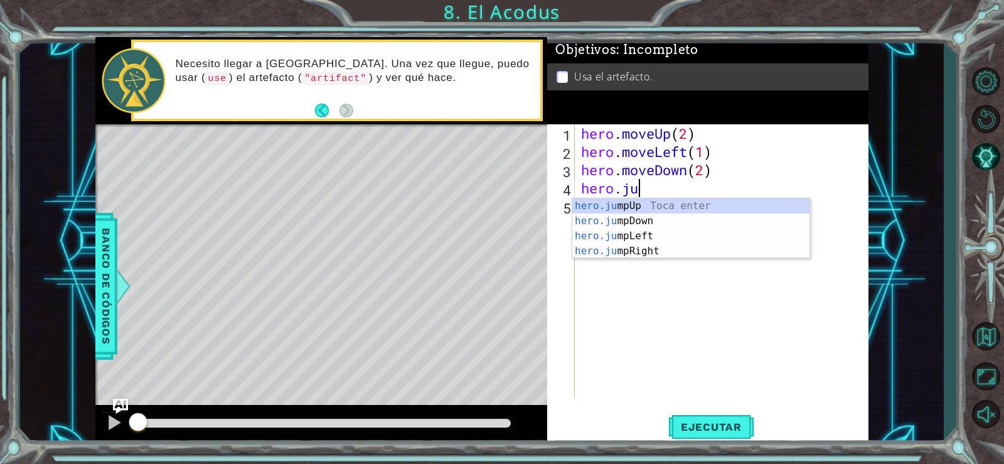
scroll to position [0, 3]
type textarea "hero.jump"
click at [659, 239] on div "hero.jump Up Toca enter hero.jump Down Toca enter hero.jump Left Toca enter her…" at bounding box center [690, 243] width 237 height 90
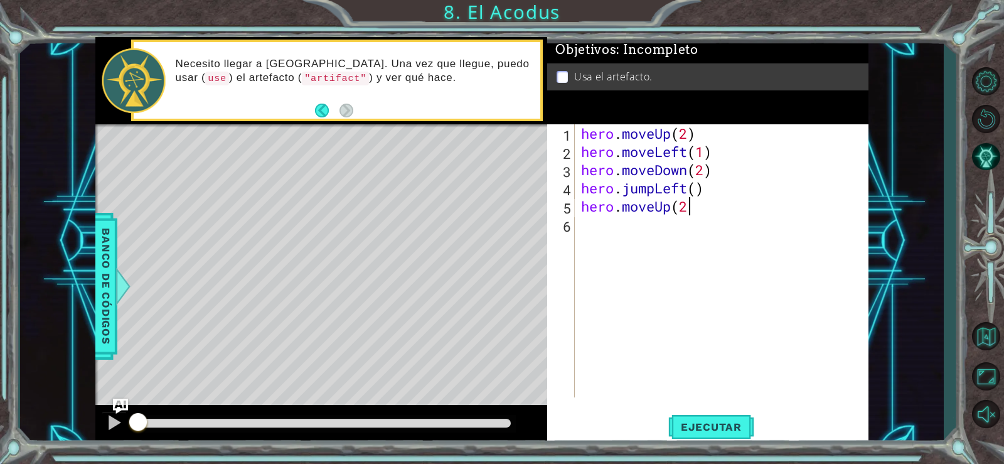
scroll to position [0, 4]
type textarea "hero.moveUp(2)"
click at [701, 188] on div "hero . moveUp ( 2 ) hero . moveLeft ( 1 ) hero . moveDown ( 2 ) hero . jumpLeft…" at bounding box center [725, 278] width 293 height 309
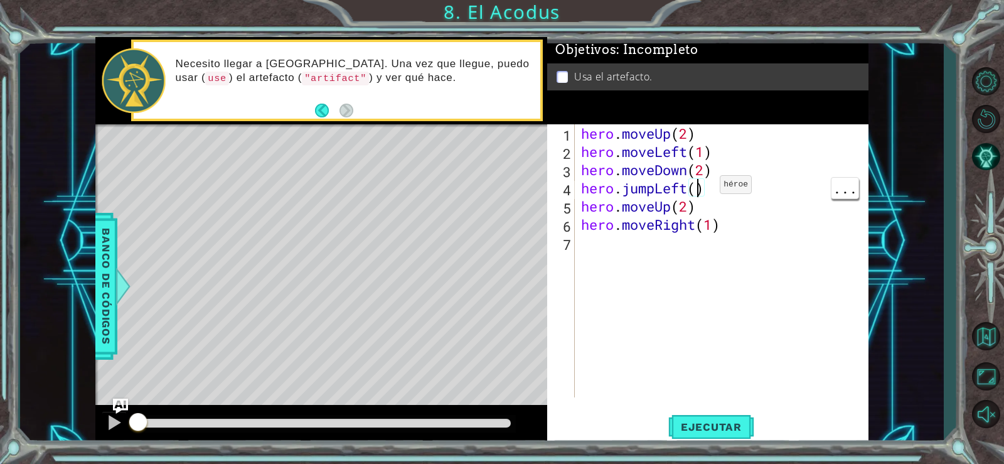
click at [728, 223] on div "hero . moveUp ( 2 ) hero . moveLeft ( 1 ) hero . moveDown ( 2 ) hero . jumpLeft…" at bounding box center [725, 278] width 293 height 309
type textarea "hero.moveRight(1)"
type textarea "H"
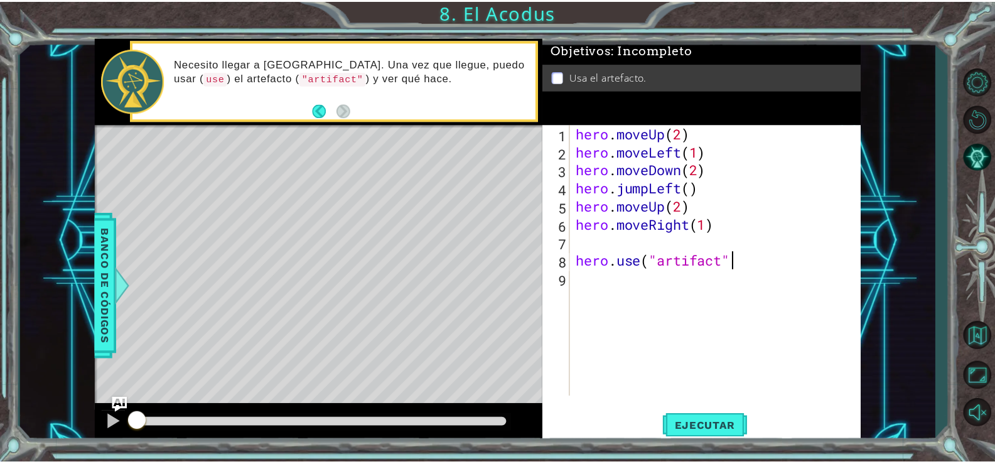
scroll to position [0, 7]
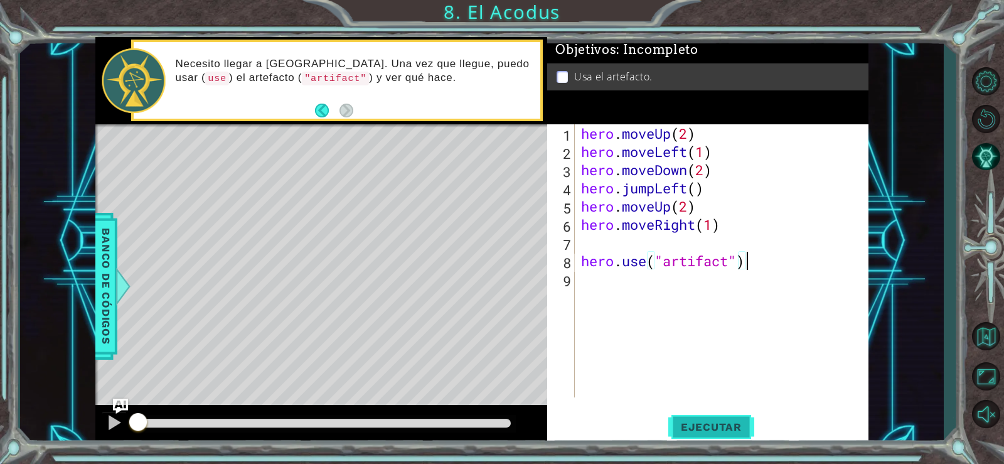
type textarea "hero.use("artifact")"
click at [696, 429] on span "Ejecutar" at bounding box center [711, 426] width 86 height 13
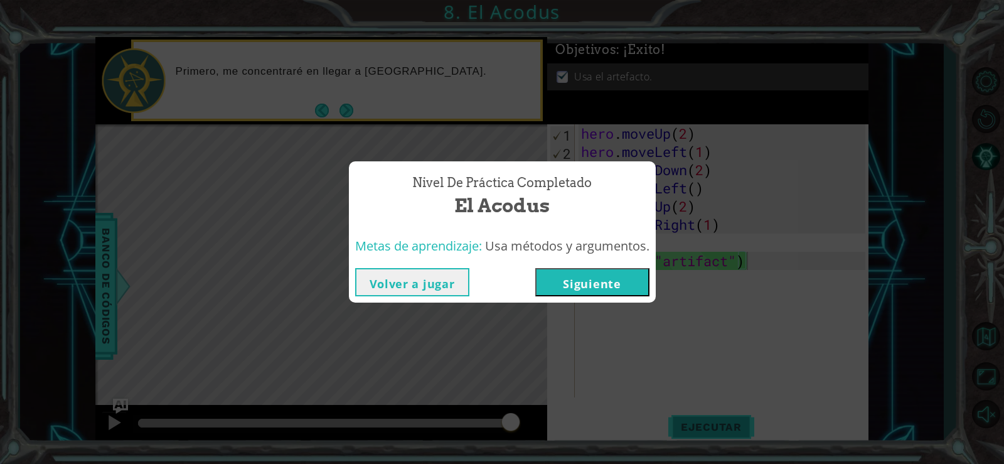
click at [575, 276] on button "Siguiente" at bounding box center [592, 282] width 114 height 28
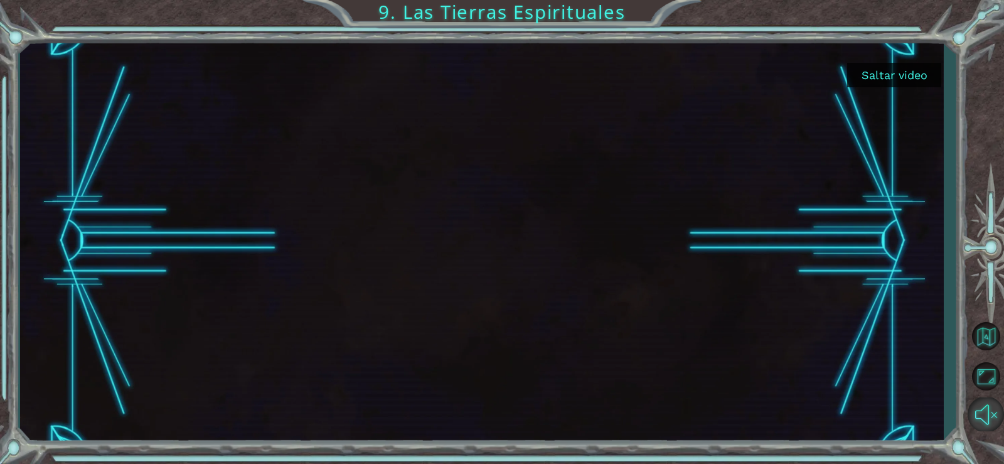
click at [981, 419] on button "Sonido encendido" at bounding box center [986, 414] width 36 height 34
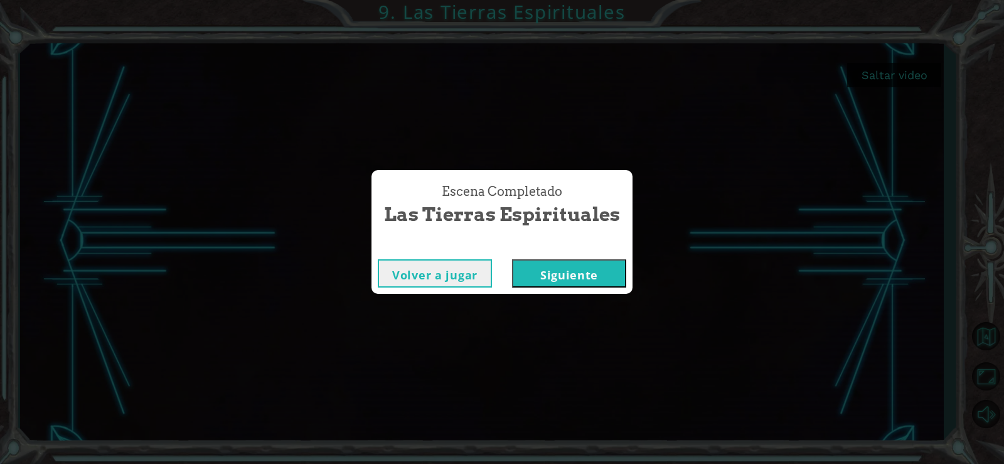
click at [543, 281] on button "Siguiente" at bounding box center [569, 273] width 114 height 28
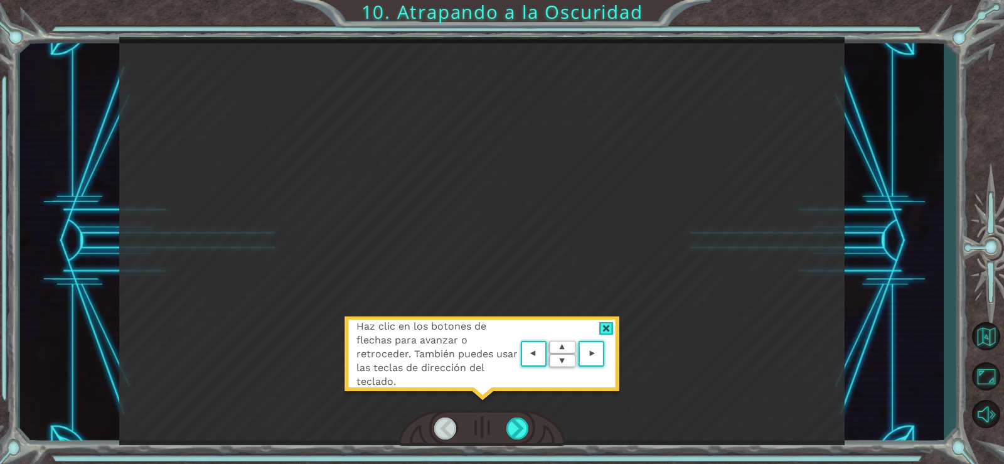
click at [607, 331] on div at bounding box center [606, 328] width 14 height 13
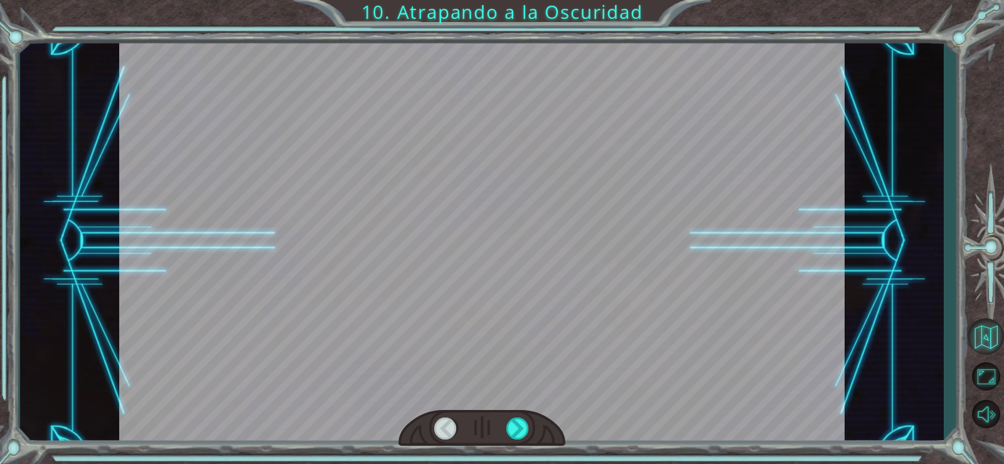
click at [986, 339] on button "Volver al mapa" at bounding box center [986, 336] width 36 height 36
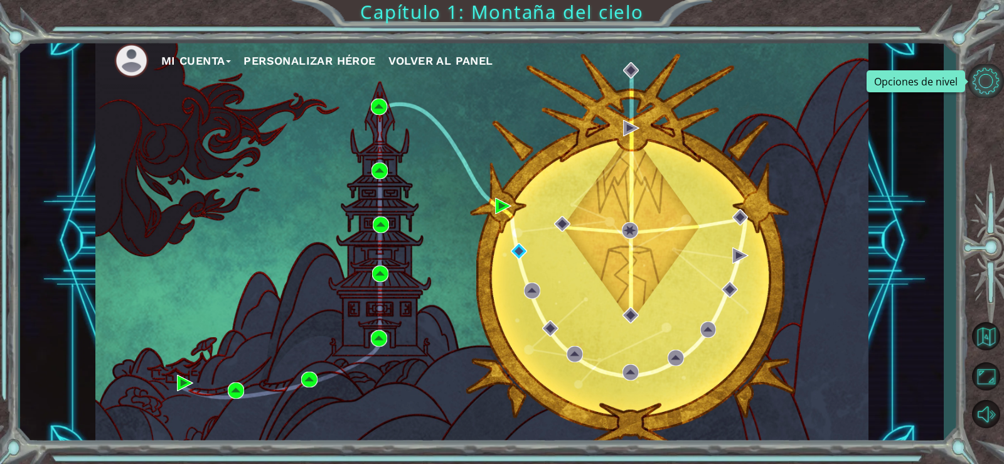
click at [991, 81] on button "Opciones de nivel" at bounding box center [986, 81] width 36 height 34
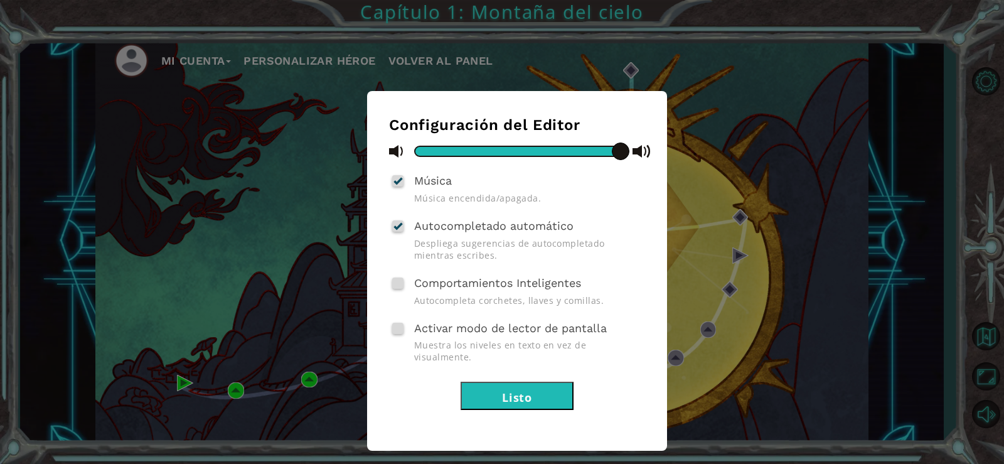
click at [975, 179] on div "Configuración del Editor Música Música encendida/apagada. Autocompletado automá…" at bounding box center [502, 232] width 1004 height 464
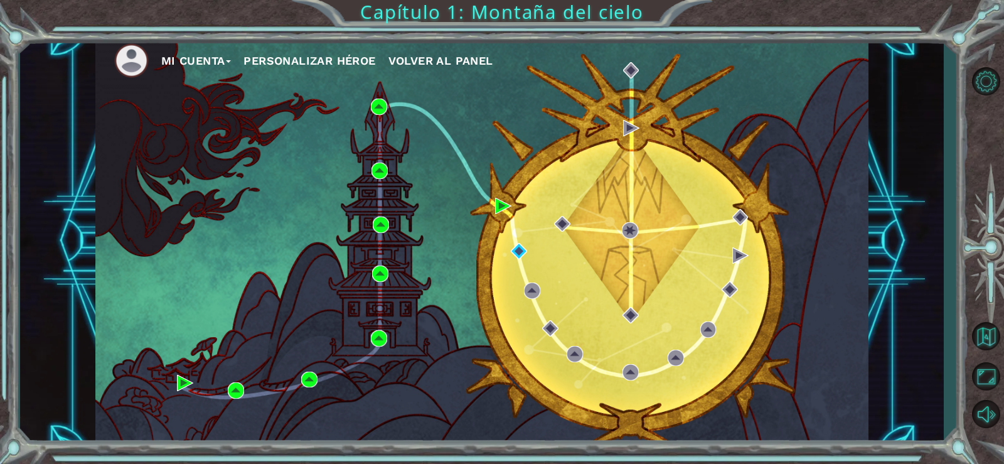
click at [199, 59] on button "Mi Cuenta" at bounding box center [196, 60] width 70 height 19
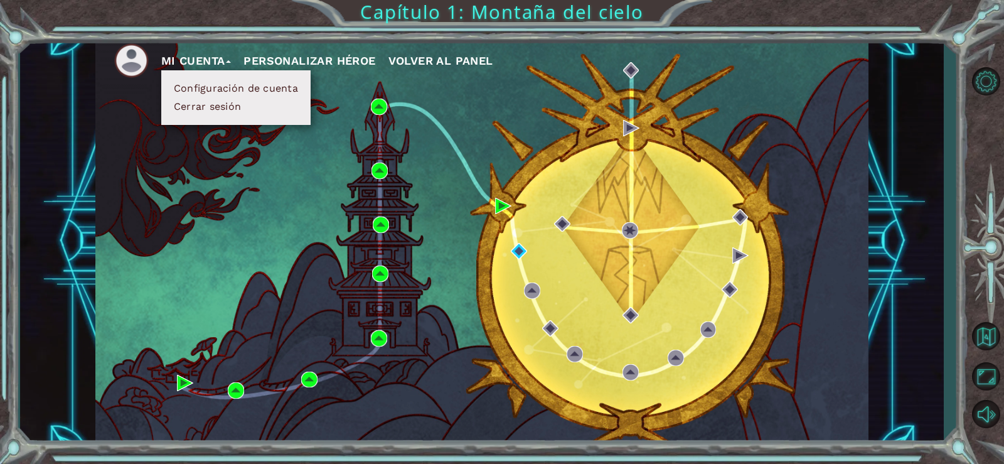
click at [205, 89] on button "Configuración de cuenta" at bounding box center [236, 89] width 132 height 14
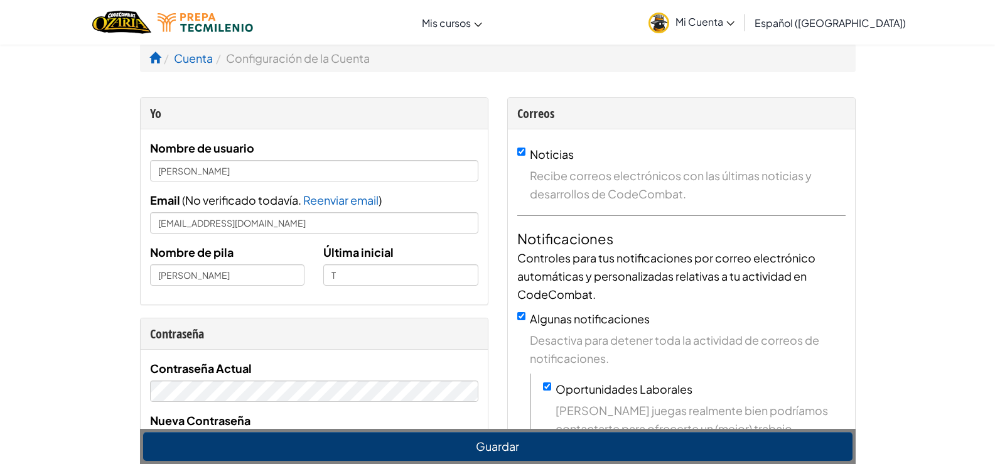
click at [888, 23] on span "Español ([GEOGRAPHIC_DATA])" at bounding box center [829, 22] width 151 height 13
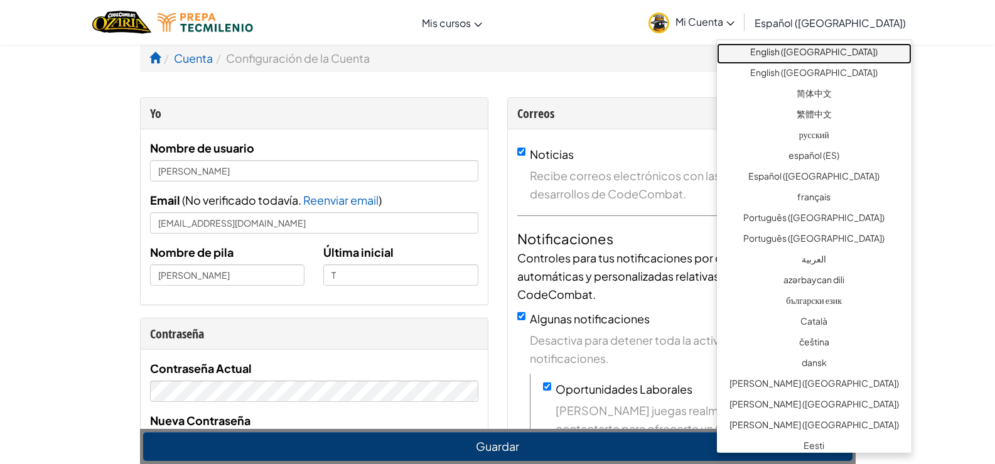
click at [841, 55] on link "English ([GEOGRAPHIC_DATA])" at bounding box center [814, 53] width 195 height 21
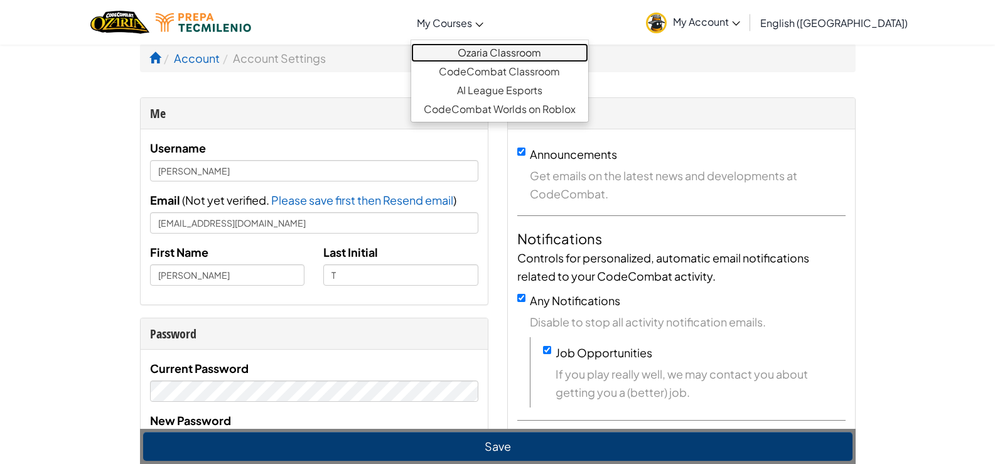
click at [521, 50] on link "Ozaria Classroom" at bounding box center [499, 52] width 177 height 19
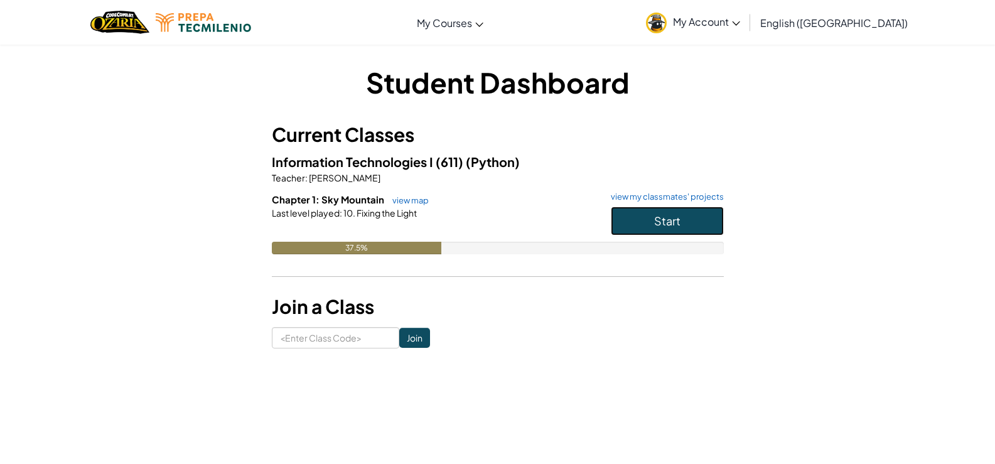
click at [642, 216] on button "Start" at bounding box center [667, 220] width 113 height 29
